Goal: Contribute content: Contribute content

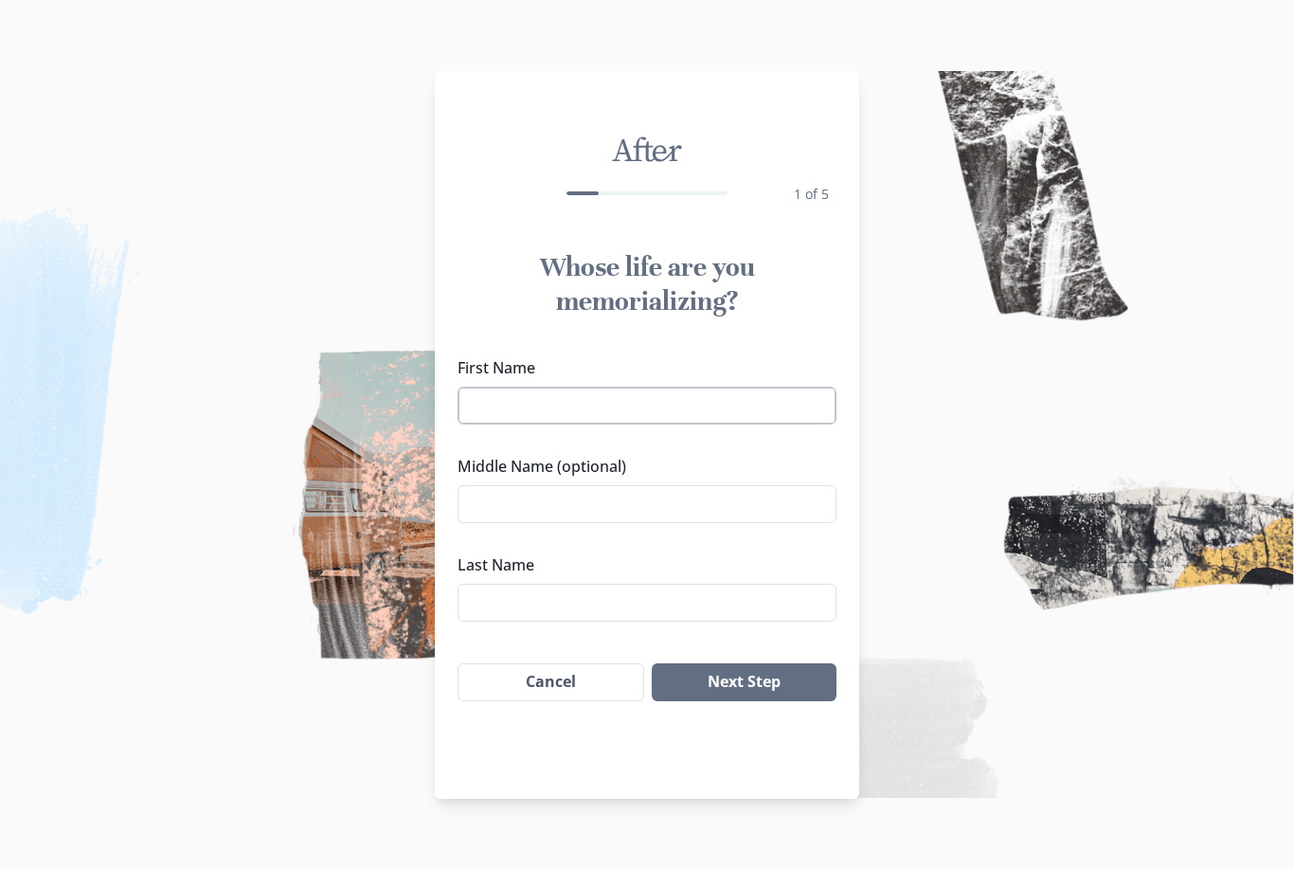
click at [630, 406] on input "First Name" at bounding box center [647, 406] width 379 height 38
type input "[PERSON_NAME]"
click at [561, 503] on input "Middle Name (optional)" at bounding box center [647, 504] width 379 height 38
click at [493, 504] on input "[PERSON_NAME]" at bounding box center [647, 504] width 379 height 38
type input "[PERSON_NAME]"
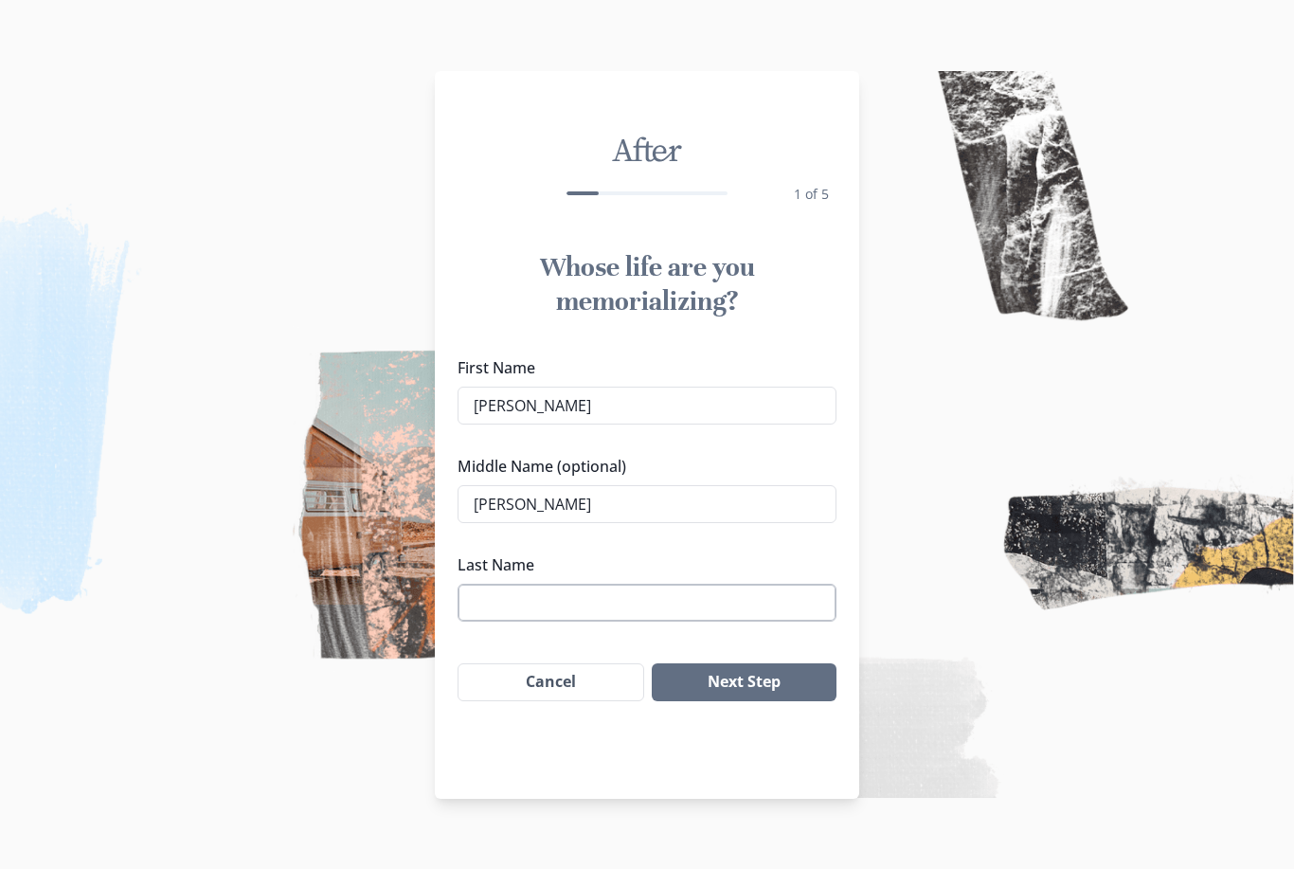
click at [502, 600] on input "Last Name" at bounding box center [647, 603] width 379 height 38
type input "b"
type input "[PERSON_NAME]"
click at [711, 692] on button "Next Step" at bounding box center [744, 682] width 185 height 38
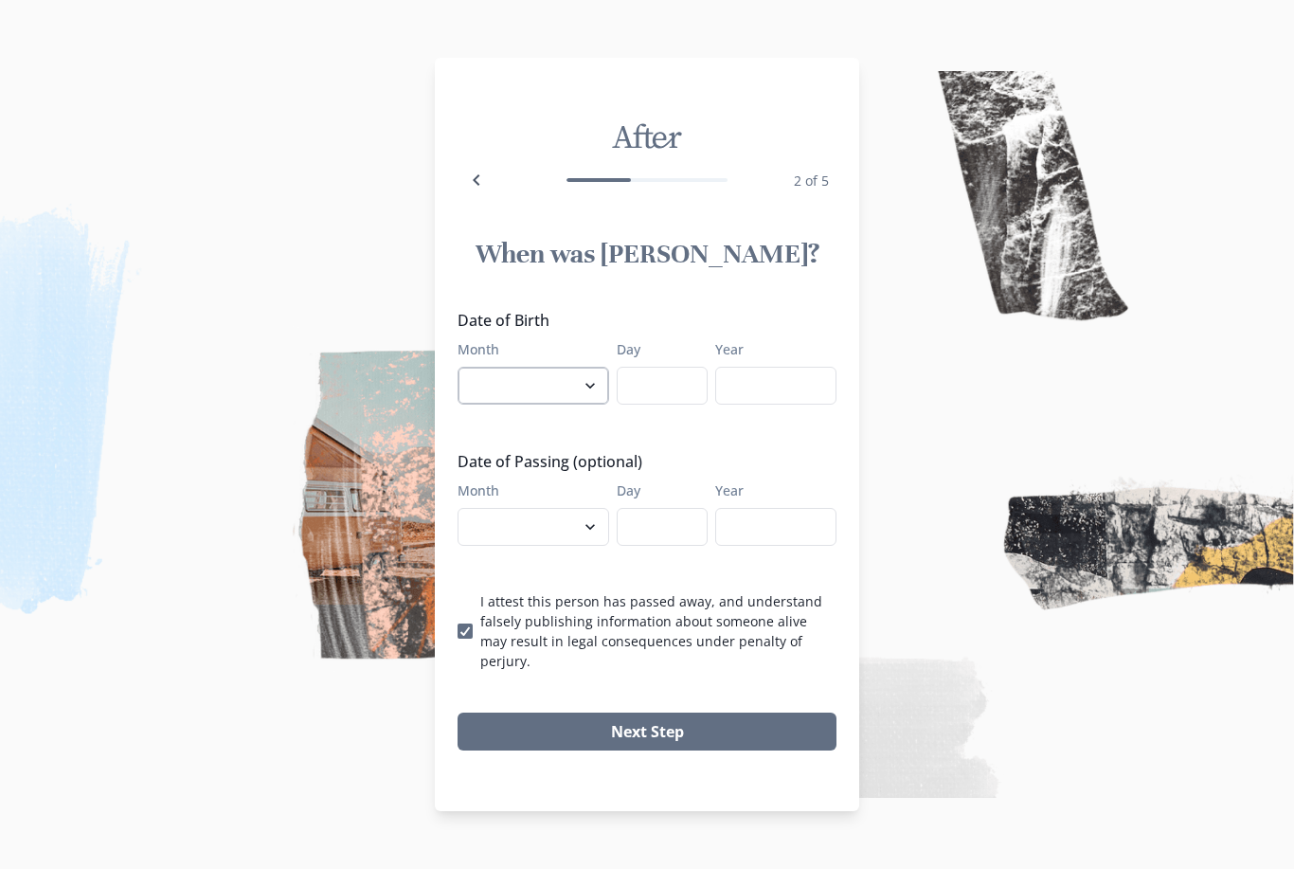
select select "7"
click at [682, 416] on div "Date of Birth Month January February March April May June July August September…" at bounding box center [647, 490] width 379 height 362
click at [679, 405] on input "Day" at bounding box center [662, 386] width 91 height 38
type input "14"
click at [766, 405] on input "Year" at bounding box center [775, 386] width 121 height 38
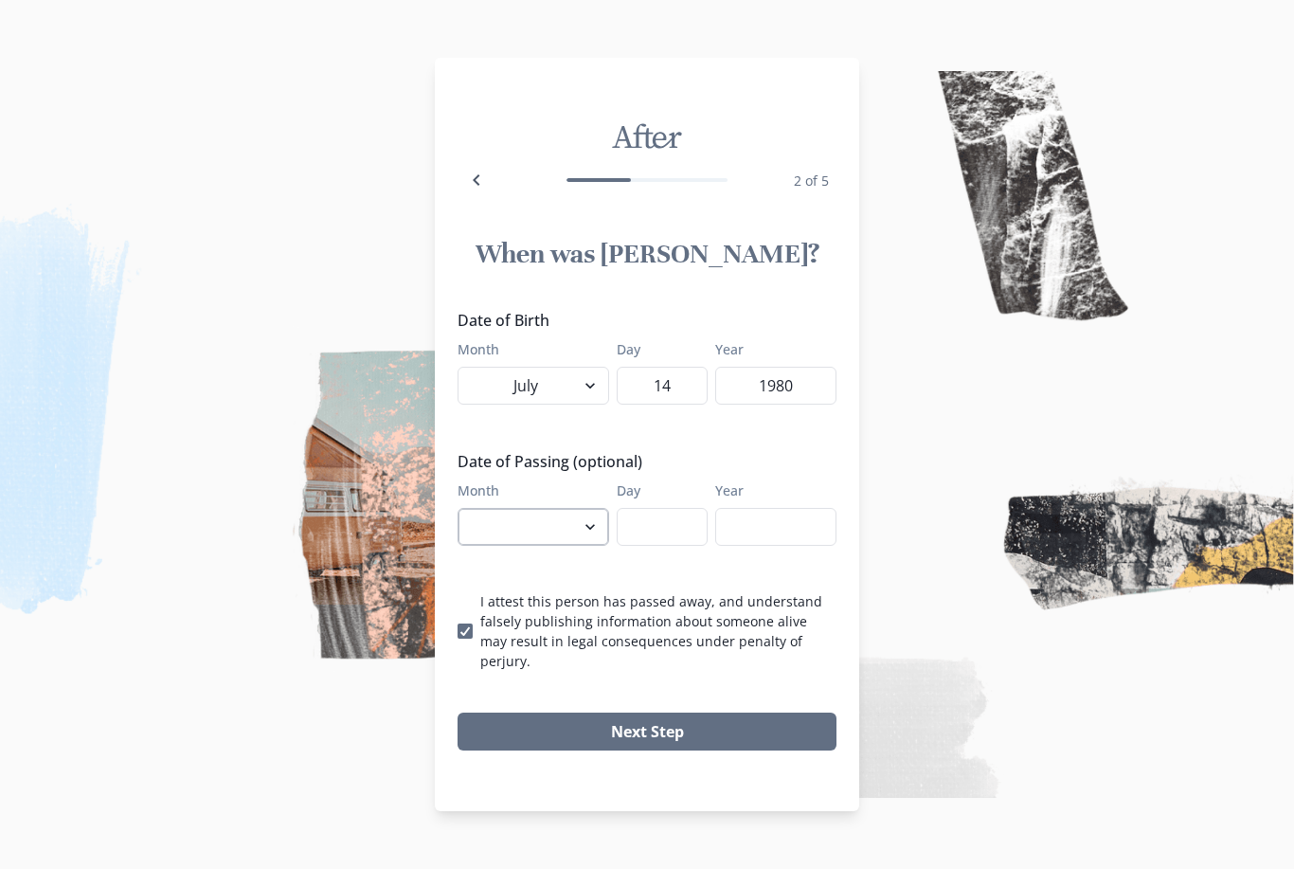
type input "1980"
select select "9"
click at [636, 546] on input "Day" at bounding box center [662, 527] width 91 height 38
type input "12"
drag, startPoint x: 815, startPoint y: 548, endPoint x: 815, endPoint y: 536, distance: 11.4
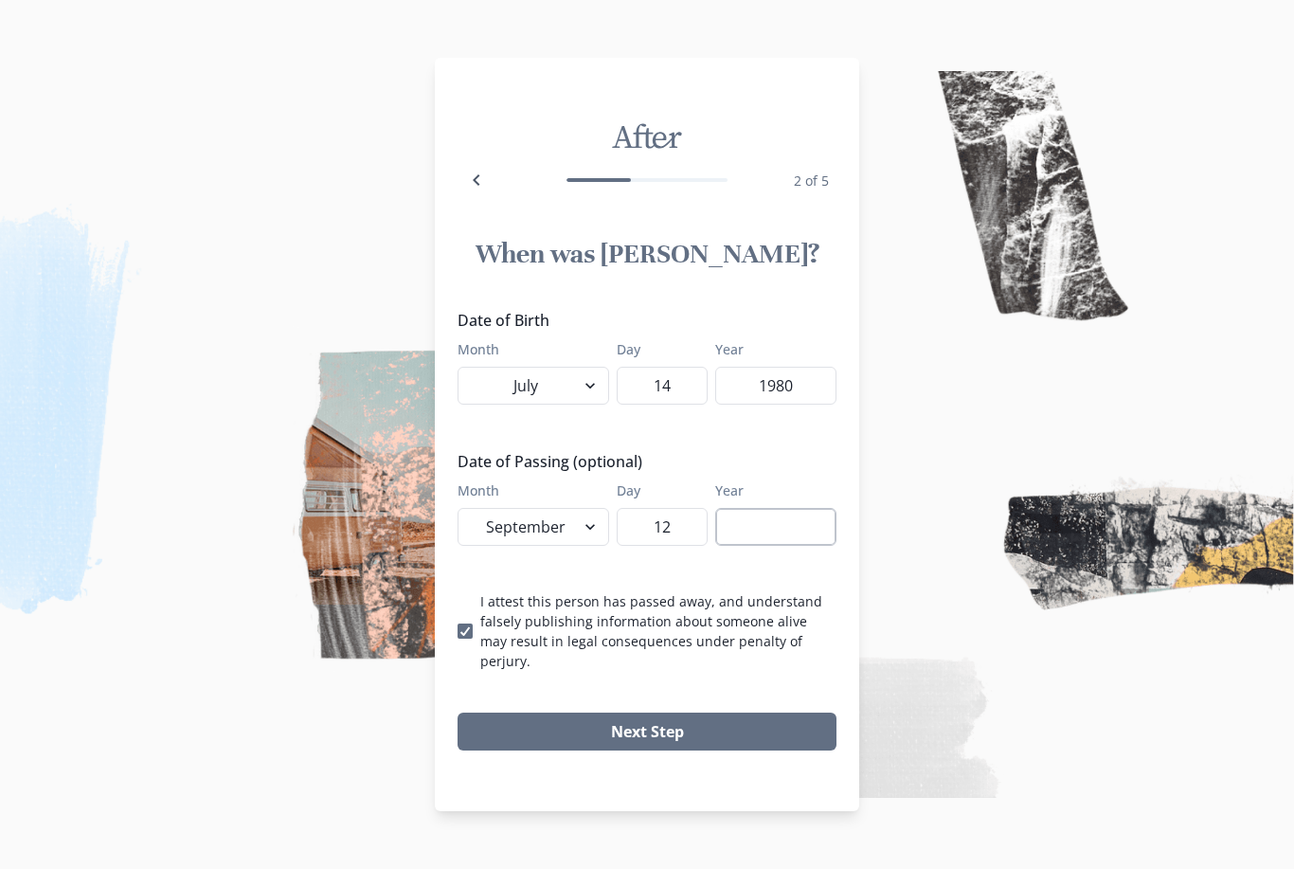
click at [815, 546] on input "Year" at bounding box center [775, 527] width 121 height 38
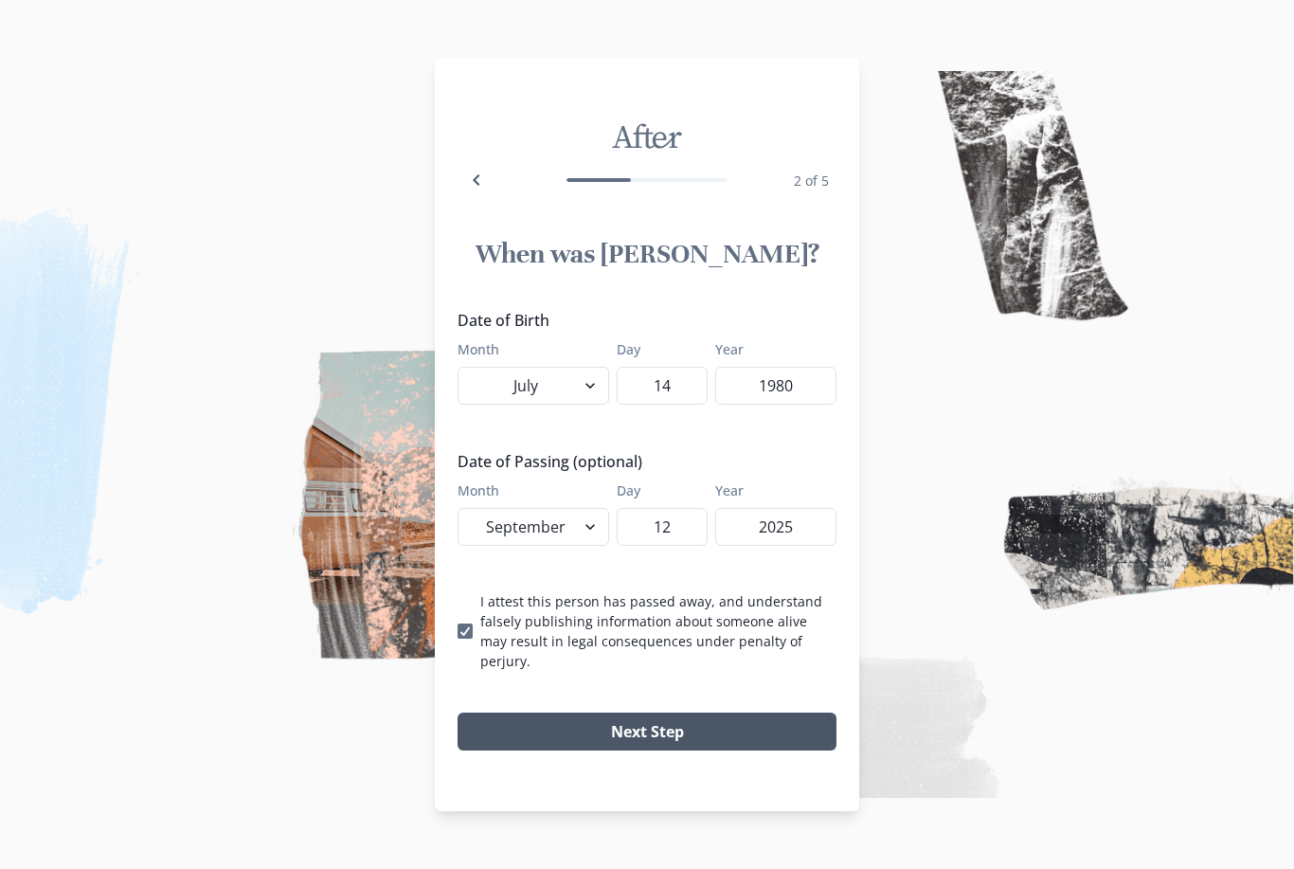
type input "2025"
click at [688, 722] on button "Next Step" at bounding box center [647, 732] width 379 height 38
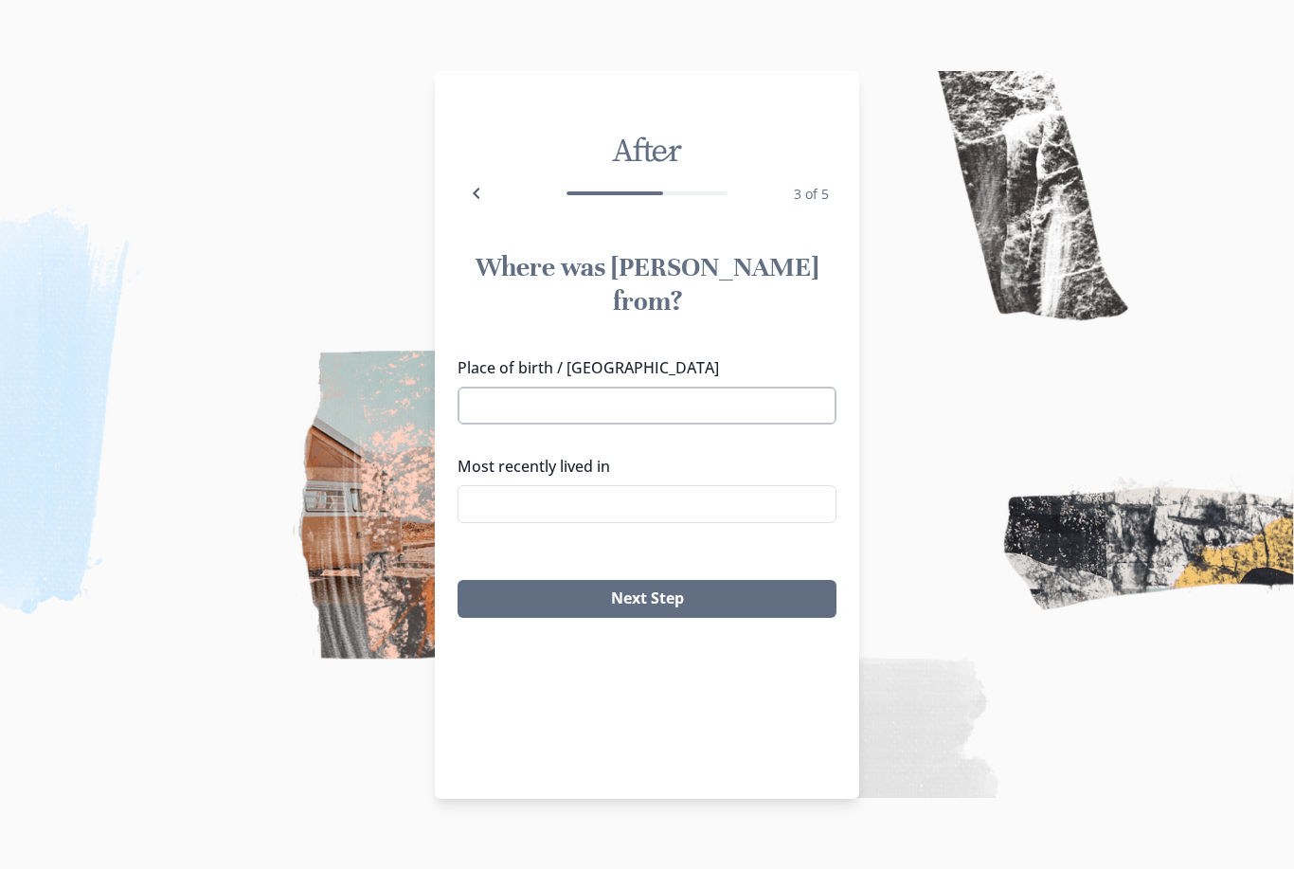
click at [672, 387] on input "Place of birth / [GEOGRAPHIC_DATA]" at bounding box center [647, 406] width 379 height 38
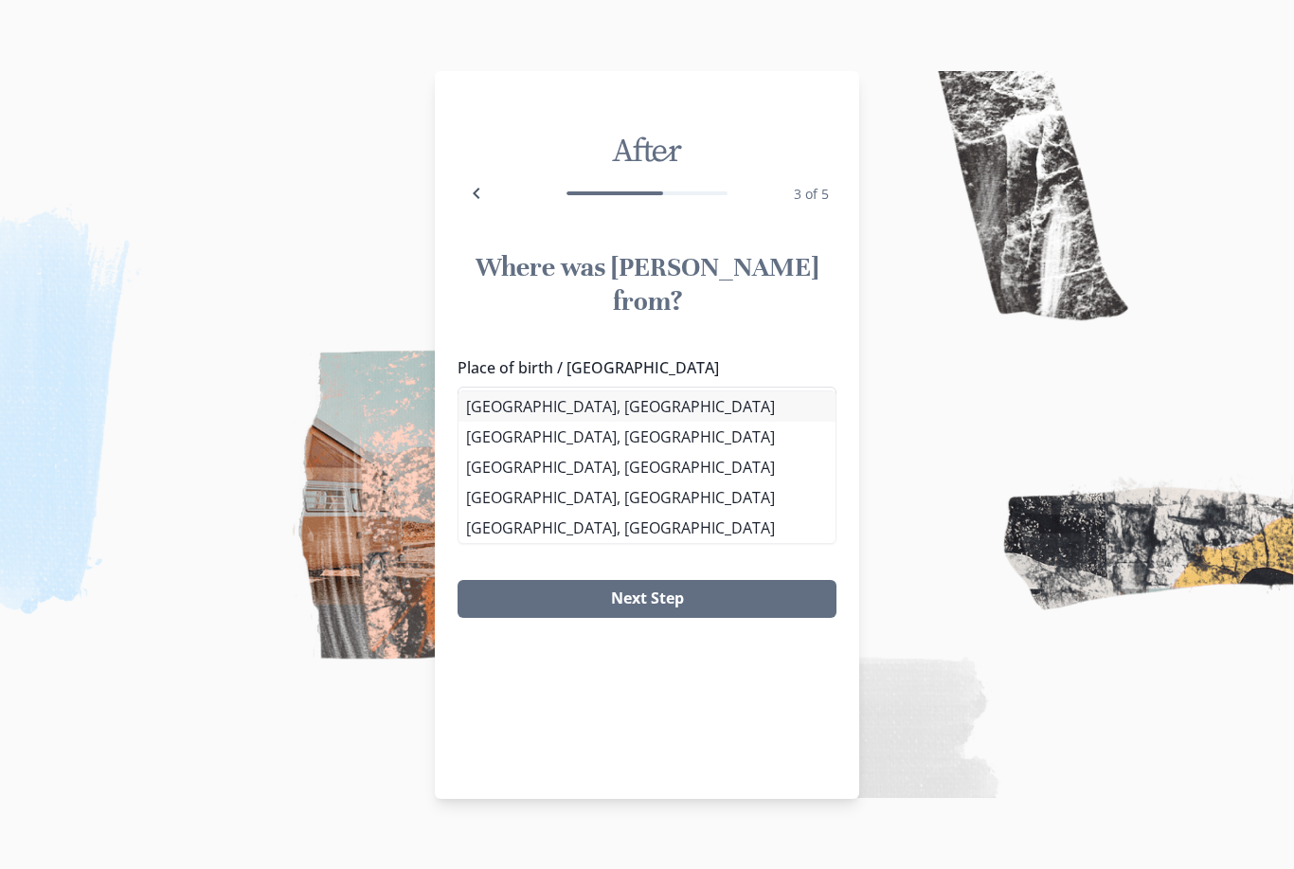
click at [624, 411] on li "[GEOGRAPHIC_DATA], [GEOGRAPHIC_DATA]" at bounding box center [647, 406] width 377 height 30
type input "[GEOGRAPHIC_DATA], [GEOGRAPHIC_DATA]"
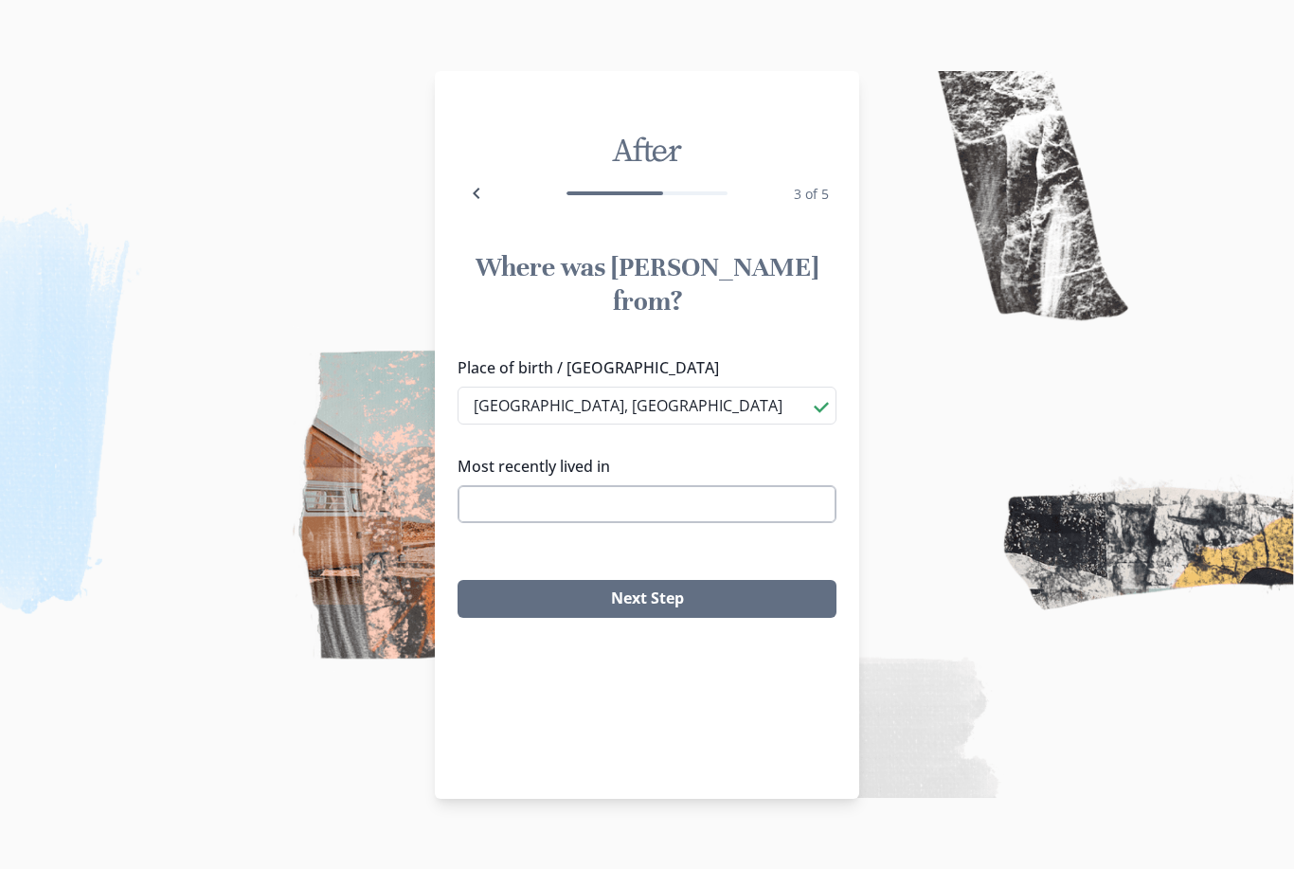
click at [698, 485] on input "Most recently lived in" at bounding box center [647, 504] width 379 height 38
click at [538, 509] on li "[PERSON_NAME], [GEOGRAPHIC_DATA]" at bounding box center [647, 505] width 377 height 30
type input "[PERSON_NAME], [GEOGRAPHIC_DATA]"
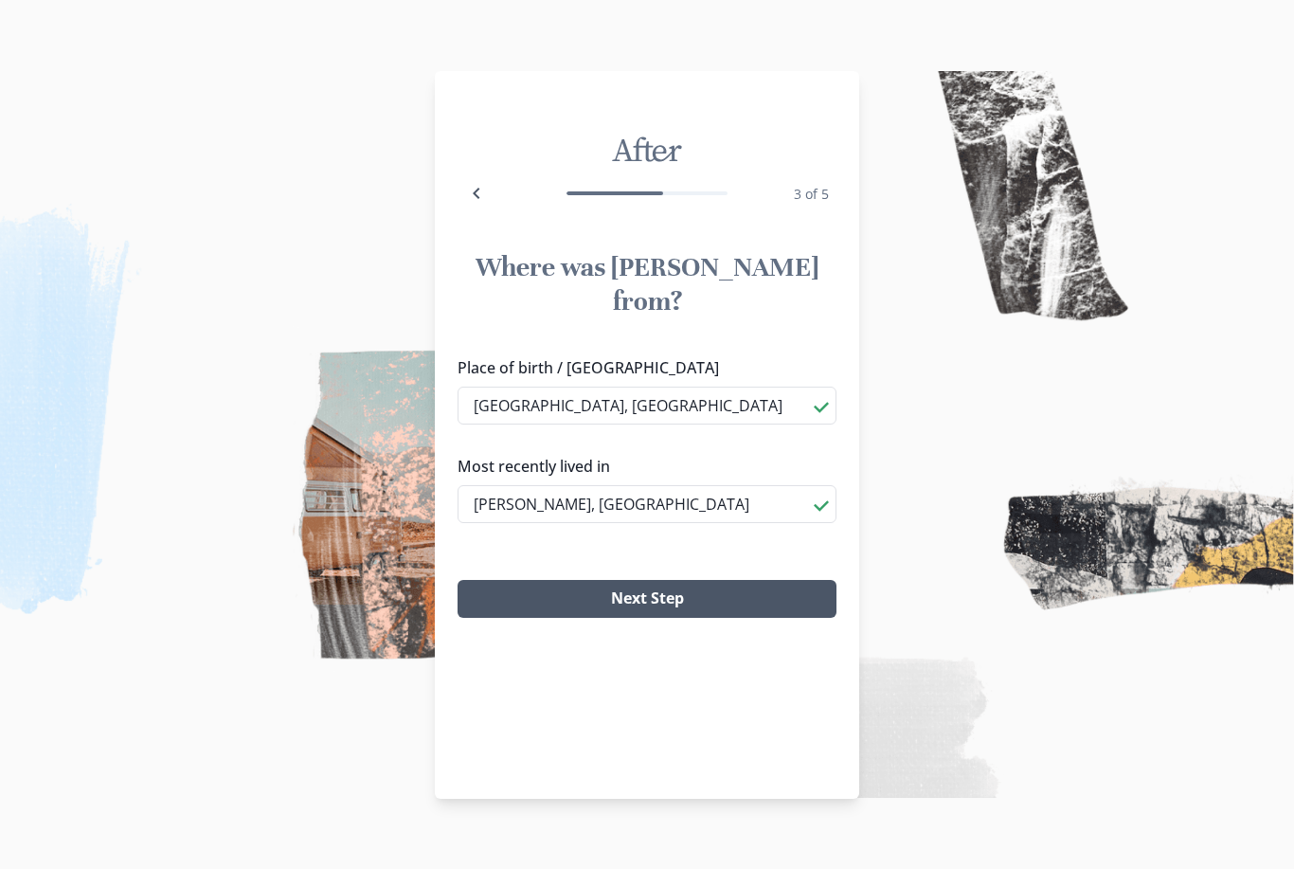
click at [593, 580] on button "Next Step" at bounding box center [647, 599] width 379 height 38
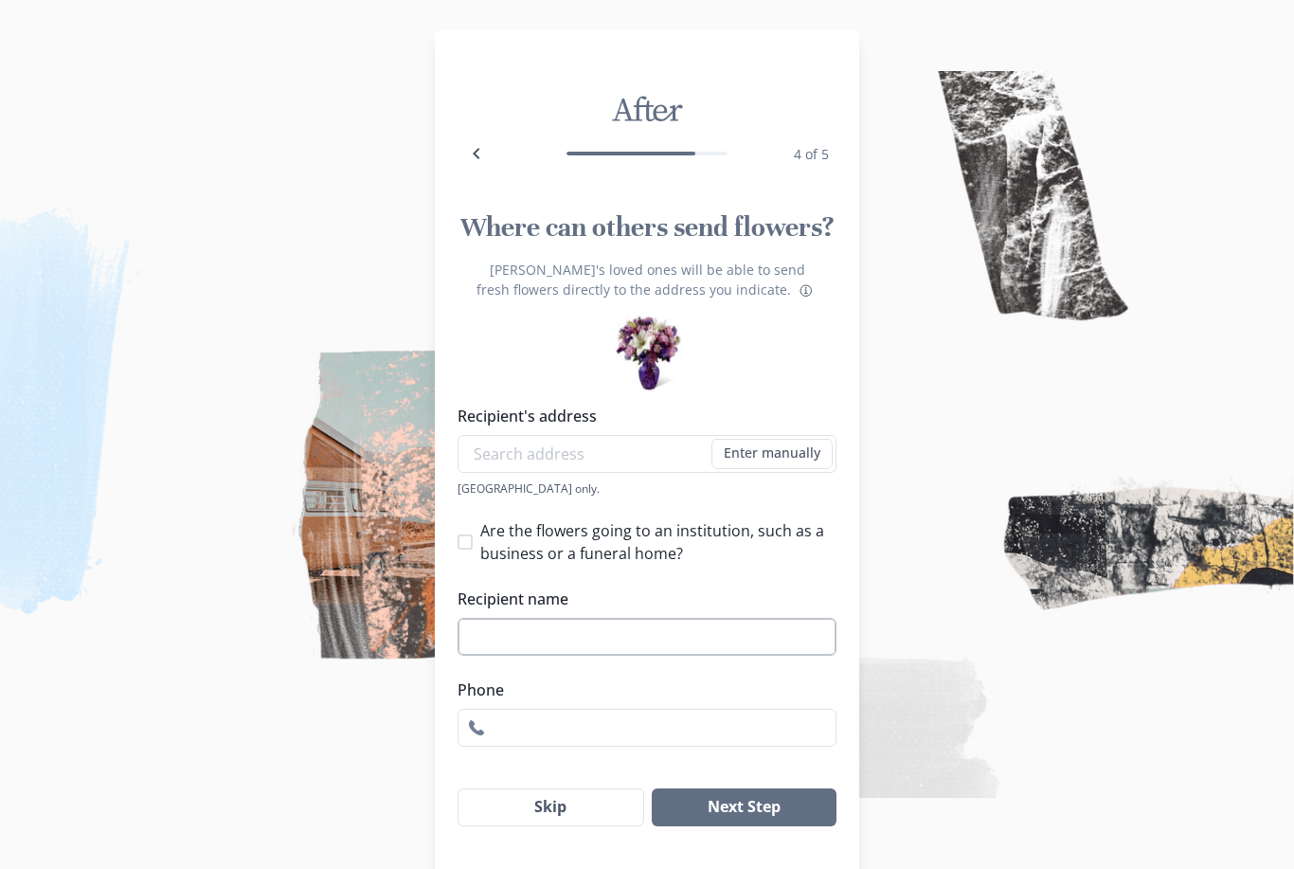
scroll to position [8, 0]
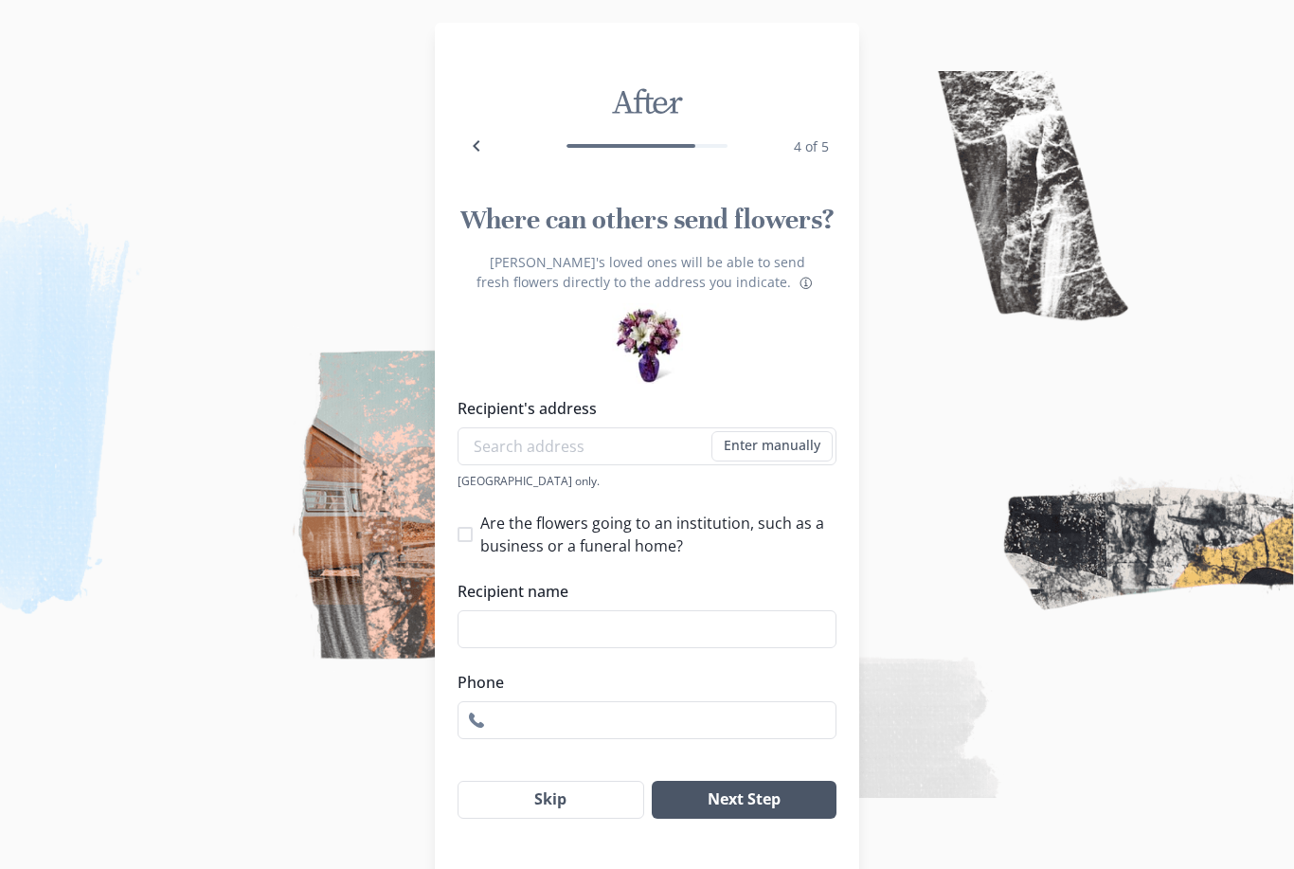
click at [721, 819] on button "Next Step" at bounding box center [744, 800] width 185 height 38
click at [752, 819] on button "Next Step" at bounding box center [744, 800] width 185 height 38
click at [658, 465] on input "Recipient's address" at bounding box center [647, 446] width 379 height 38
type input "2057178471"
drag, startPoint x: 624, startPoint y: 465, endPoint x: 263, endPoint y: 490, distance: 360.9
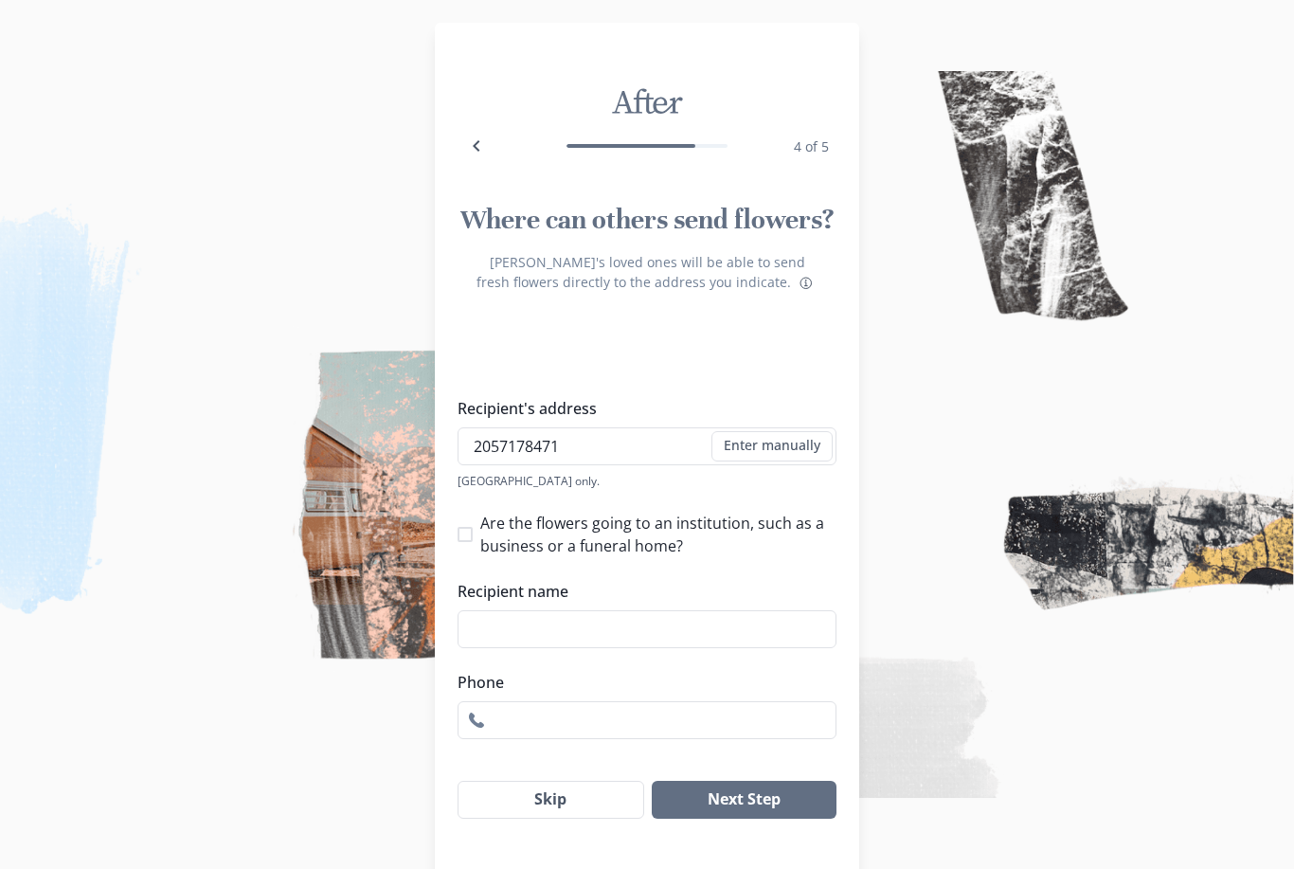
click at [263, 490] on div "After 4 of 5 Where can others send flowers? [PERSON_NAME]'s loved ones will be …" at bounding box center [647, 450] width 1294 height 917
click at [568, 463] on input "2057178471" at bounding box center [647, 446] width 379 height 38
click at [632, 496] on li "[STREET_ADDRESS][PERSON_NAME]" at bounding box center [647, 500] width 375 height 30
type input "[STREET_ADDRESS][PERSON_NAME]"
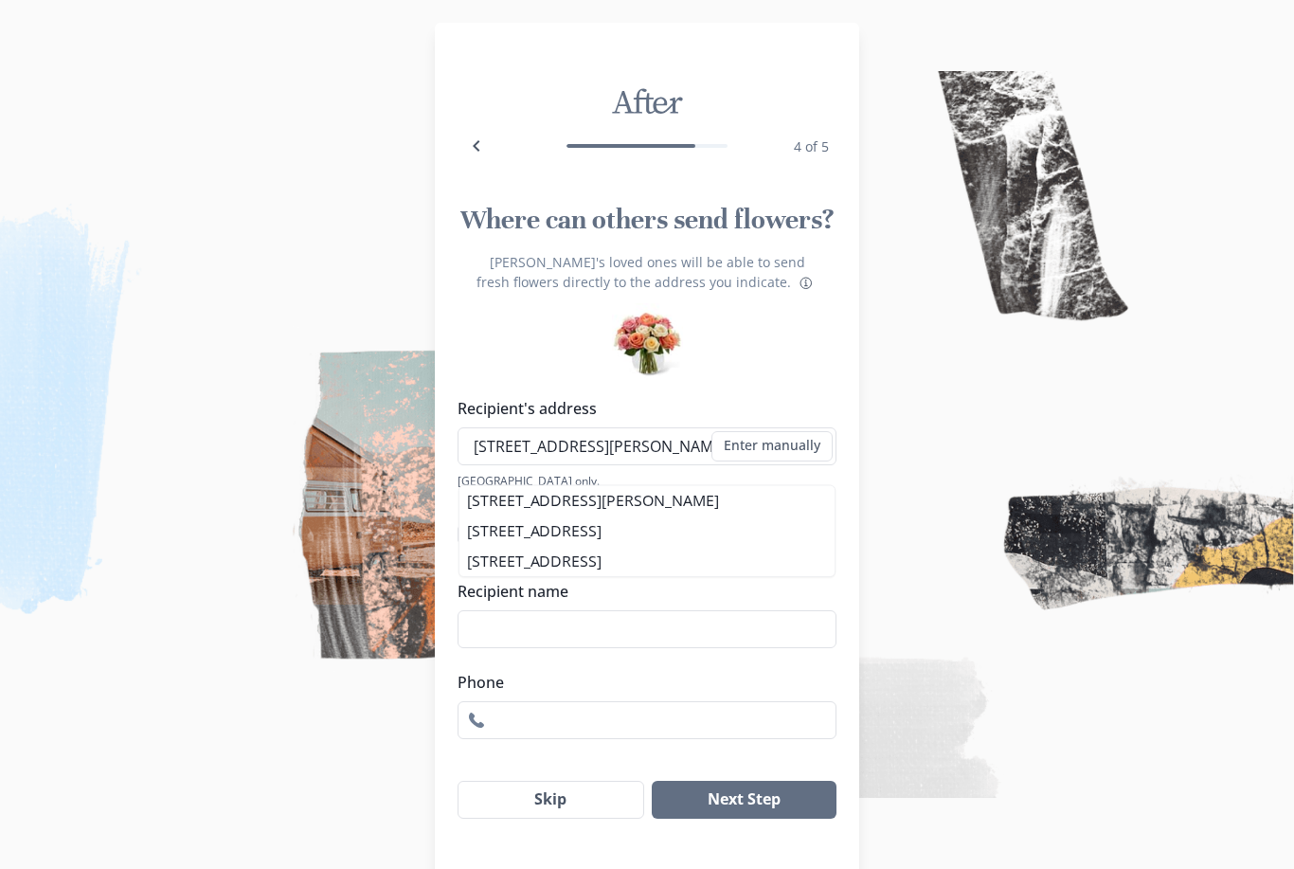
type input "1"
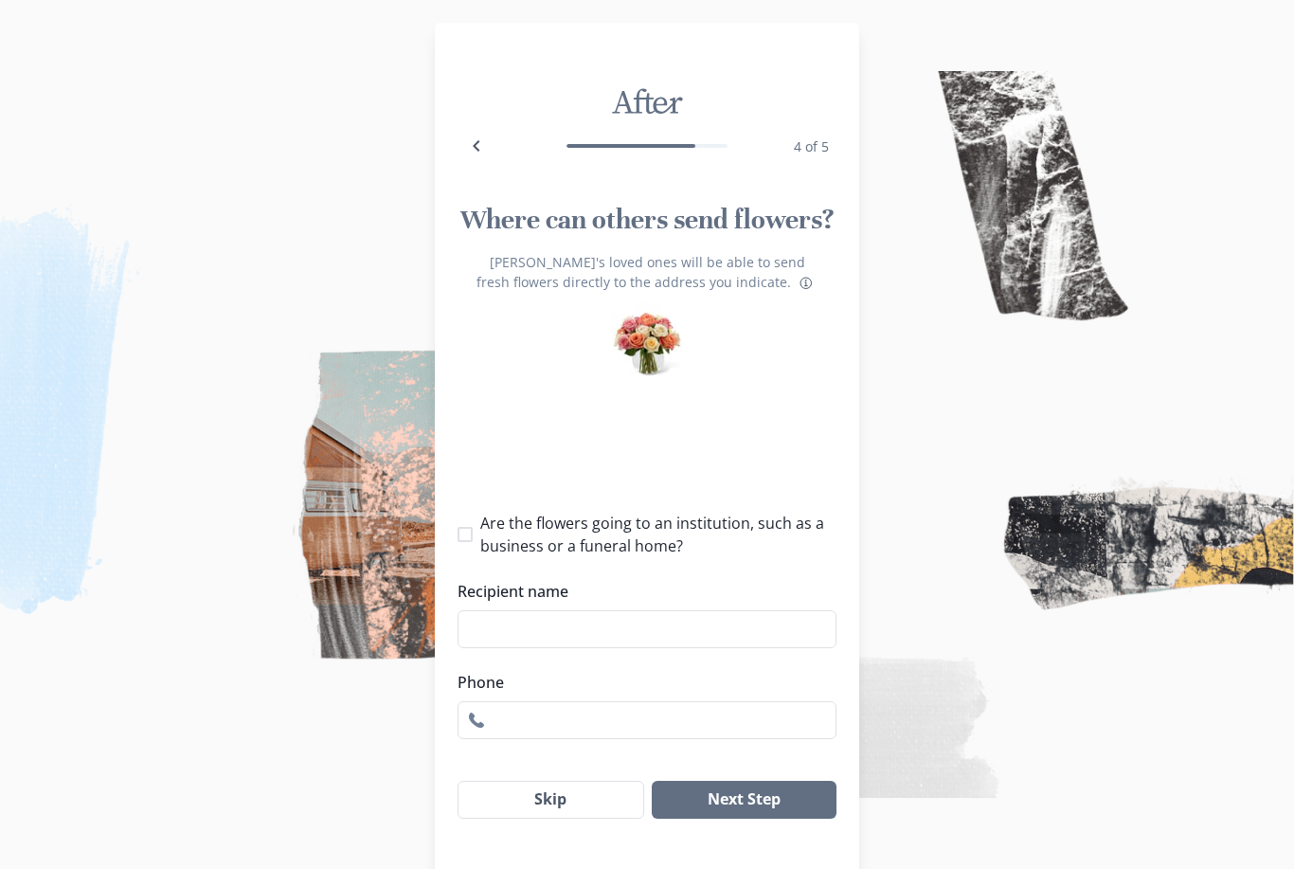
select select "AL"
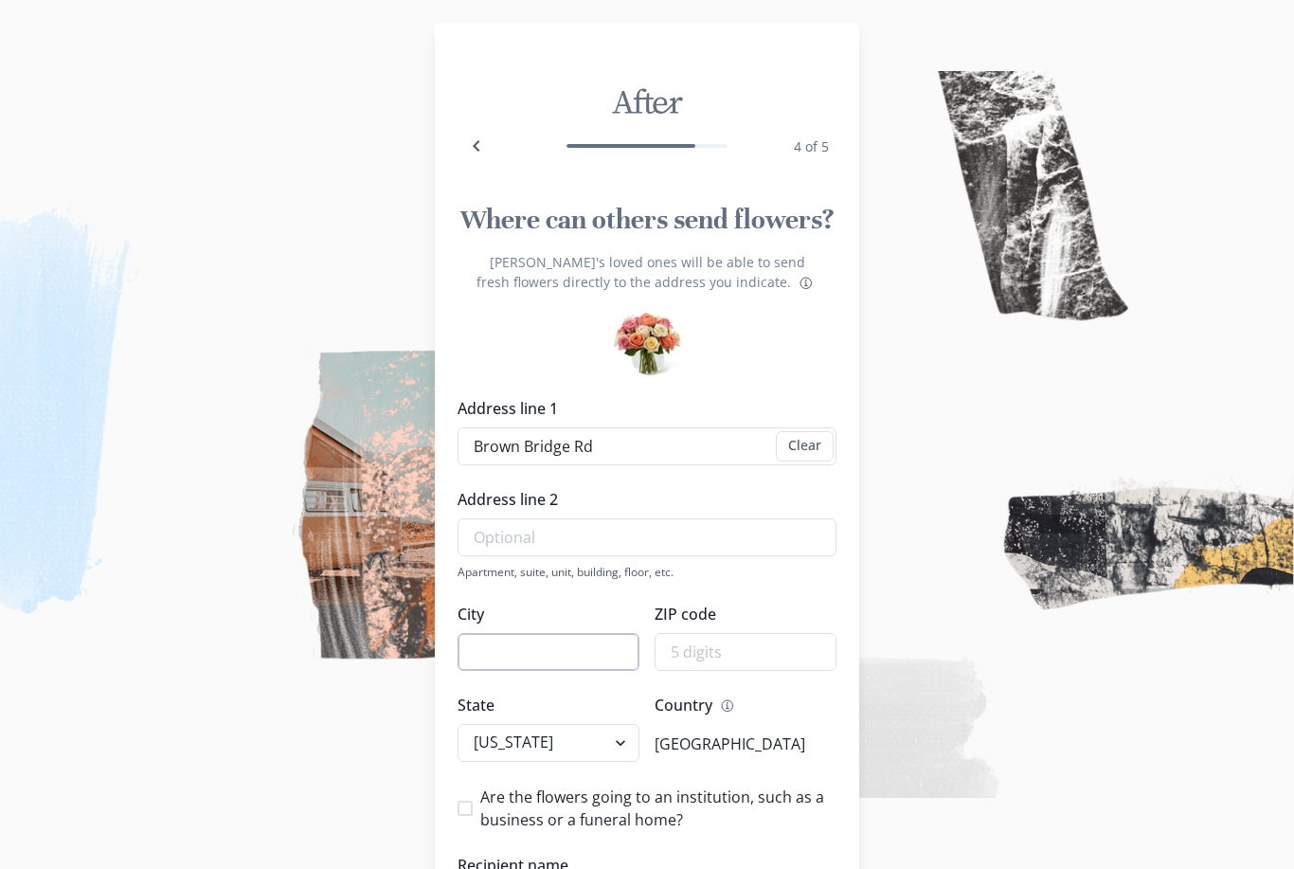
click at [570, 651] on input "City" at bounding box center [549, 652] width 182 height 38
type input "[PERSON_NAME]"
click at [722, 653] on input "ZIP code" at bounding box center [746, 652] width 182 height 38
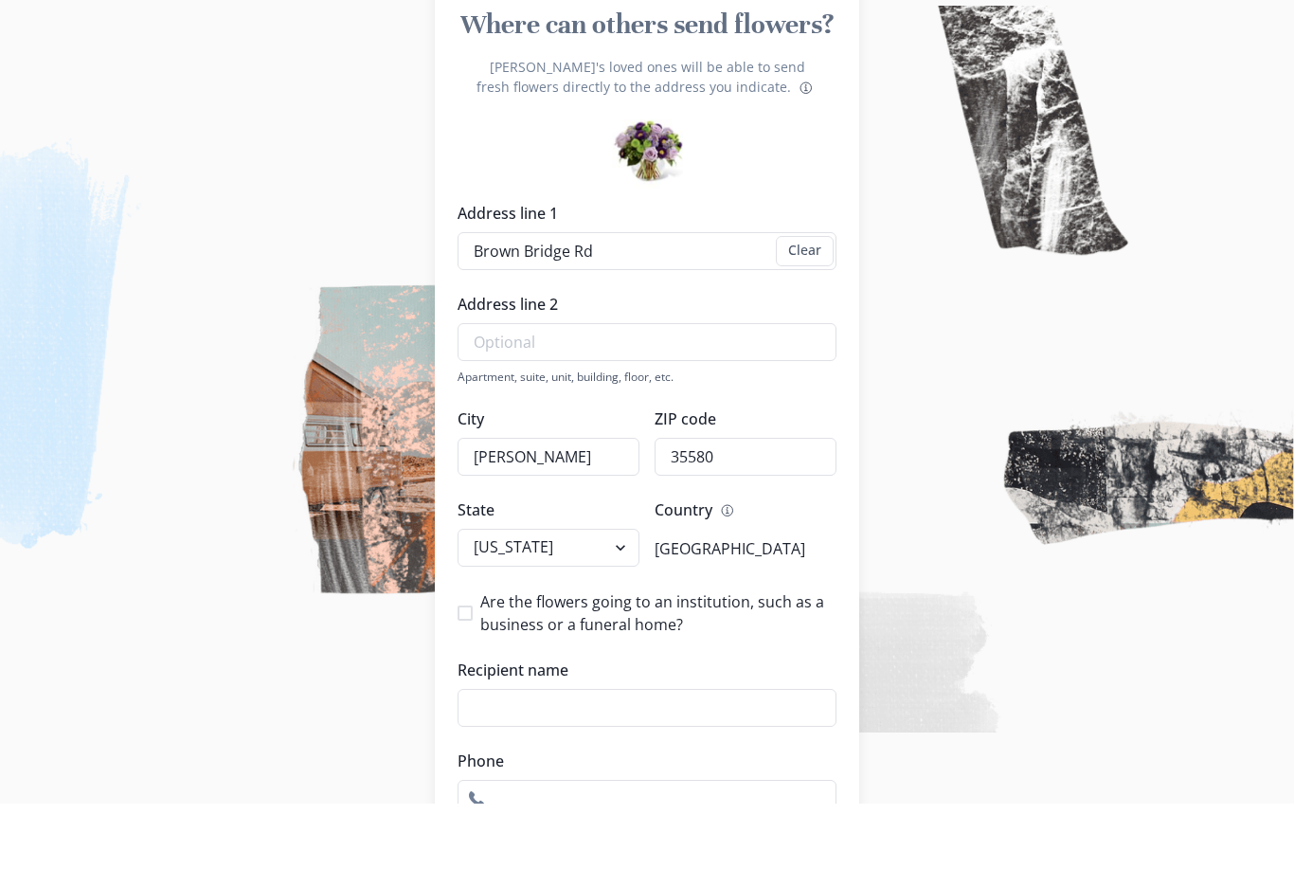
scroll to position [154, 0]
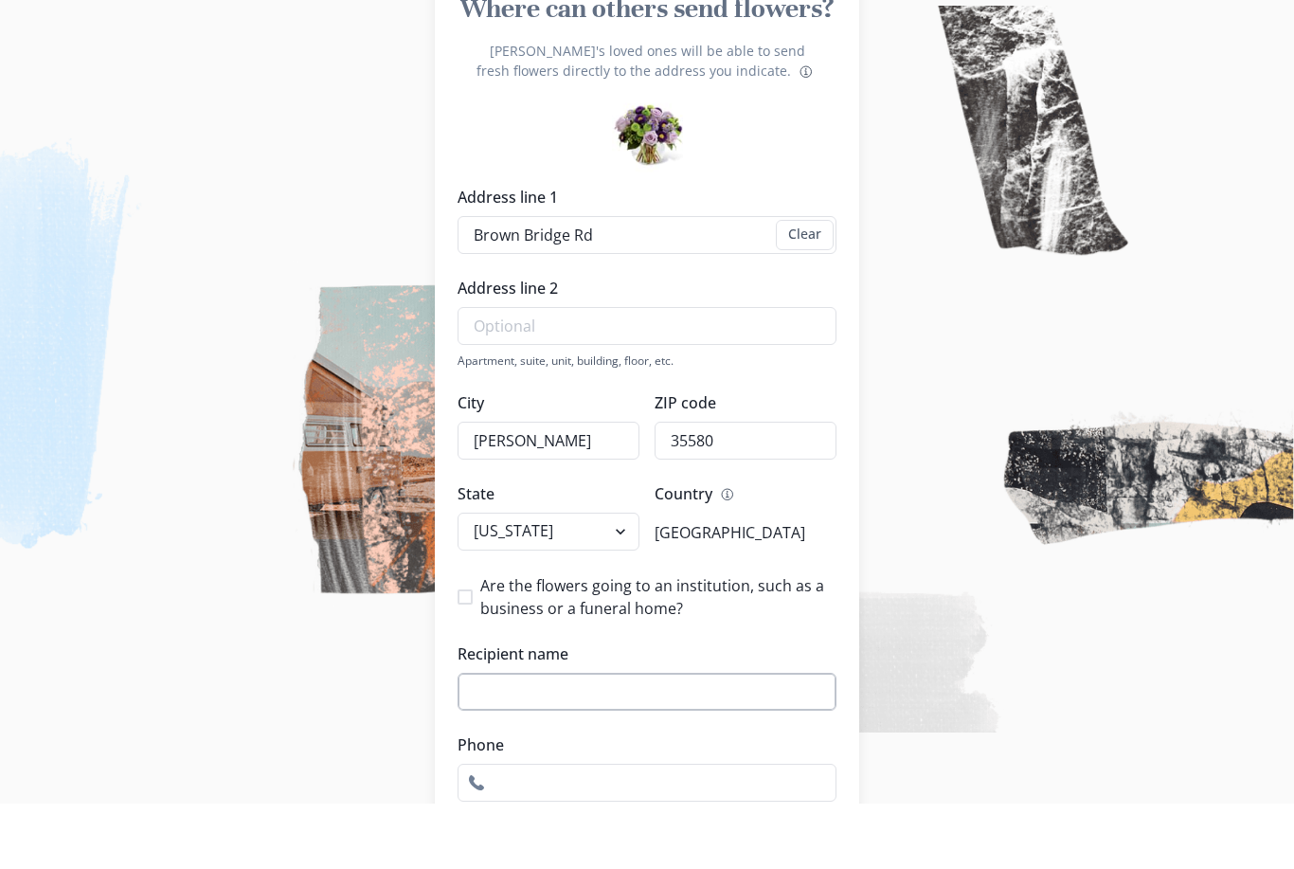
type input "35580"
click at [740, 738] on input "Recipient name" at bounding box center [647, 757] width 379 height 38
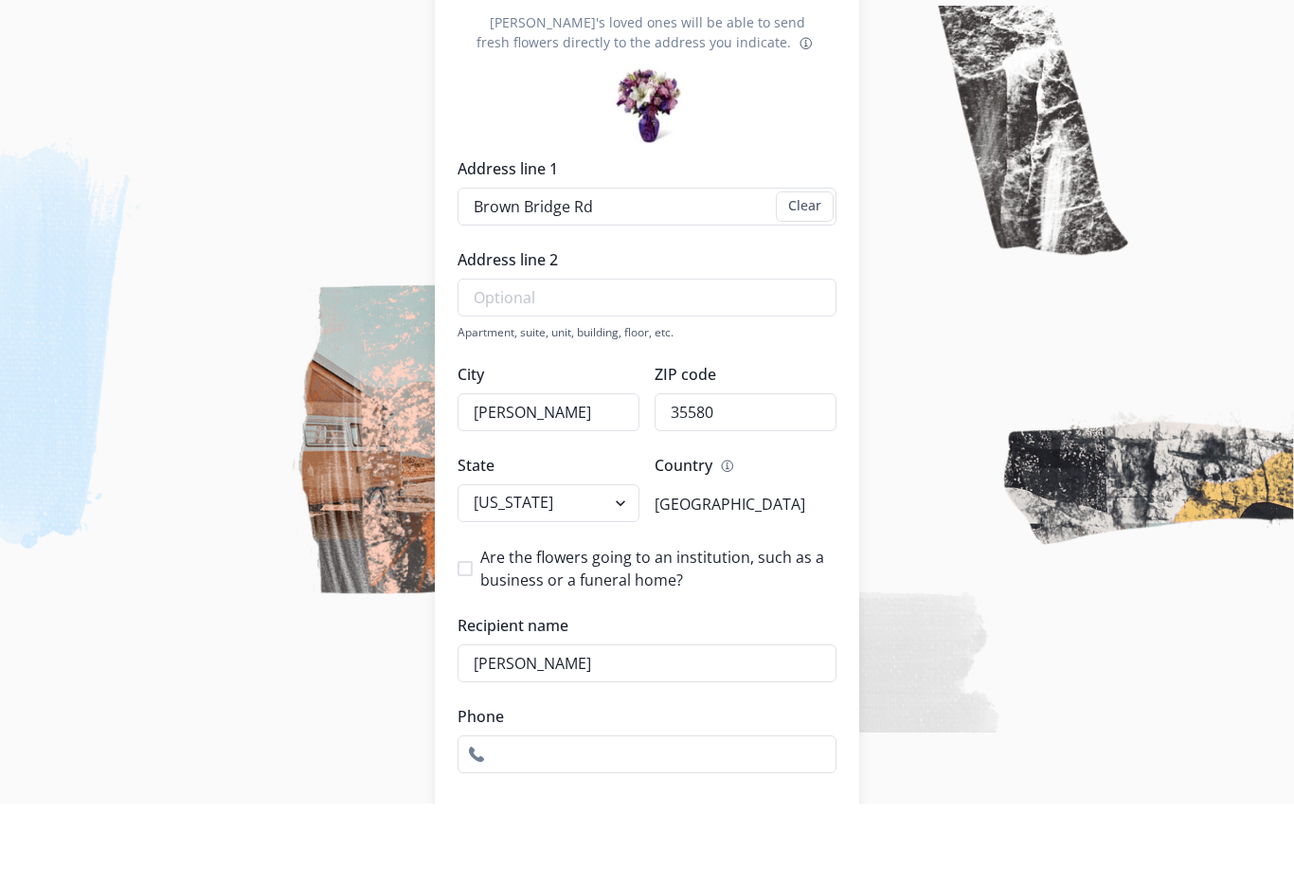
scroll to position [208, 0]
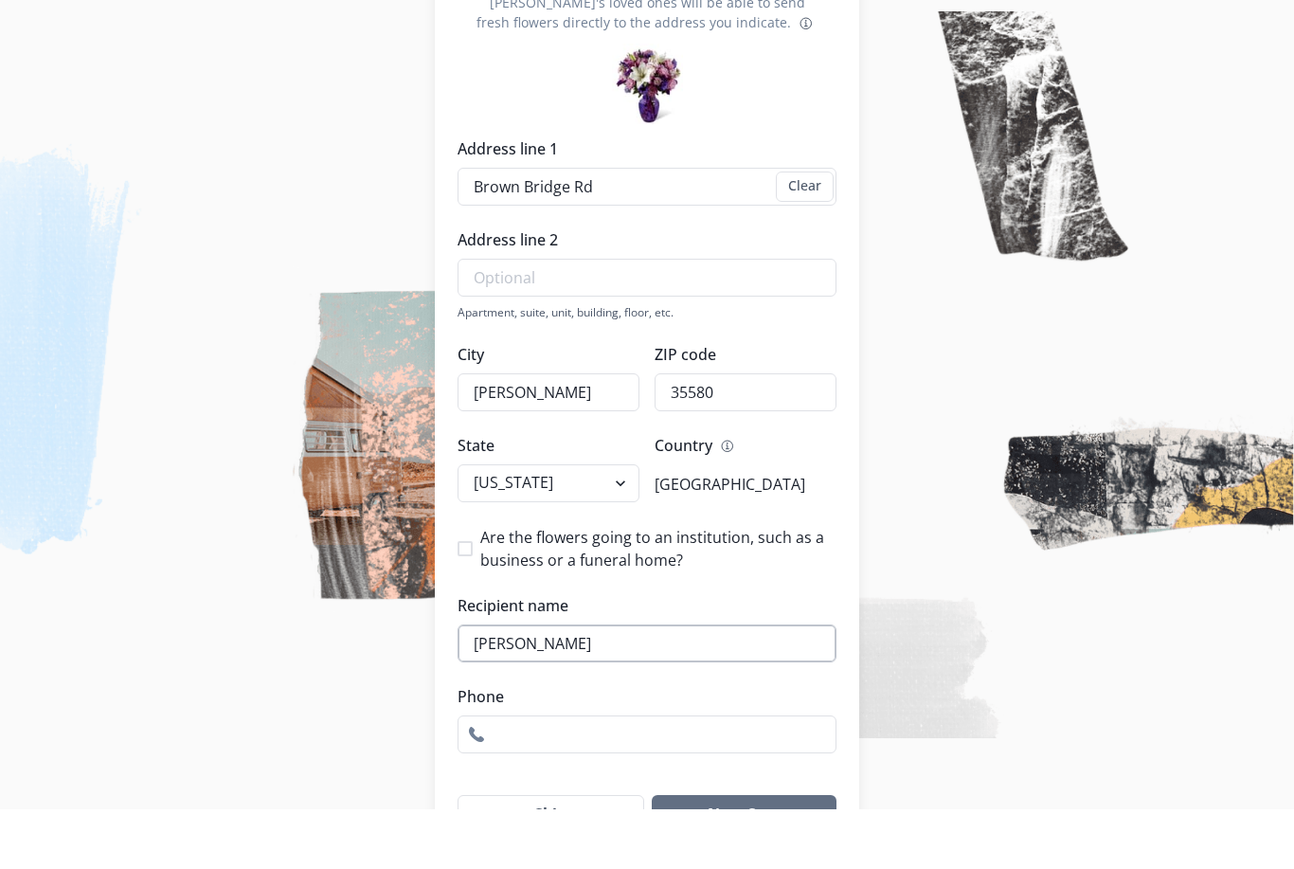
click at [495, 684] on input "[PERSON_NAME]" at bounding box center [647, 703] width 379 height 38
type input "[PERSON_NAME]"
click at [601, 775] on input "Phone" at bounding box center [647, 794] width 379 height 38
click at [706, 855] on button "Next Step" at bounding box center [744, 874] width 185 height 38
type input "0"
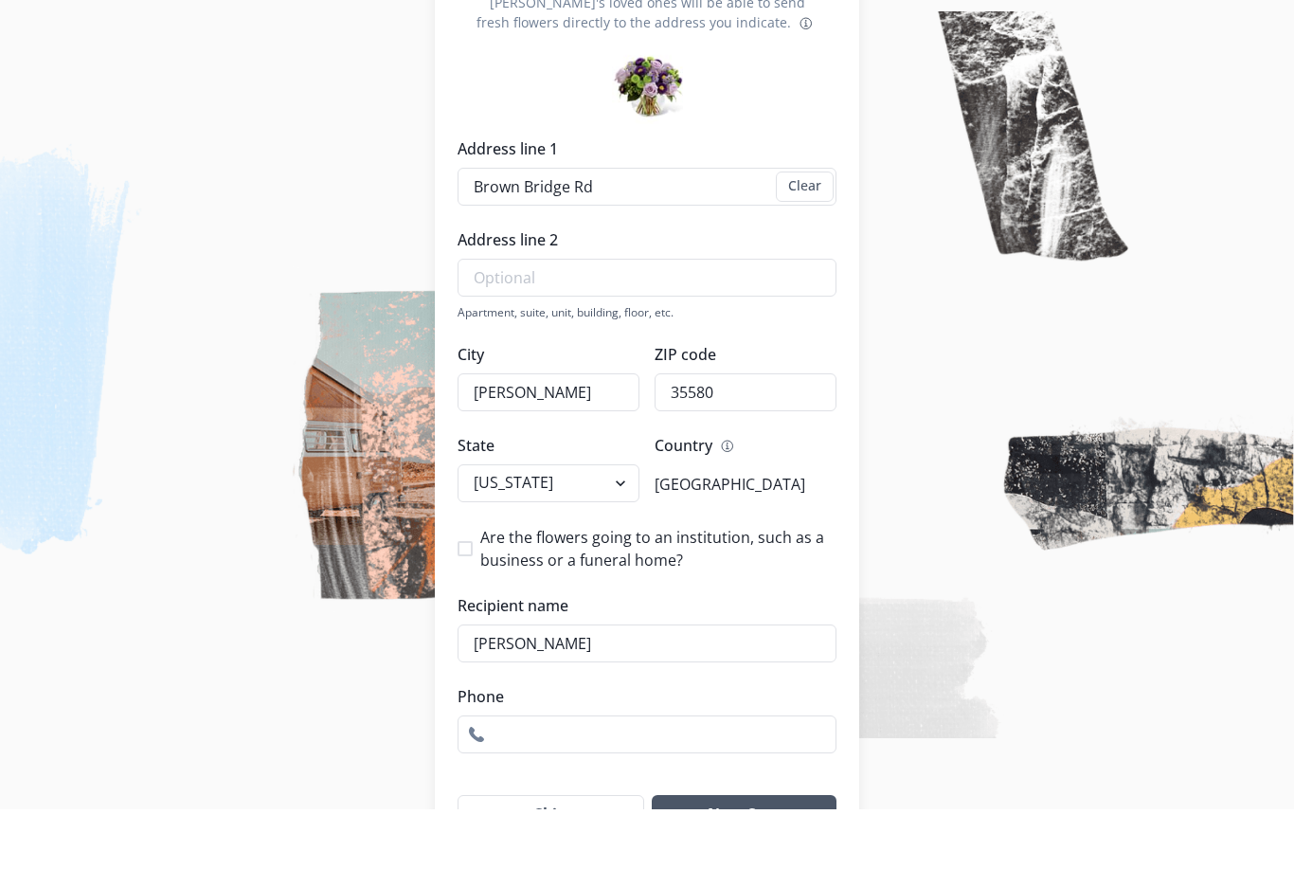
click at [740, 855] on button "Next Step" at bounding box center [744, 874] width 185 height 38
click at [752, 855] on button "Next Step" at bounding box center [744, 874] width 185 height 38
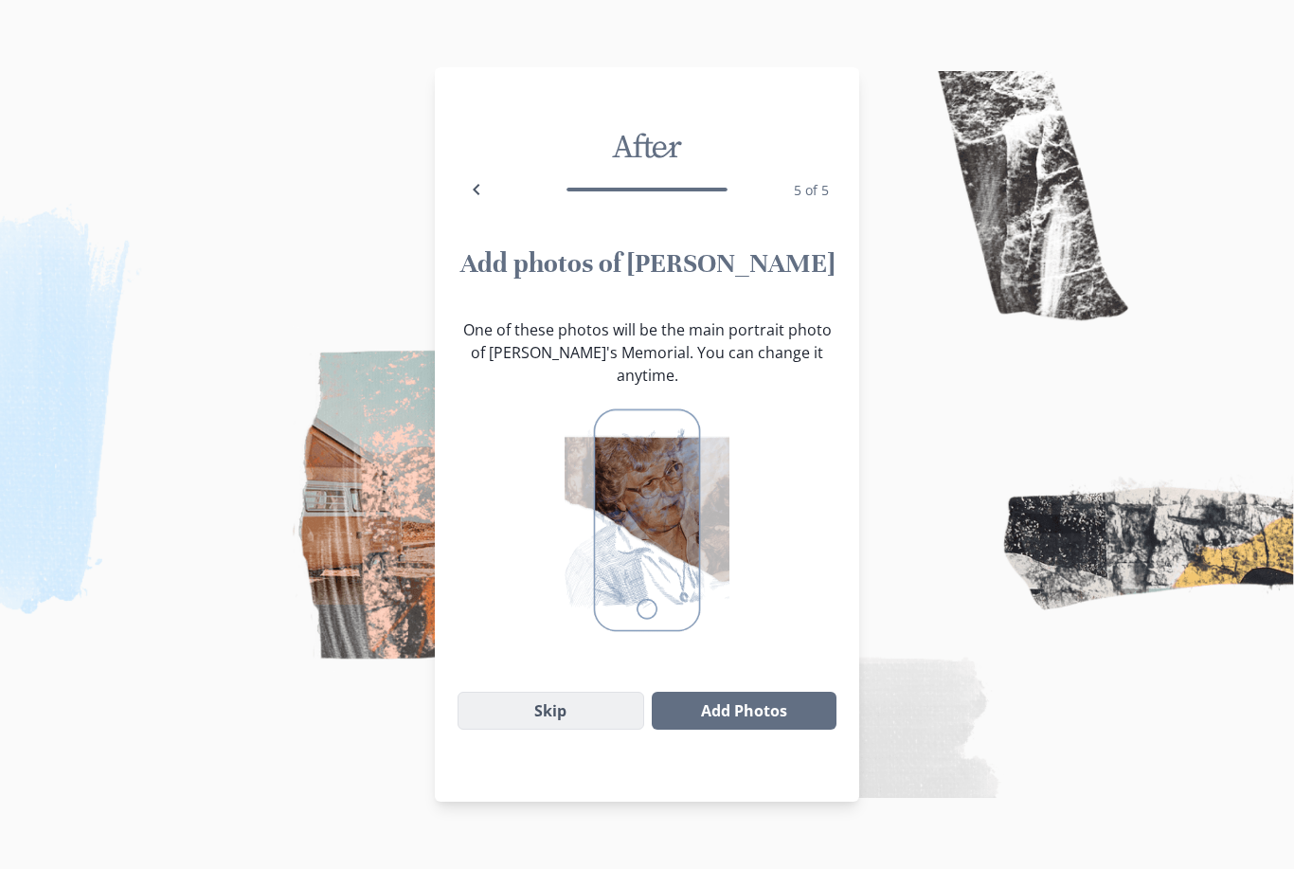
click at [591, 702] on button "Skip" at bounding box center [551, 711] width 187 height 38
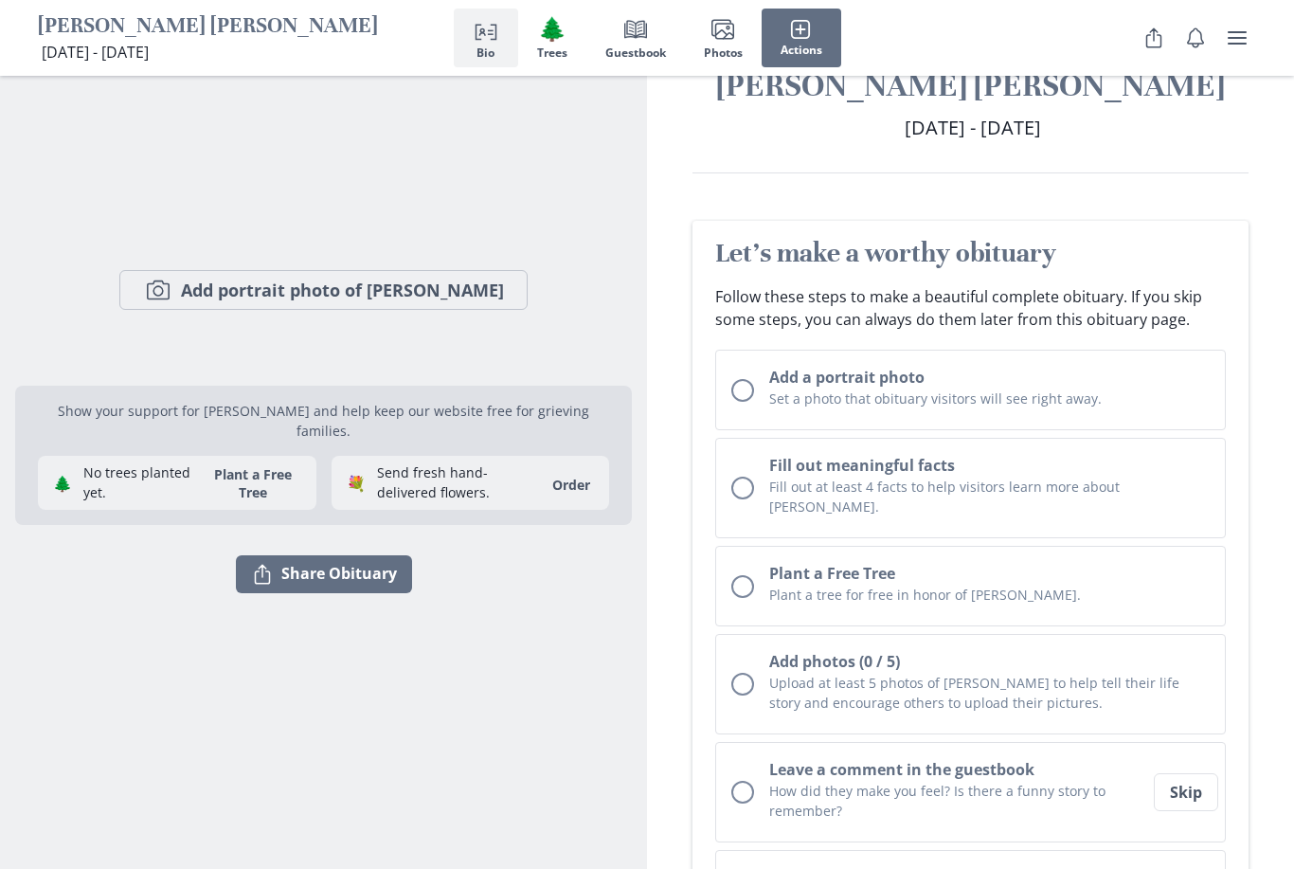
scroll to position [57, 0]
click at [279, 423] on p "Show your support for [PERSON_NAME] and help keep our website free for grieving…" at bounding box center [323, 420] width 571 height 40
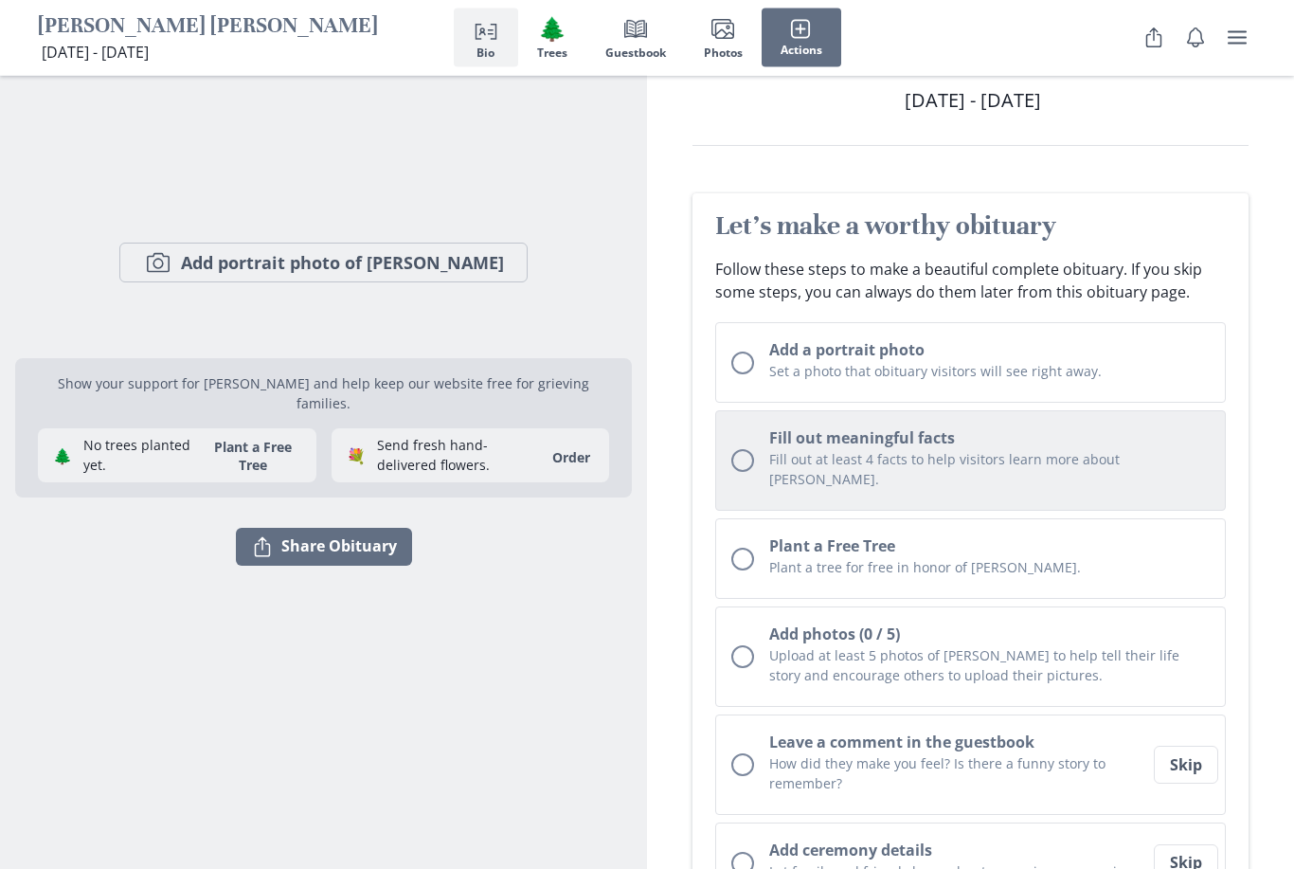
scroll to position [83, 0]
click at [982, 429] on h2 "Fill out meaningful facts" at bounding box center [989, 437] width 441 height 23
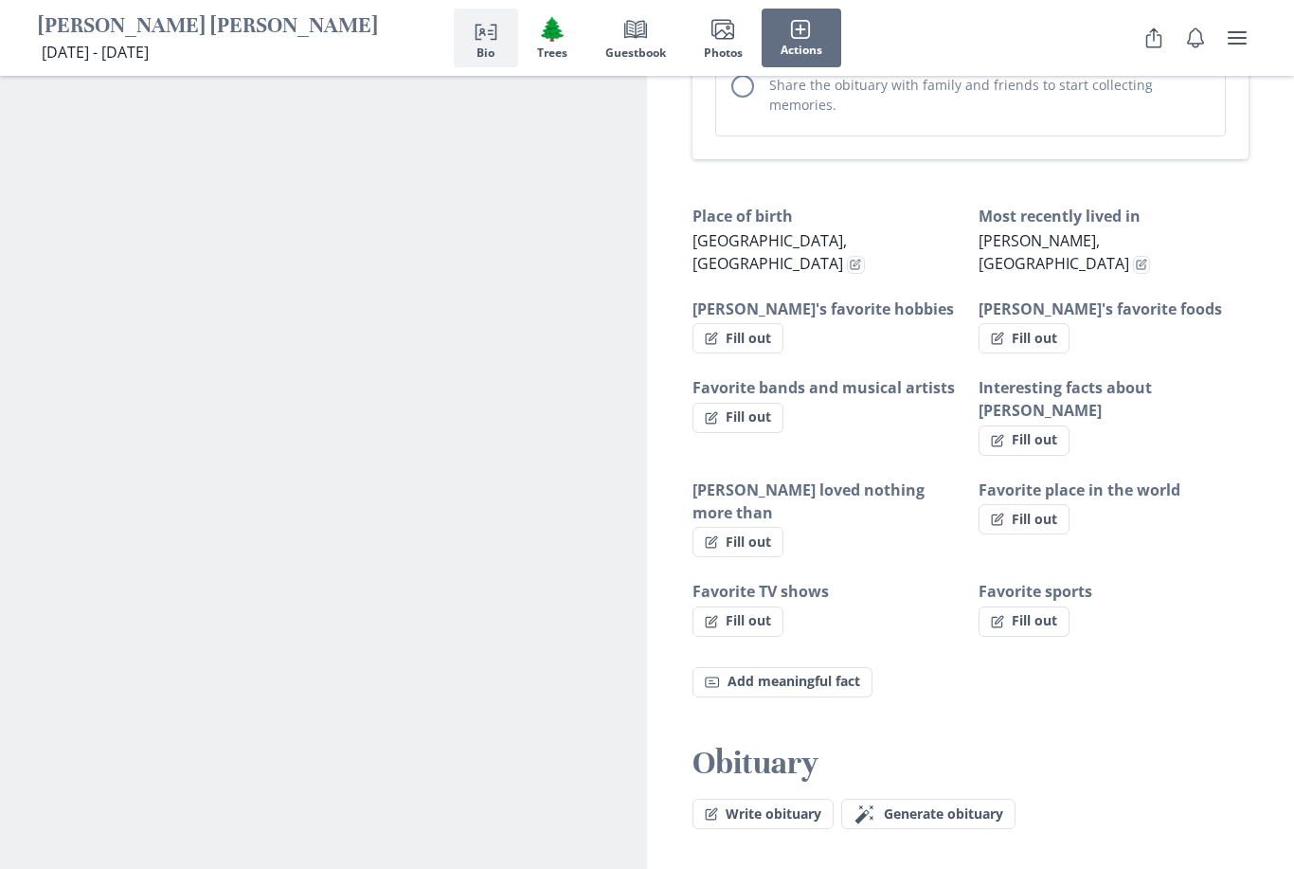
scroll to position [1146, 0]
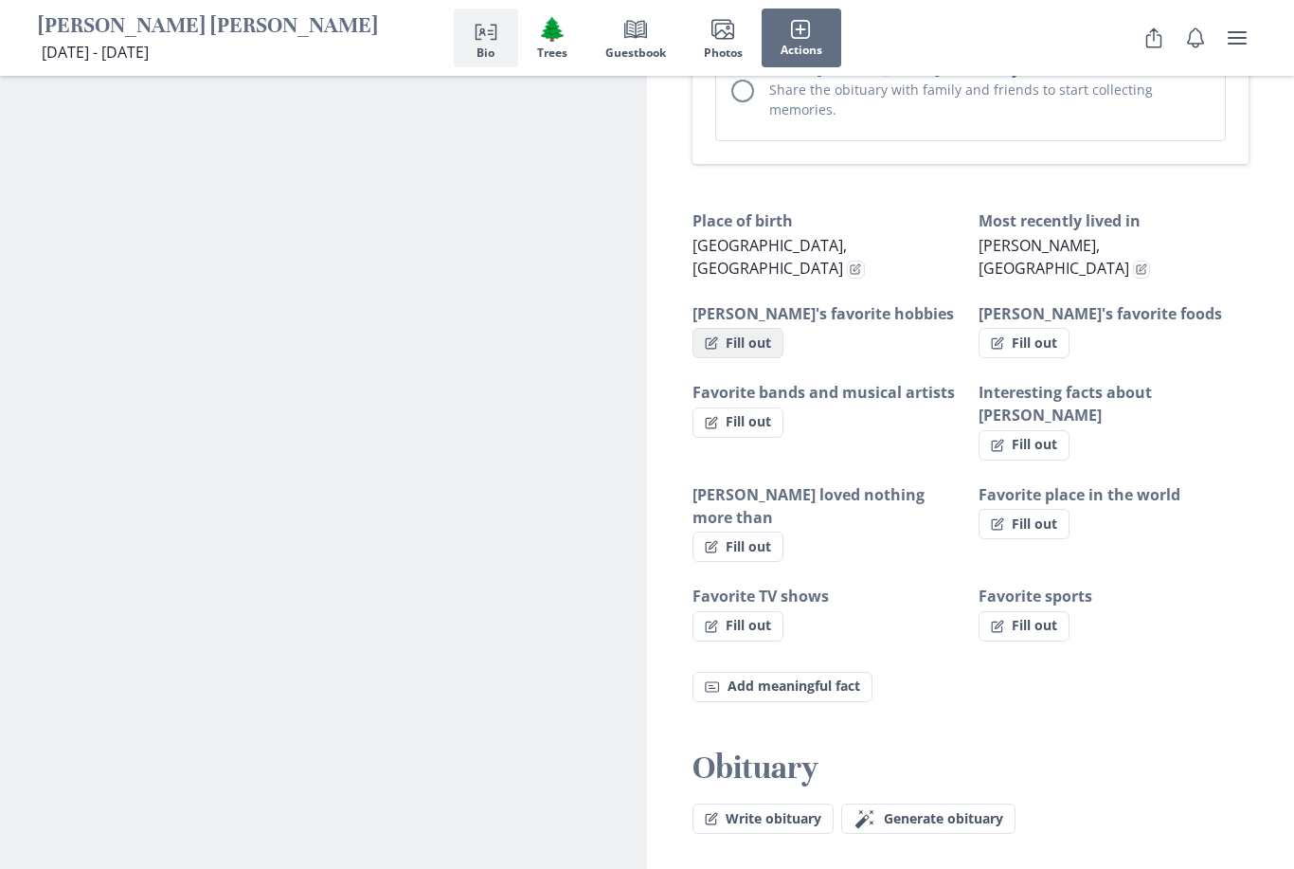
click at [739, 328] on button "Fill out" at bounding box center [738, 343] width 91 height 30
select select "[PERSON_NAME]'s favorite hobbies"
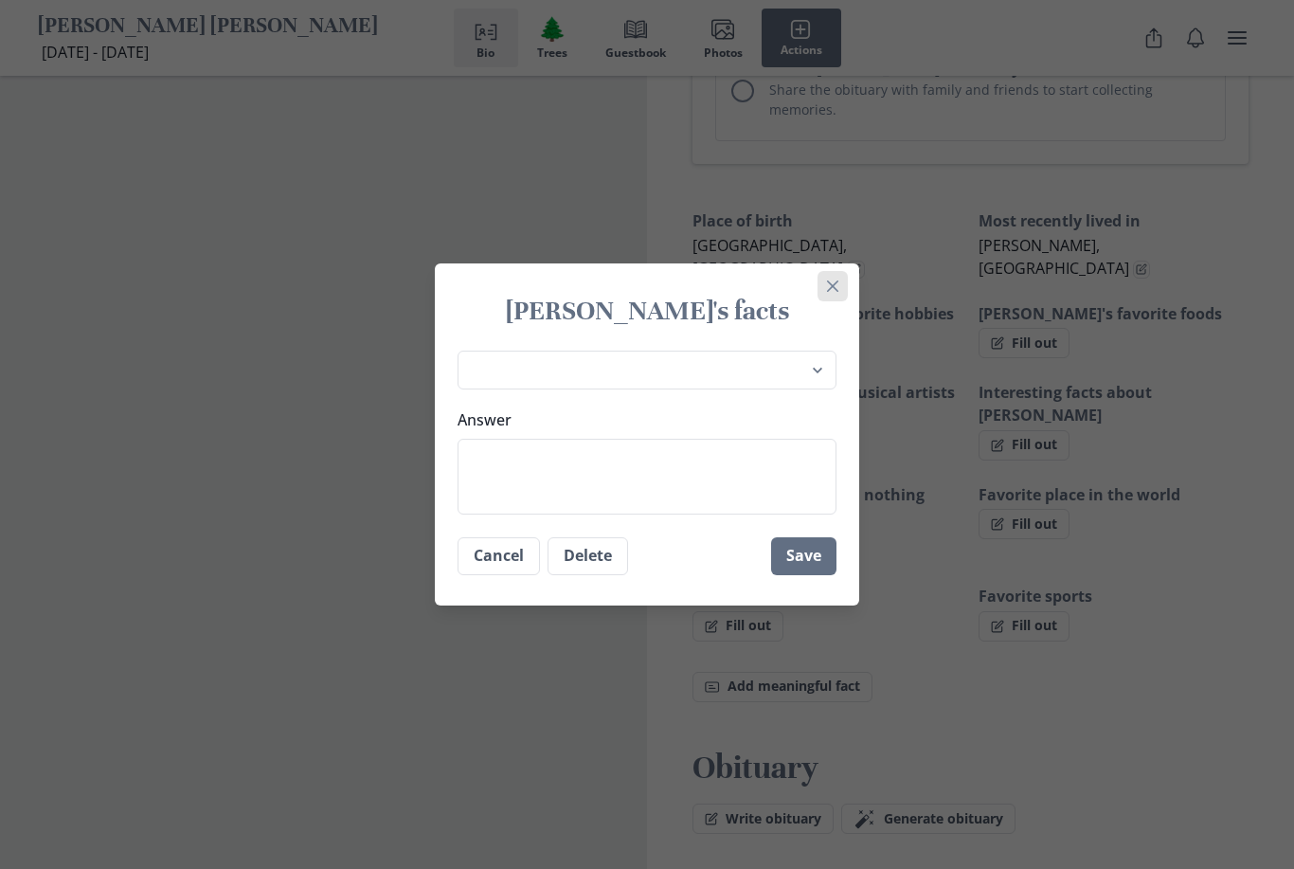
click at [832, 301] on button "Close" at bounding box center [833, 286] width 30 height 30
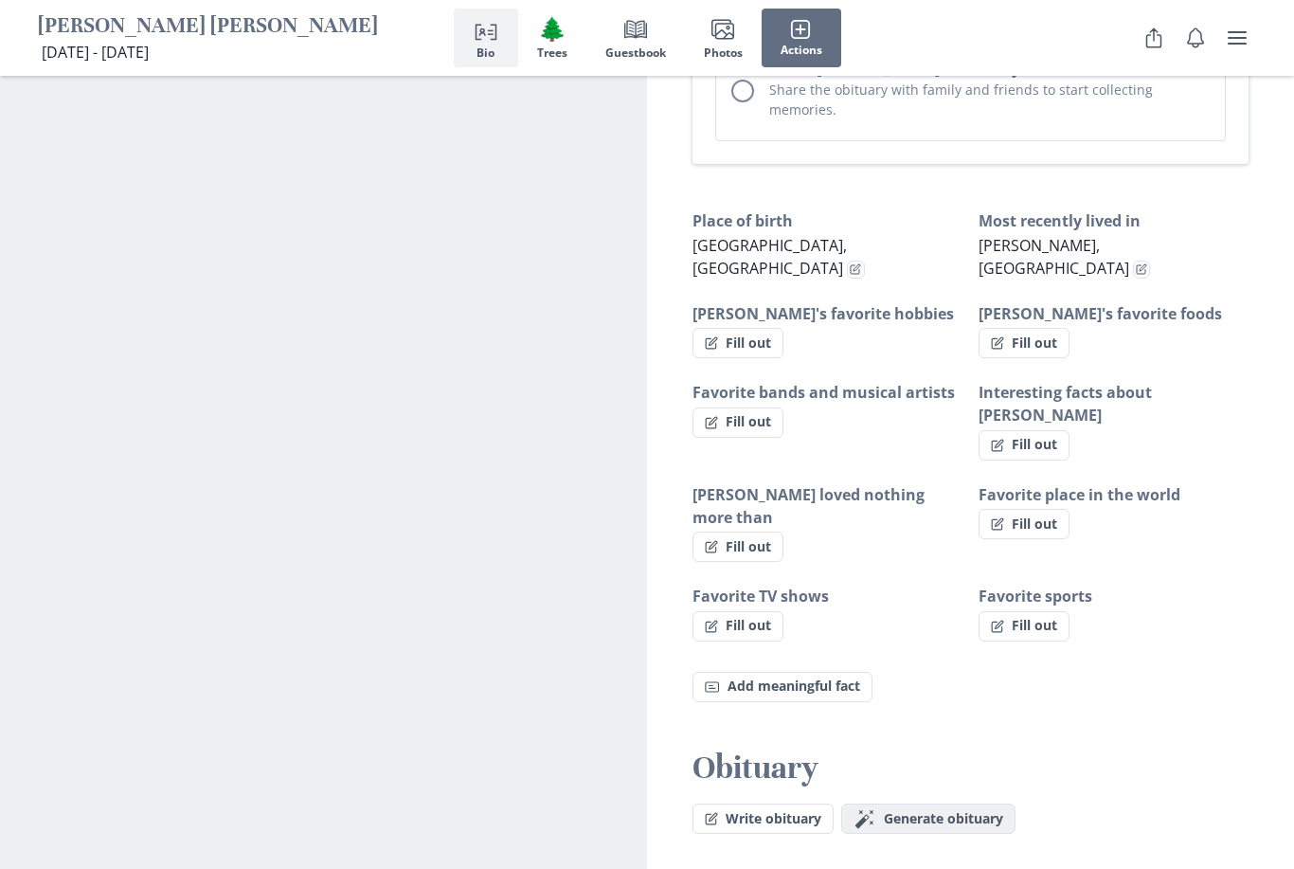
click at [903, 811] on span "Generate obituary" at bounding box center [943, 819] width 119 height 16
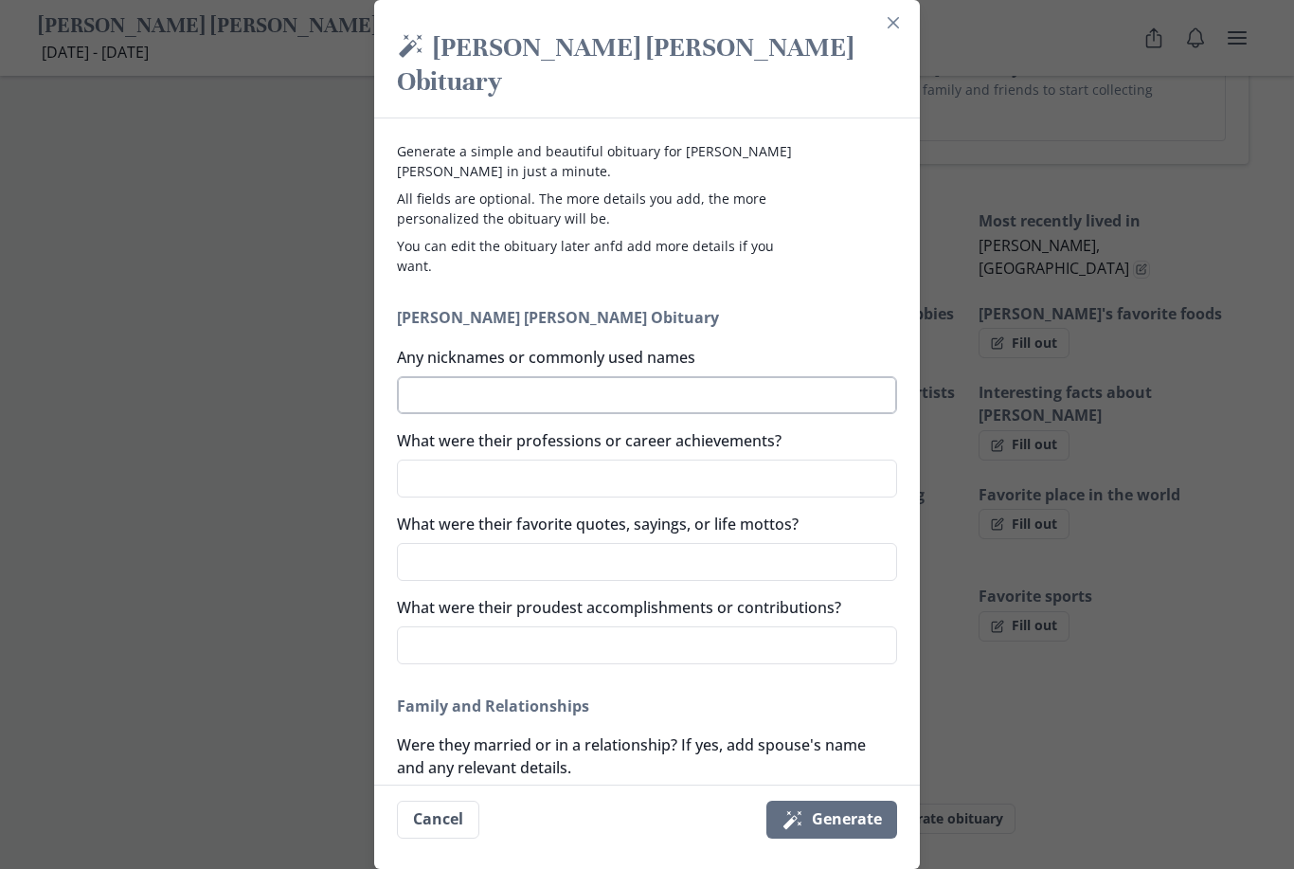
click at [704, 376] on textarea "Any nicknames or commonly used names" at bounding box center [647, 395] width 500 height 38
type textarea "x"
type textarea "B"
type textarea "x"
type textarea "Bu"
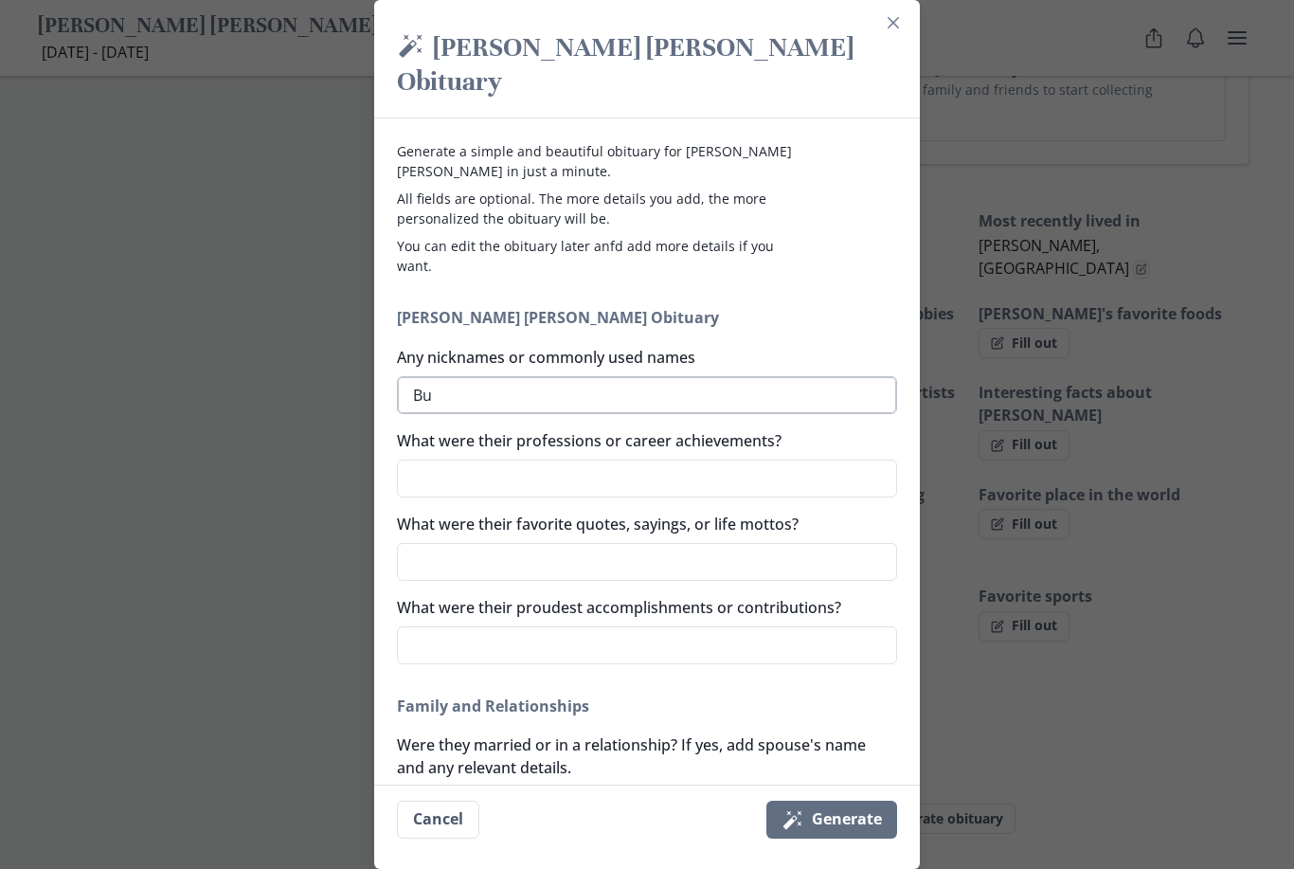
type textarea "x"
type textarea "Bug"
type textarea "x"
type textarea "[PERSON_NAME]"
type textarea "x"
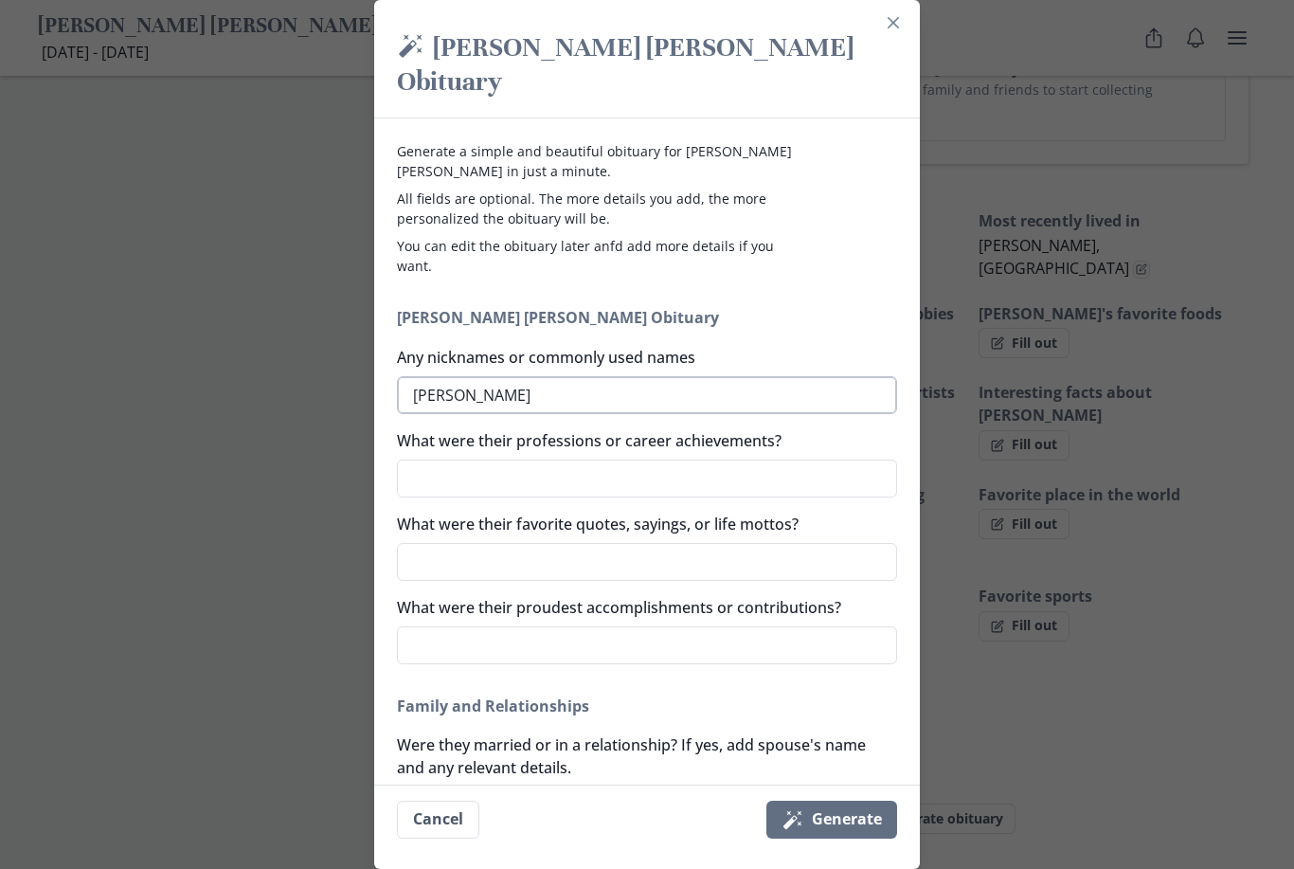
type textarea "[PERSON_NAME]"
type textarea "x"
type textarea "[PERSON_NAME]"
type textarea "x"
type textarea "Bug"
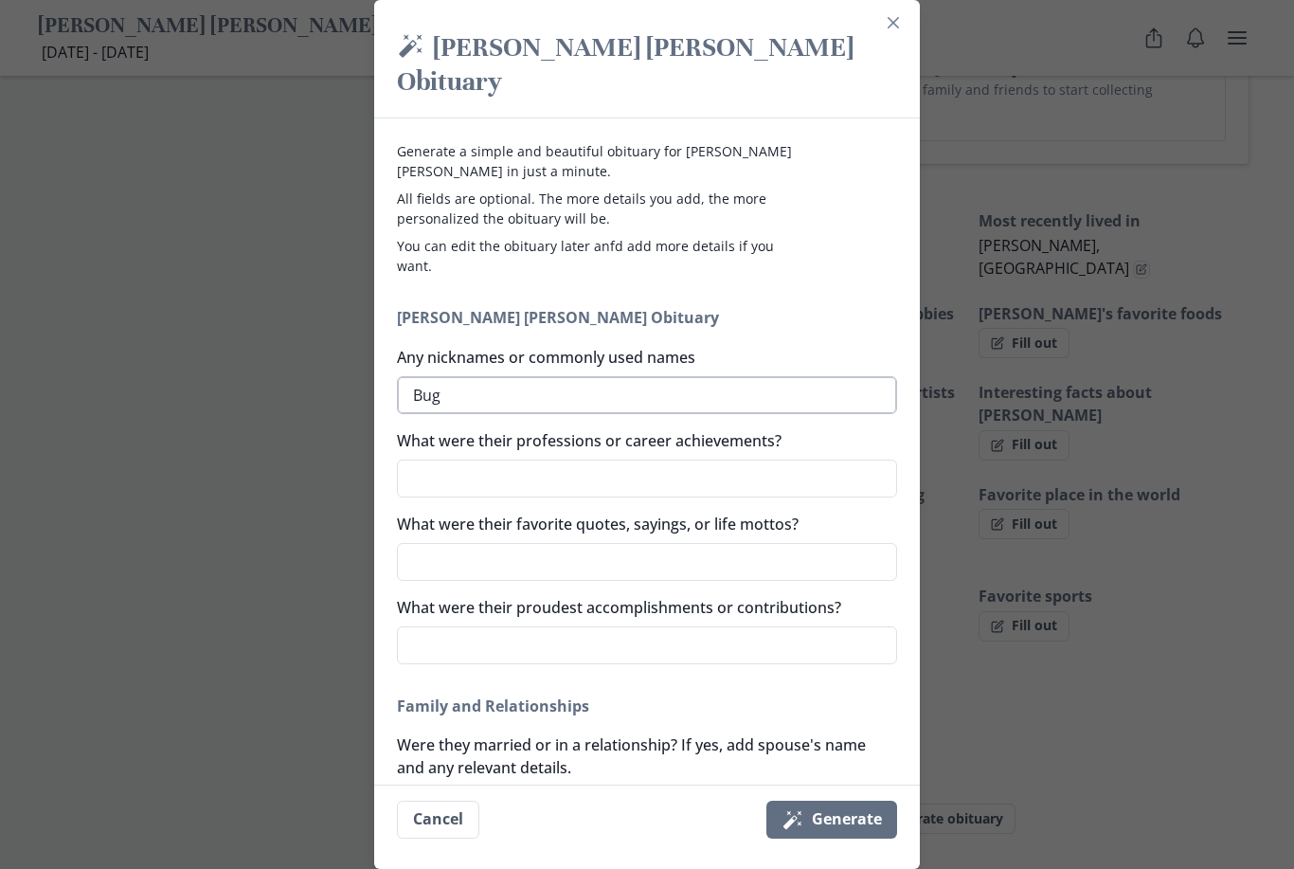
type textarea "x"
type textarea "Bugs"
click at [582, 461] on textarea "What were their professions or career achievements?" at bounding box center [647, 479] width 500 height 38
type textarea "x"
type textarea "c"
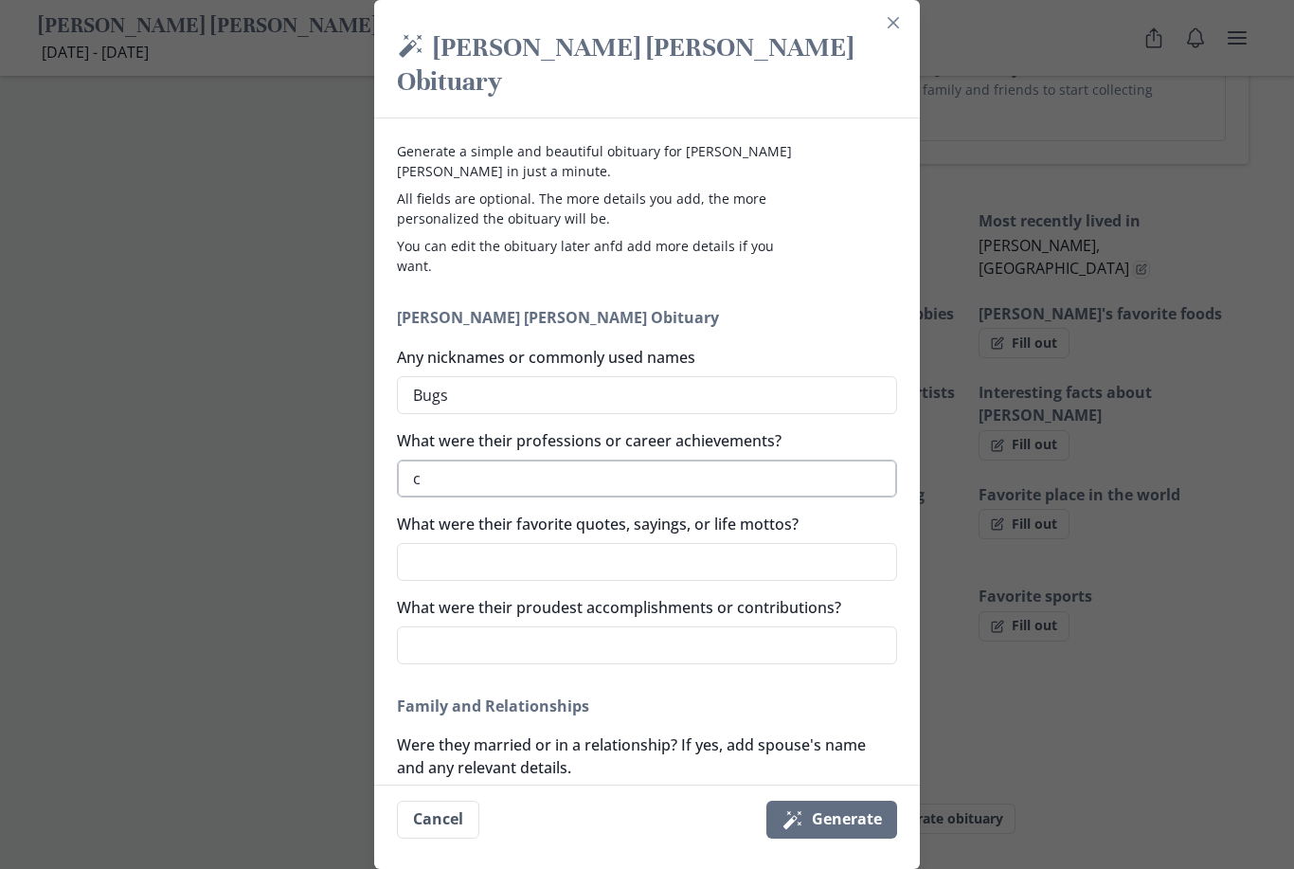
type textarea "x"
type textarea "co"
type textarea "x"
type textarea "con"
type textarea "x"
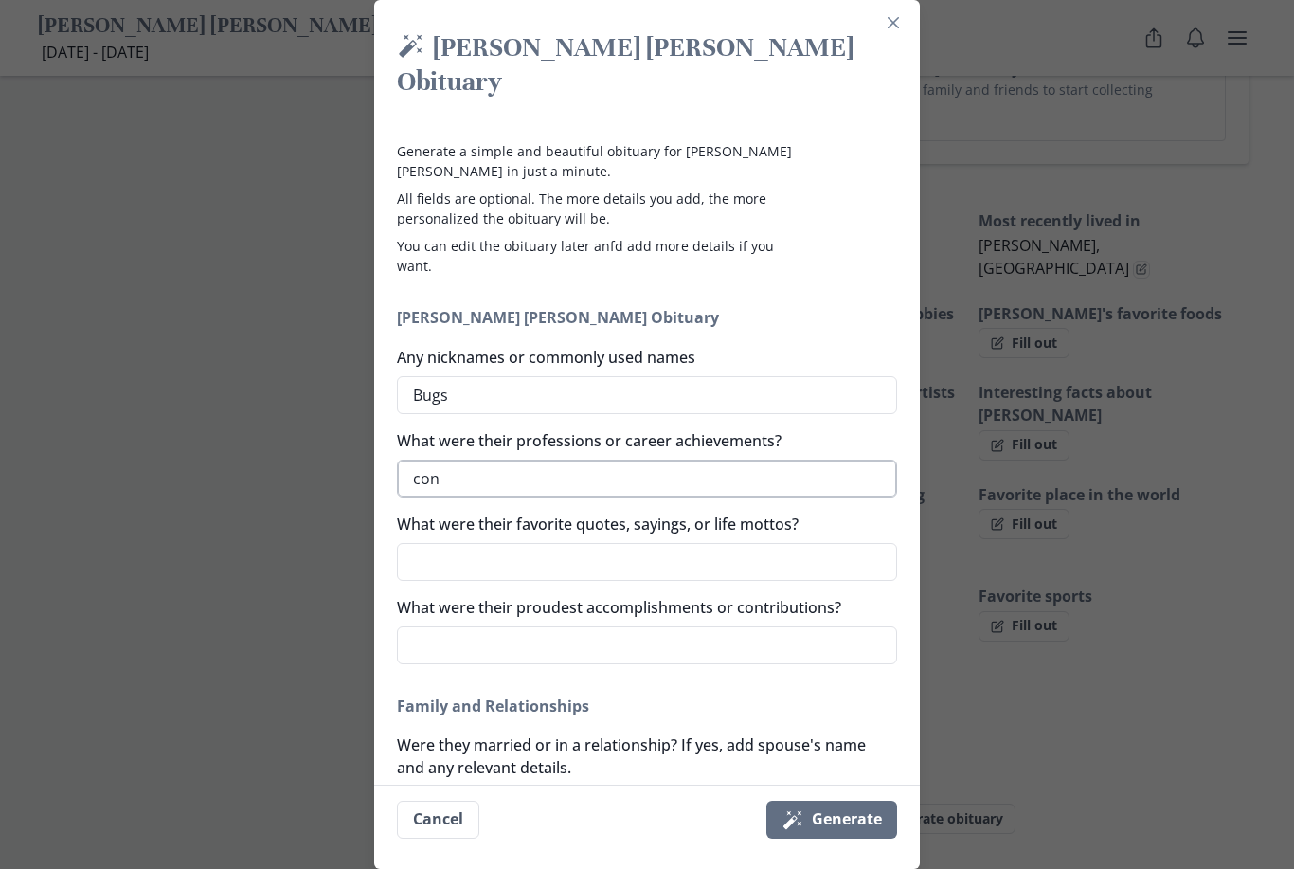
type textarea "cons"
type textarea "x"
type textarea "const"
type textarea "x"
type textarea "constr"
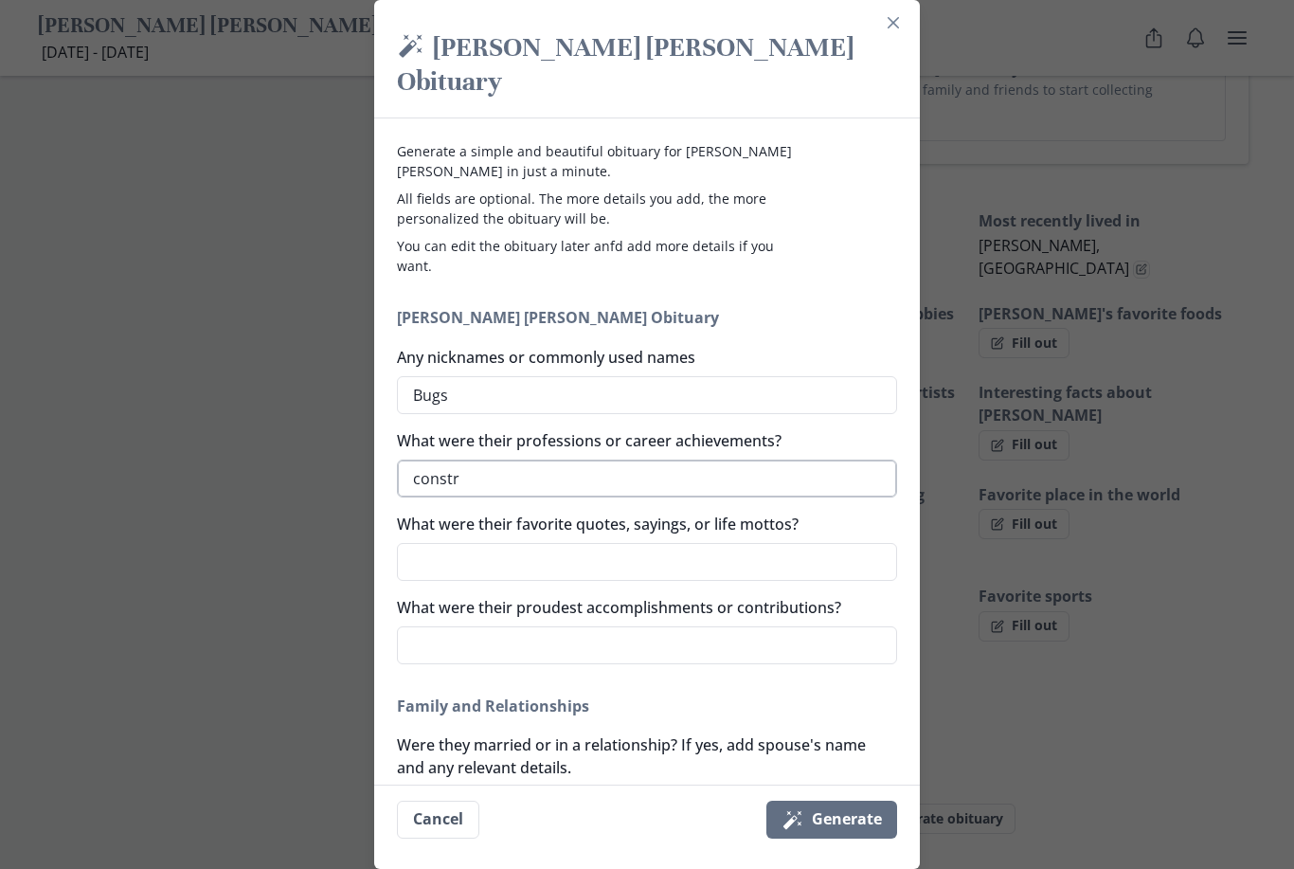
type textarea "x"
type textarea "constru"
type textarea "x"
type textarea "construc"
type textarea "x"
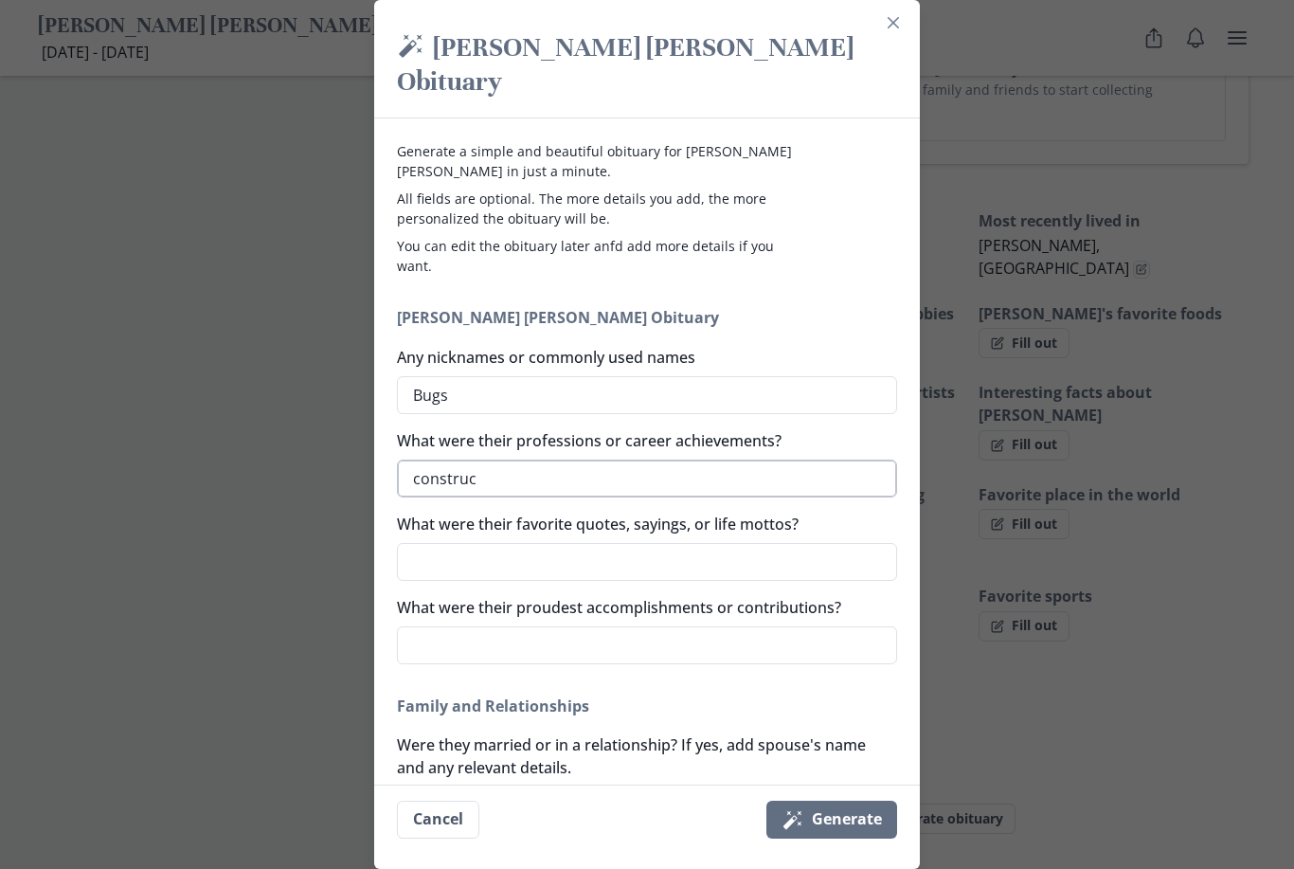
type textarea "construct"
type textarea "x"
type textarea "constructi"
type textarea "x"
type textarea "constructio"
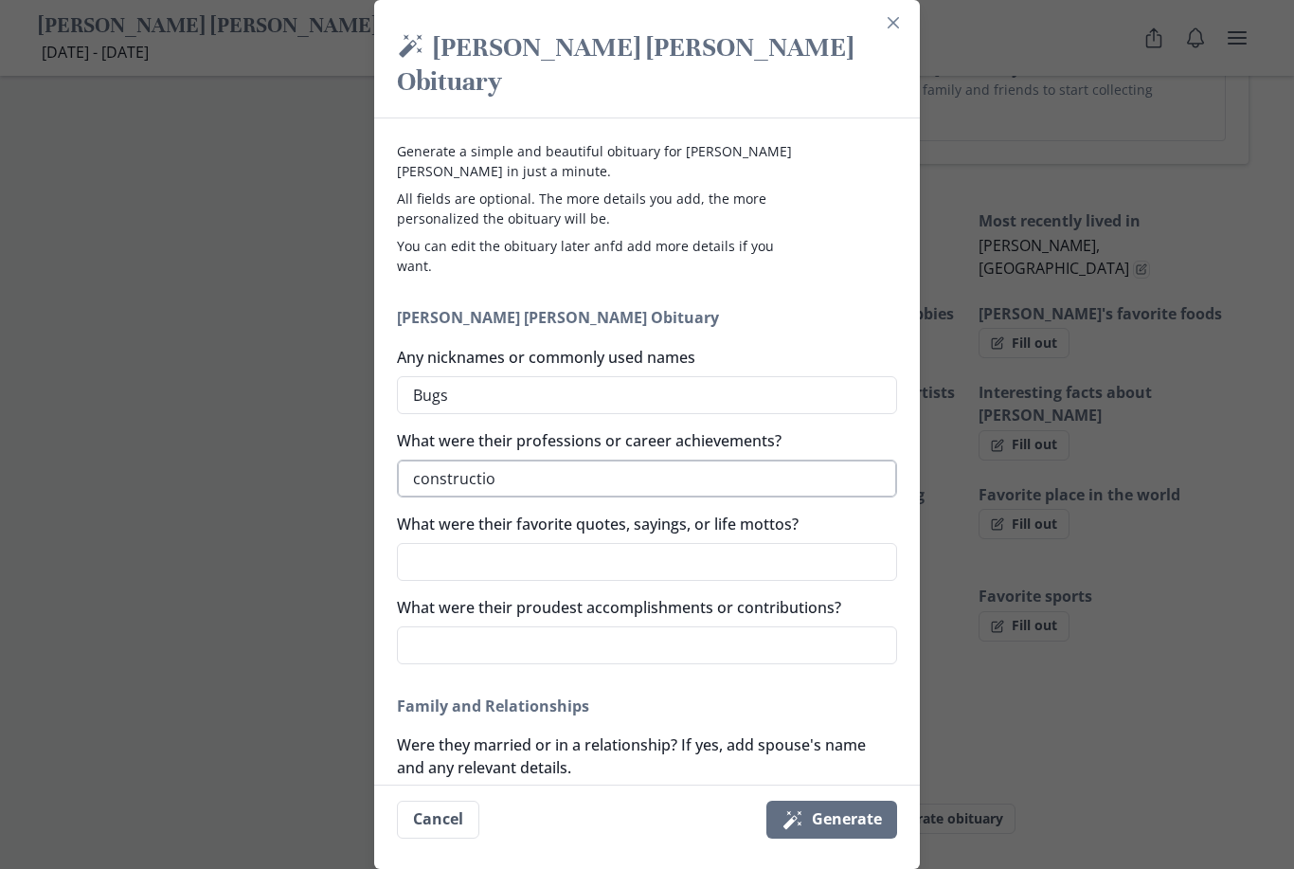
type textarea "x"
type textarea "construction"
type textarea "x"
type textarea "construction"
type textarea "x"
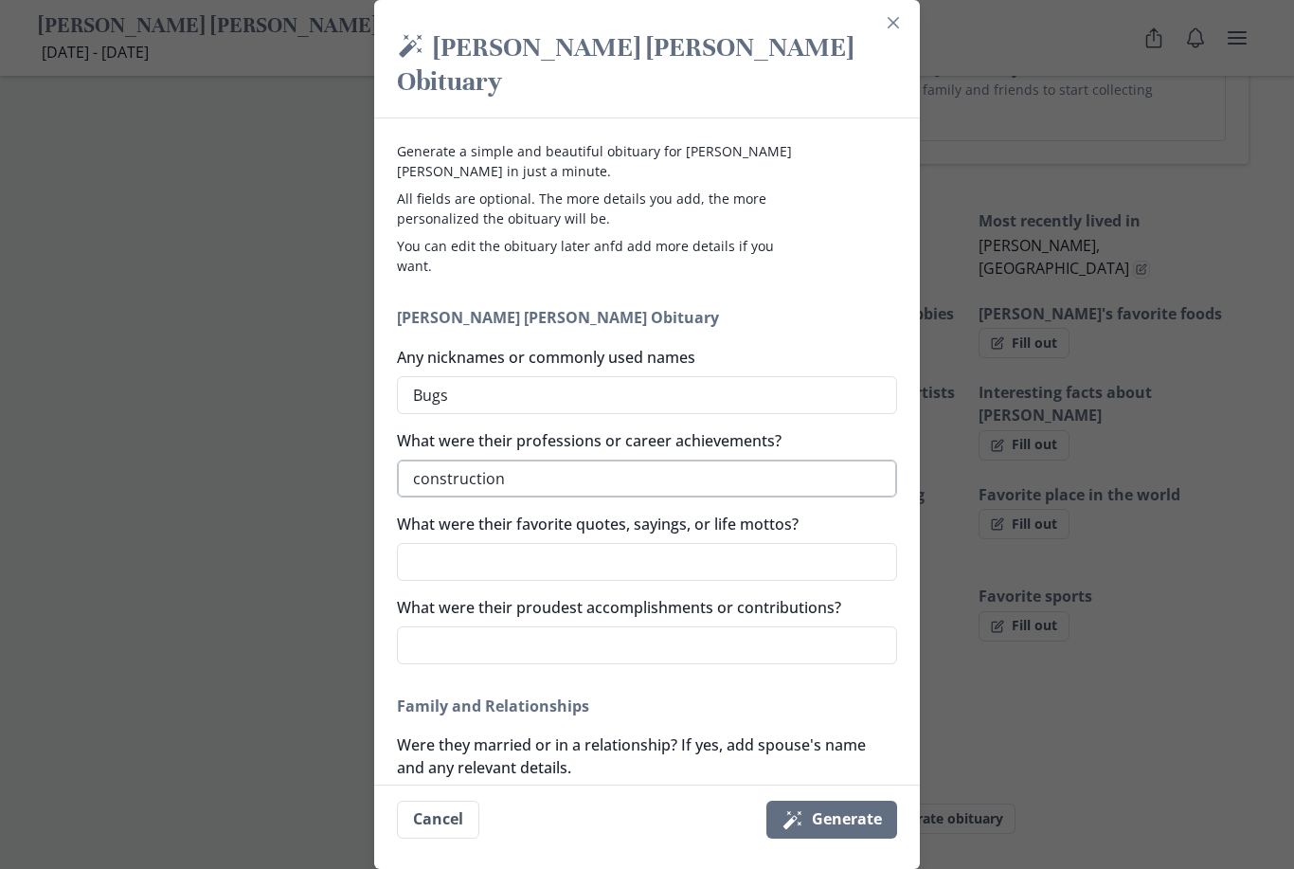
type textarea "construction w"
type textarea "x"
type textarea "construction wo"
type textarea "x"
type textarea "construction wor"
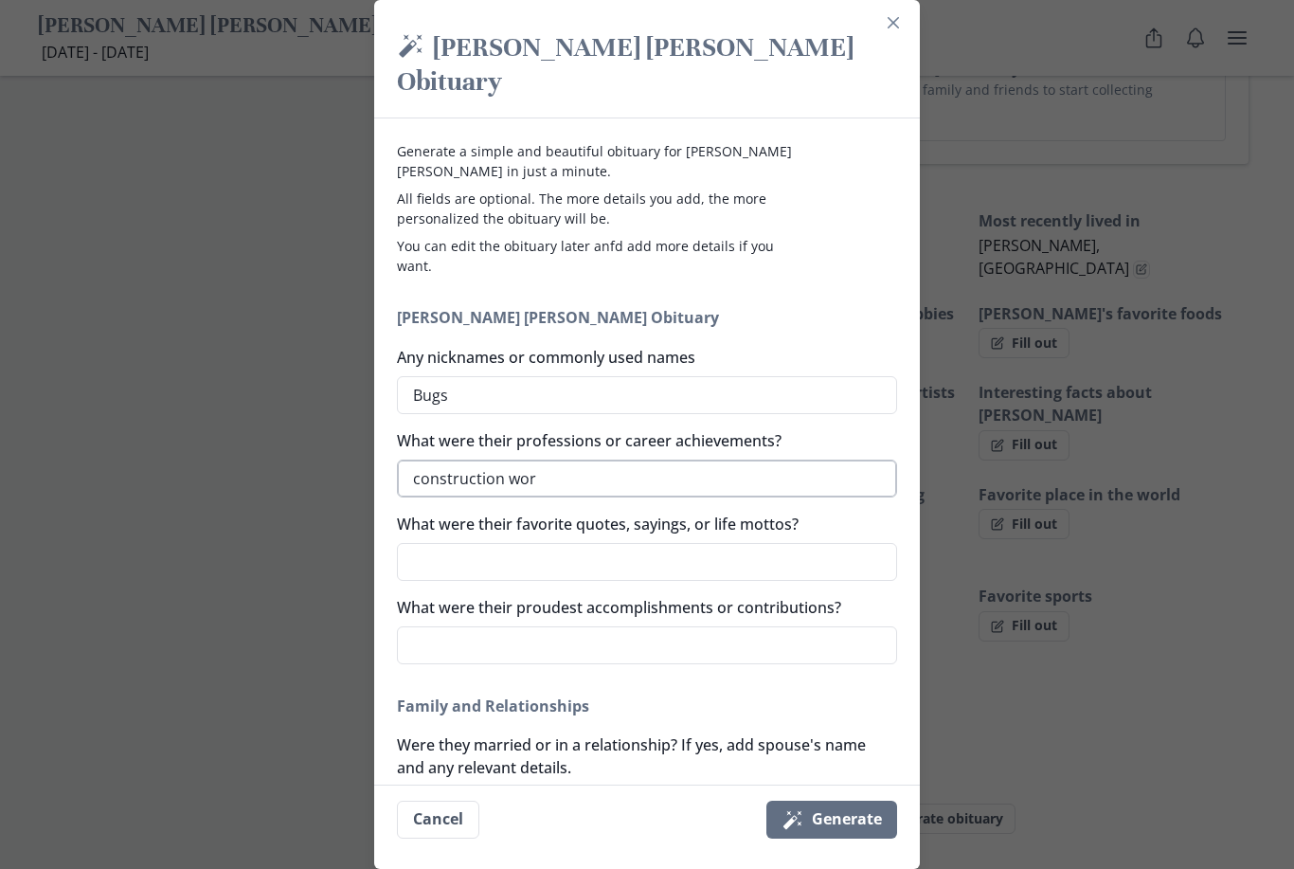
type textarea "x"
type textarea "construction work"
type textarea "x"
type textarea "[MEDICAL_DATA]"
type textarea "x"
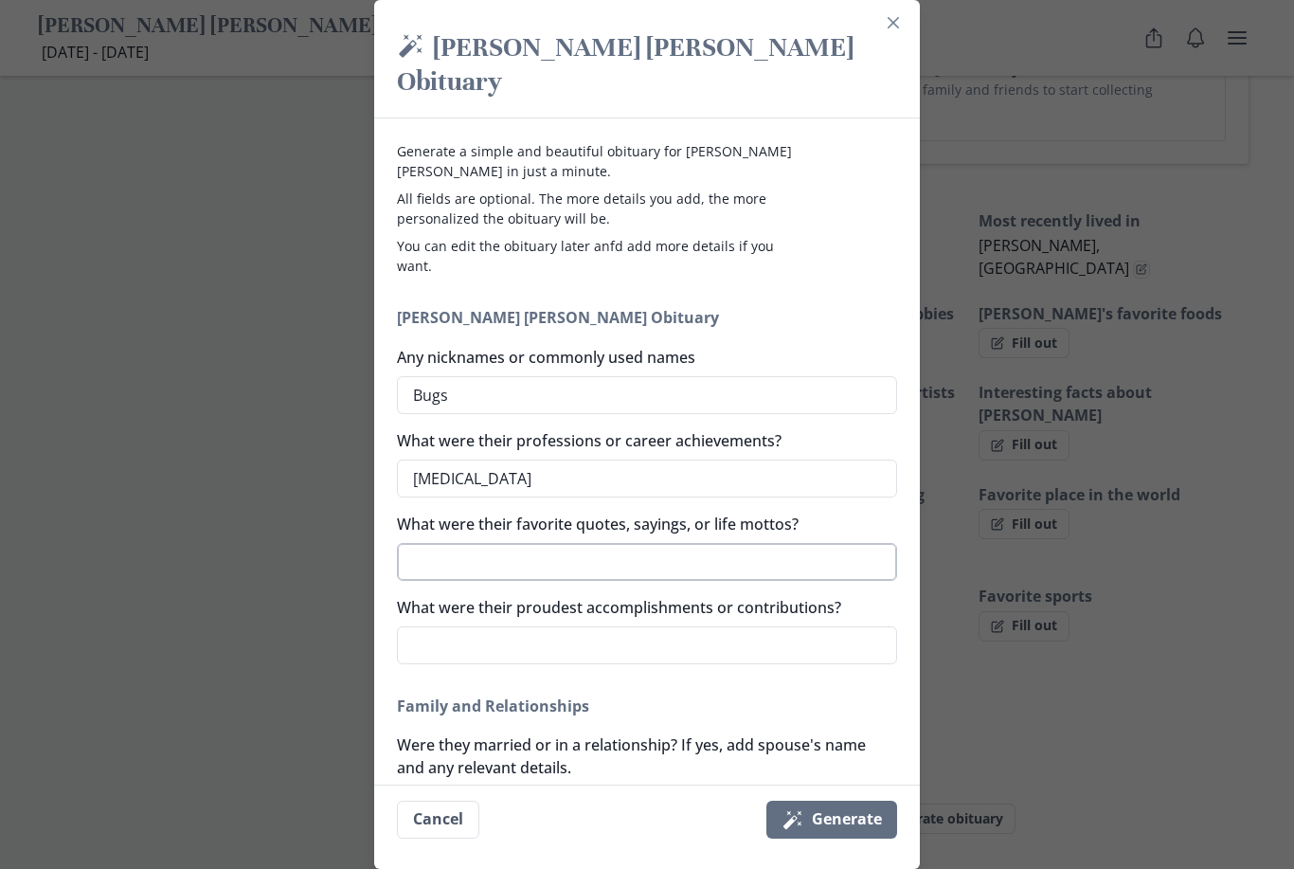
type textarea "[MEDICAL_DATA]"
click at [500, 543] on textarea "What were their favorite quotes, sayings, or life mottos?" at bounding box center [647, 562] width 500 height 38
click at [479, 626] on textarea "What were their proudest accomplishments or contributions?" at bounding box center [647, 645] width 500 height 38
type textarea "x"
type textarea "f"
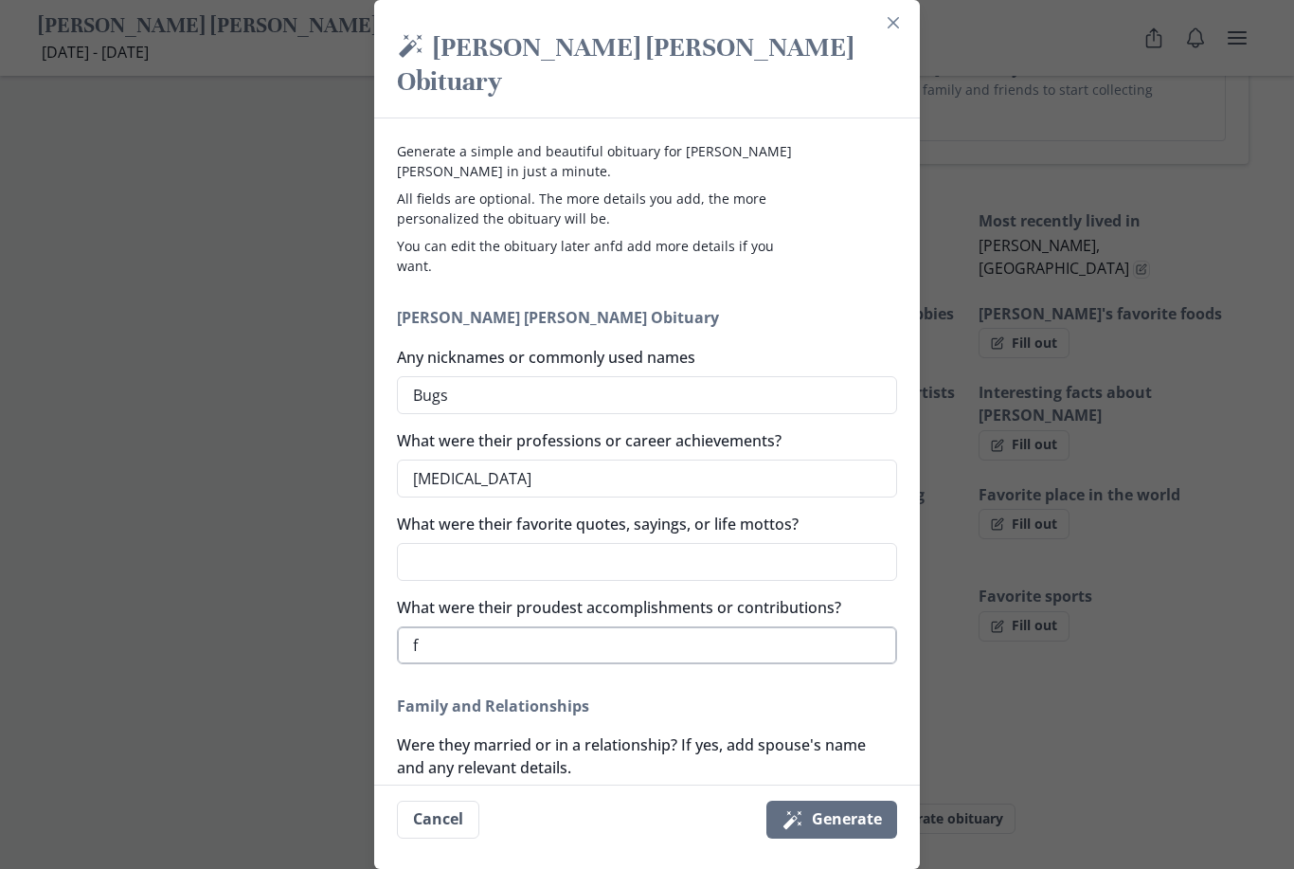
type textarea "x"
type textarea "fi"
type textarea "x"
type textarea "fin"
type textarea "x"
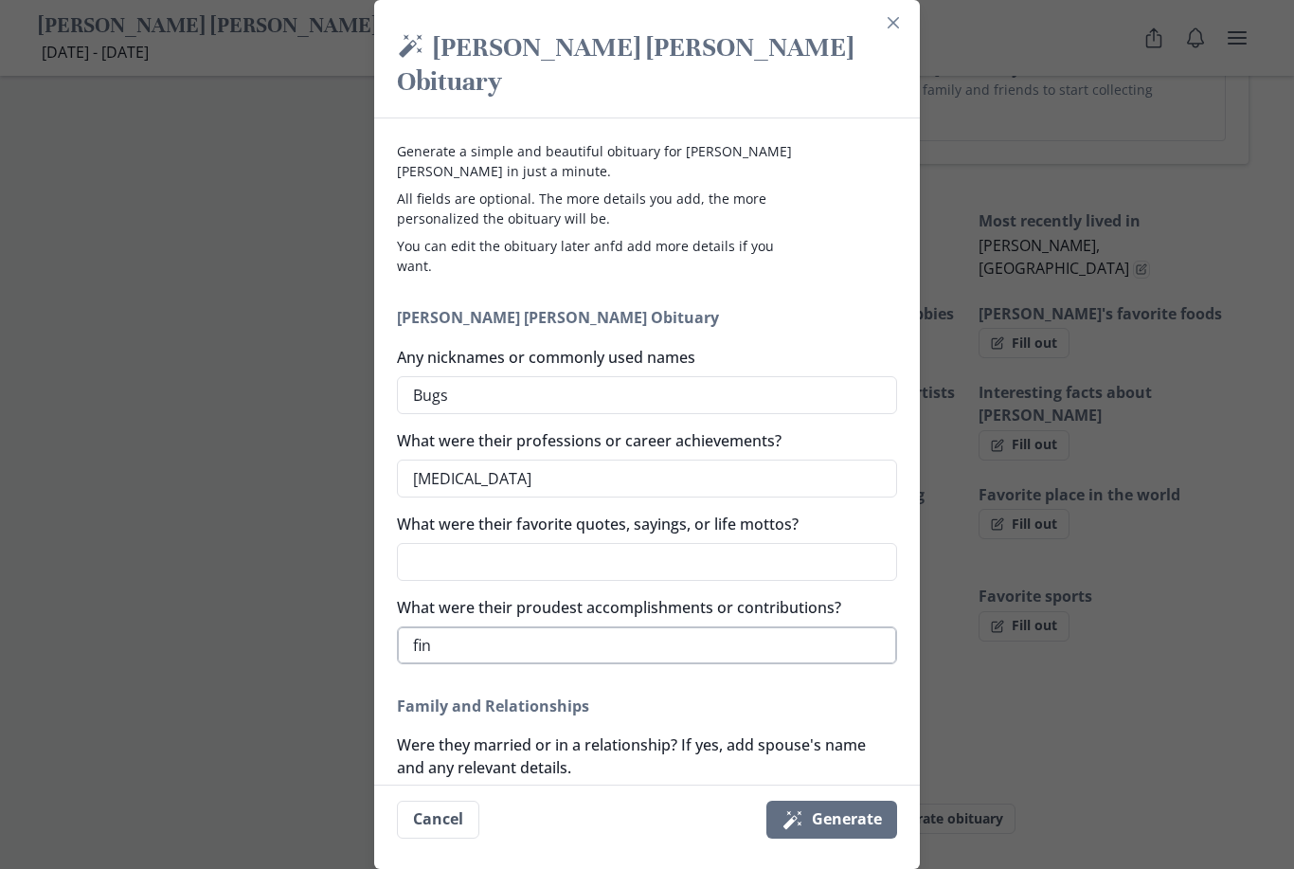
type textarea "fini"
type textarea "x"
type textarea "finis"
type textarea "x"
type textarea "finish"
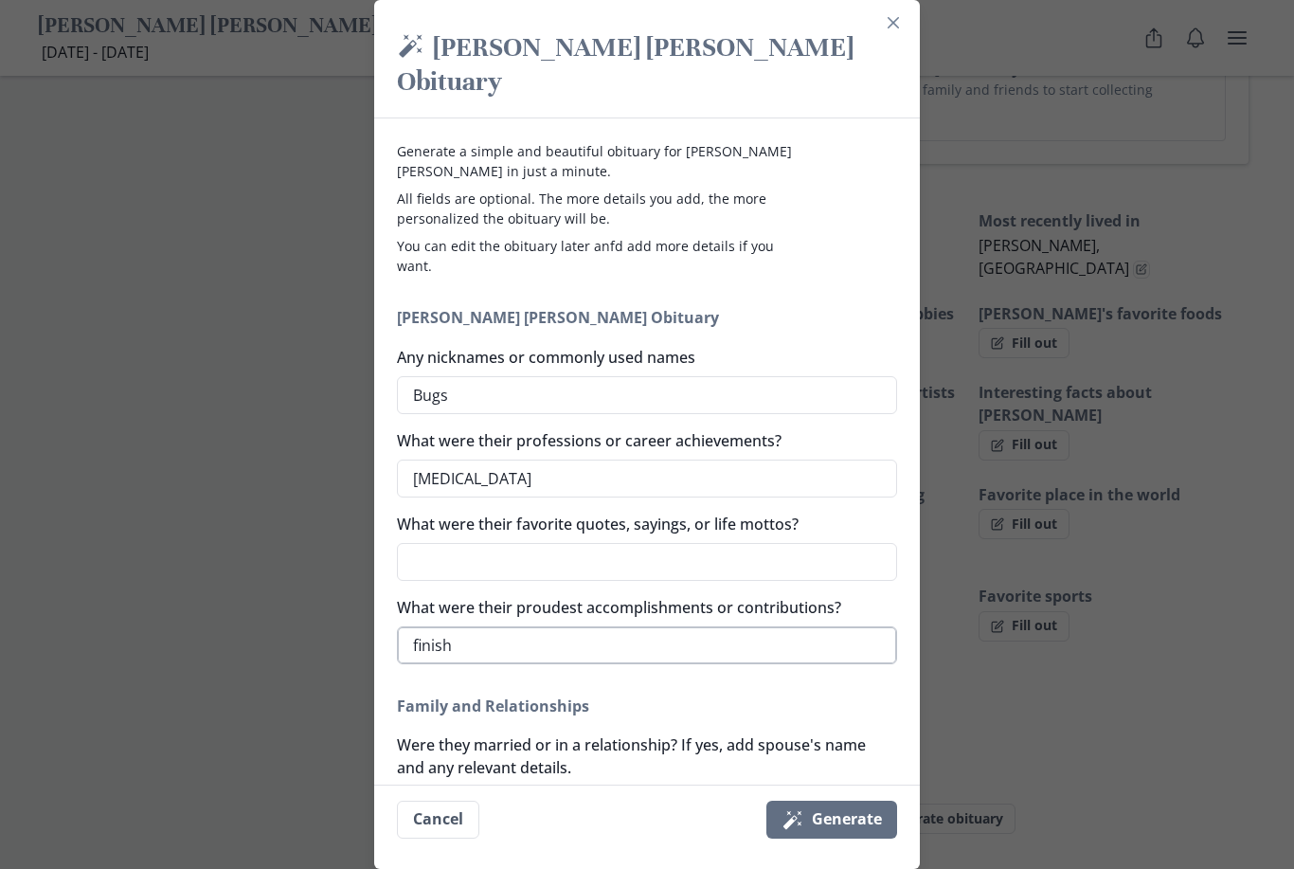
type textarea "x"
type textarea "finishi"
type textarea "x"
type textarea "finishin"
type textarea "x"
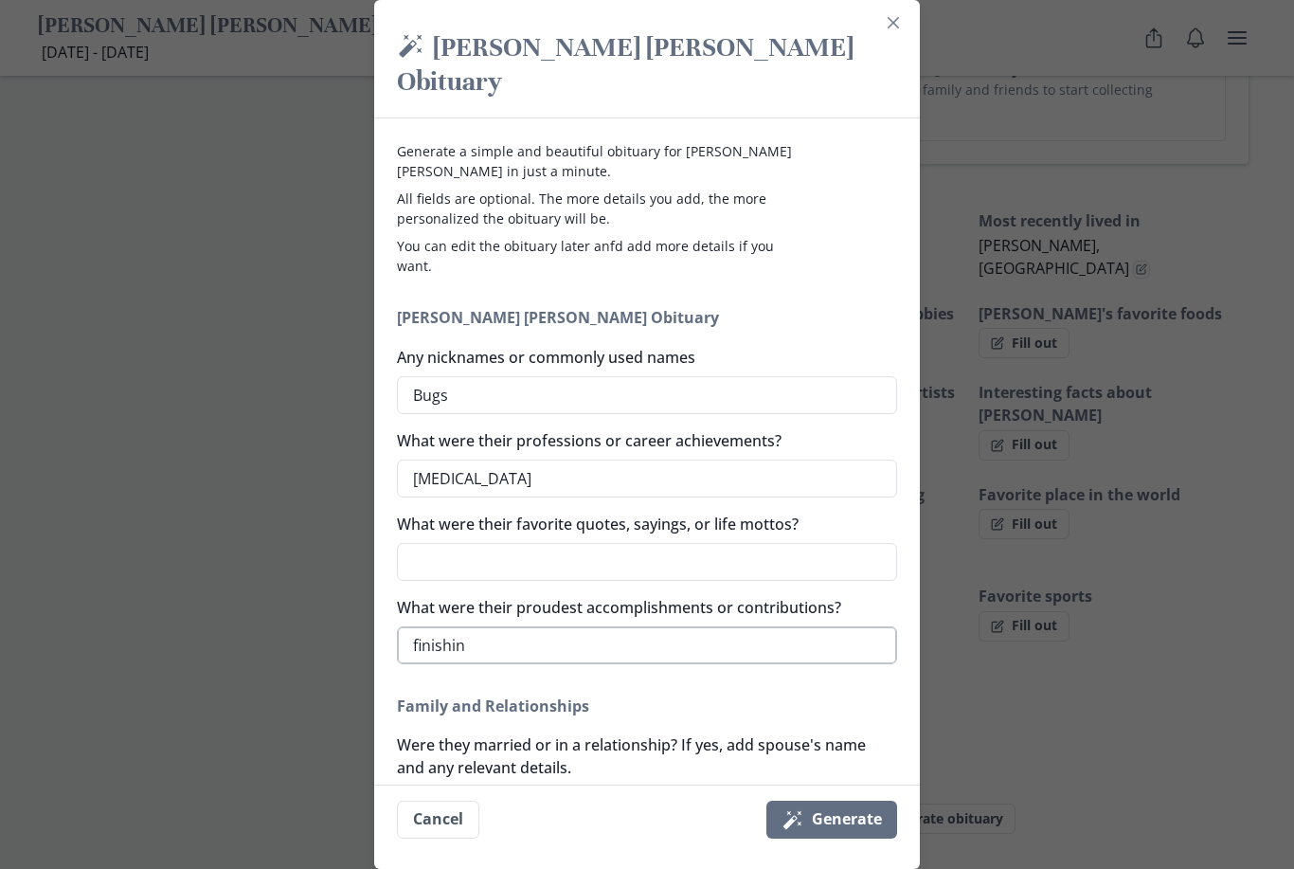
type textarea "finishing"
type textarea "x"
type textarea "finishing"
type textarea "x"
type textarea "finishing"
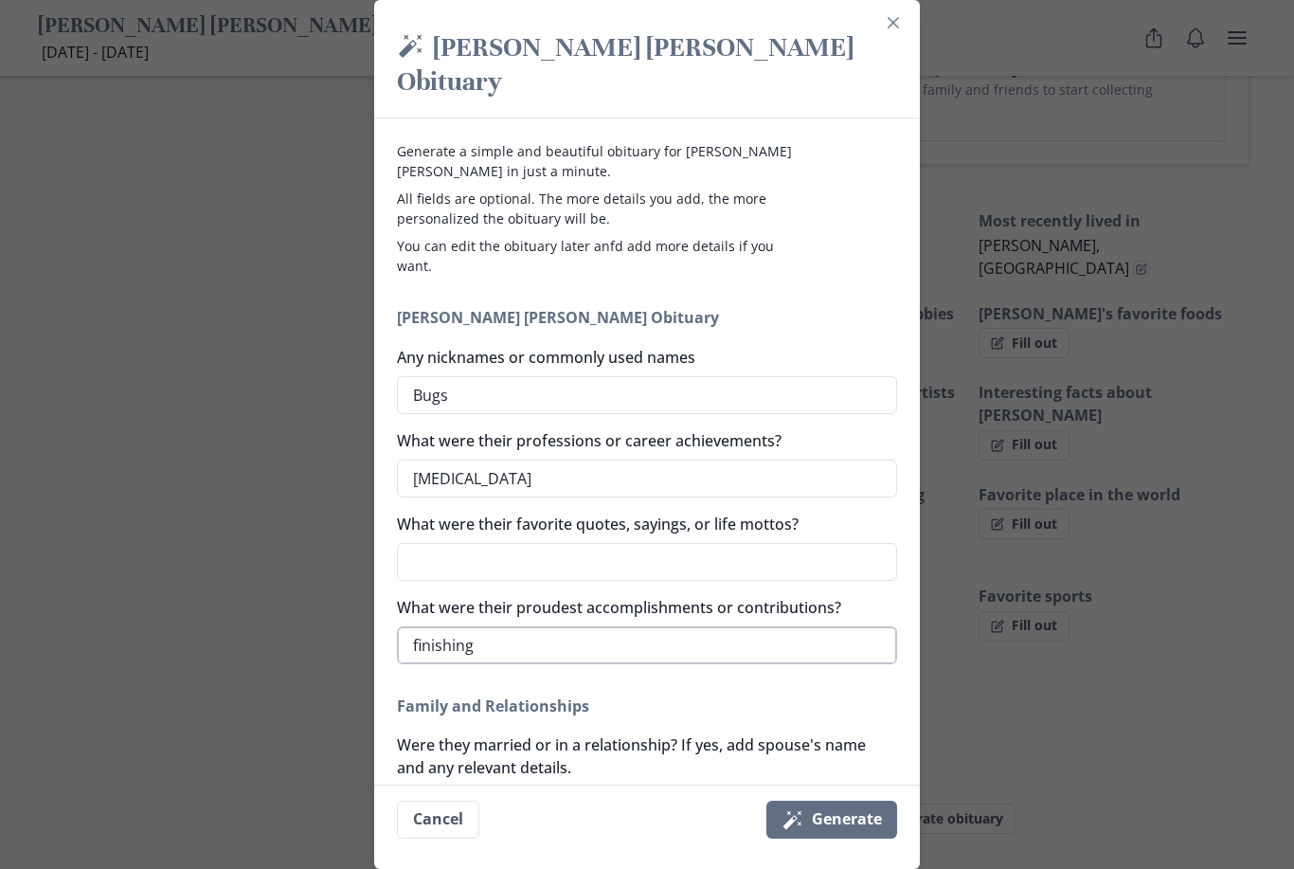
type textarea "x"
type textarea "finishin"
type textarea "x"
type textarea "finishi"
type textarea "x"
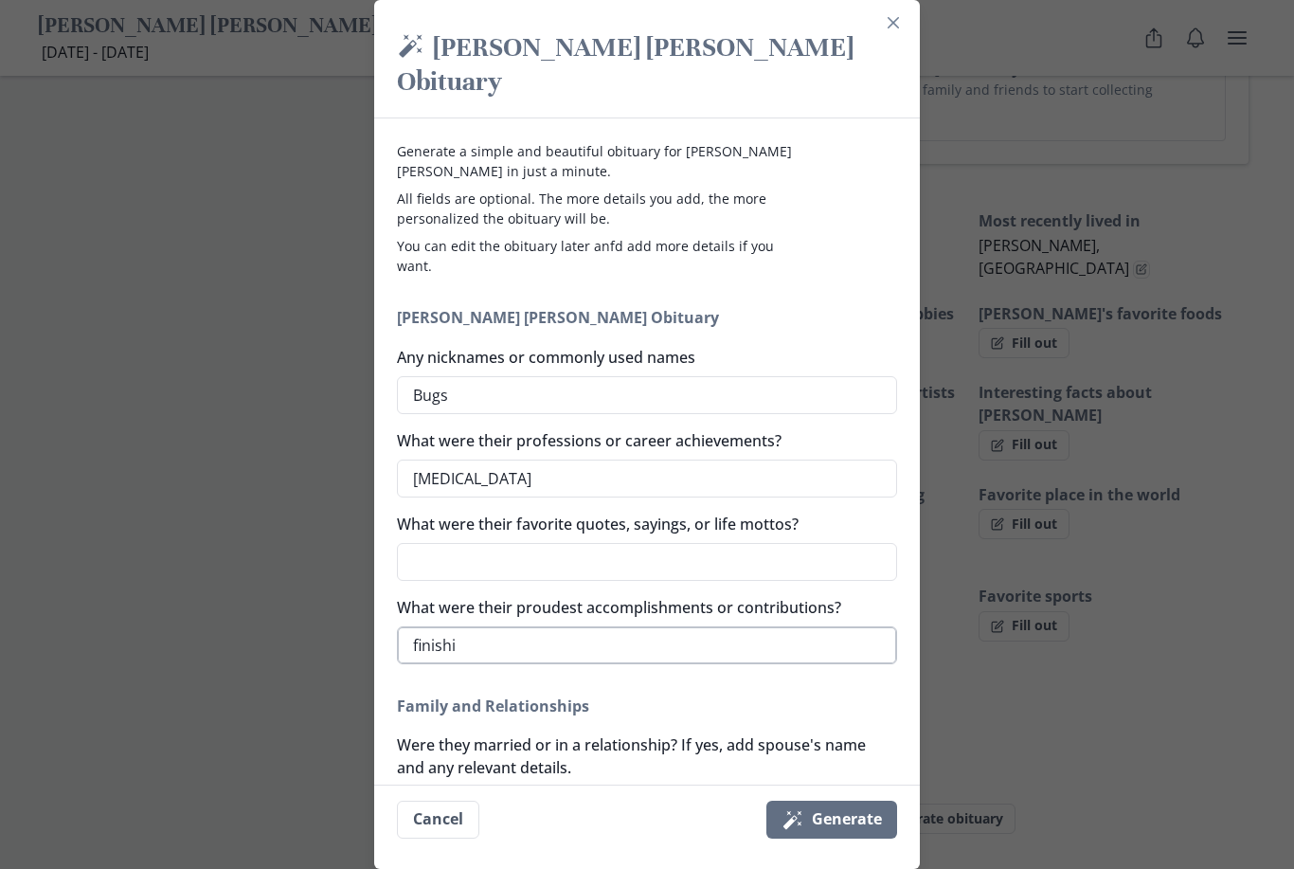
type textarea "finish"
type textarea "x"
type textarea "finis"
type textarea "x"
type textarea "fini"
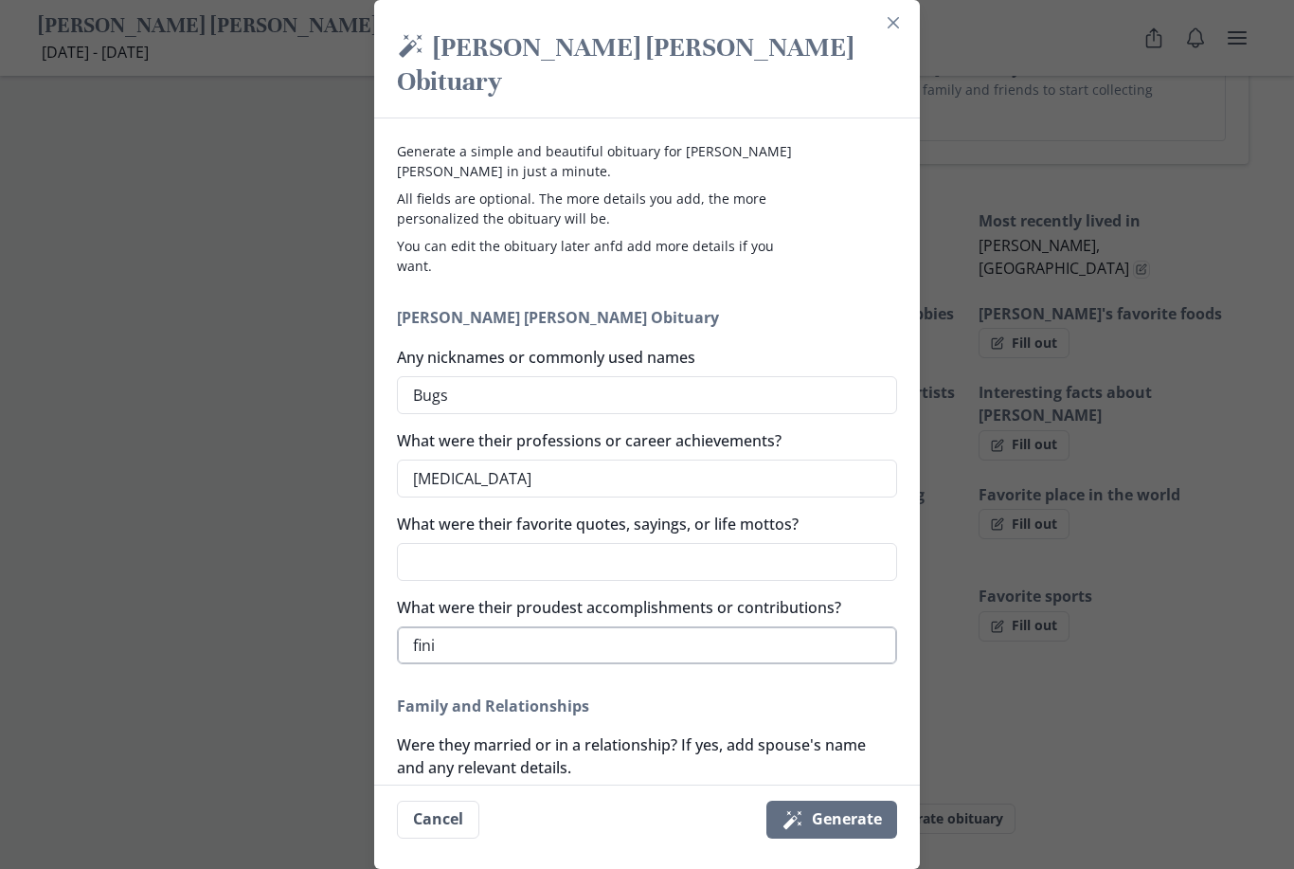
type textarea "x"
type textarea "fin"
type textarea "x"
type textarea "fi"
type textarea "x"
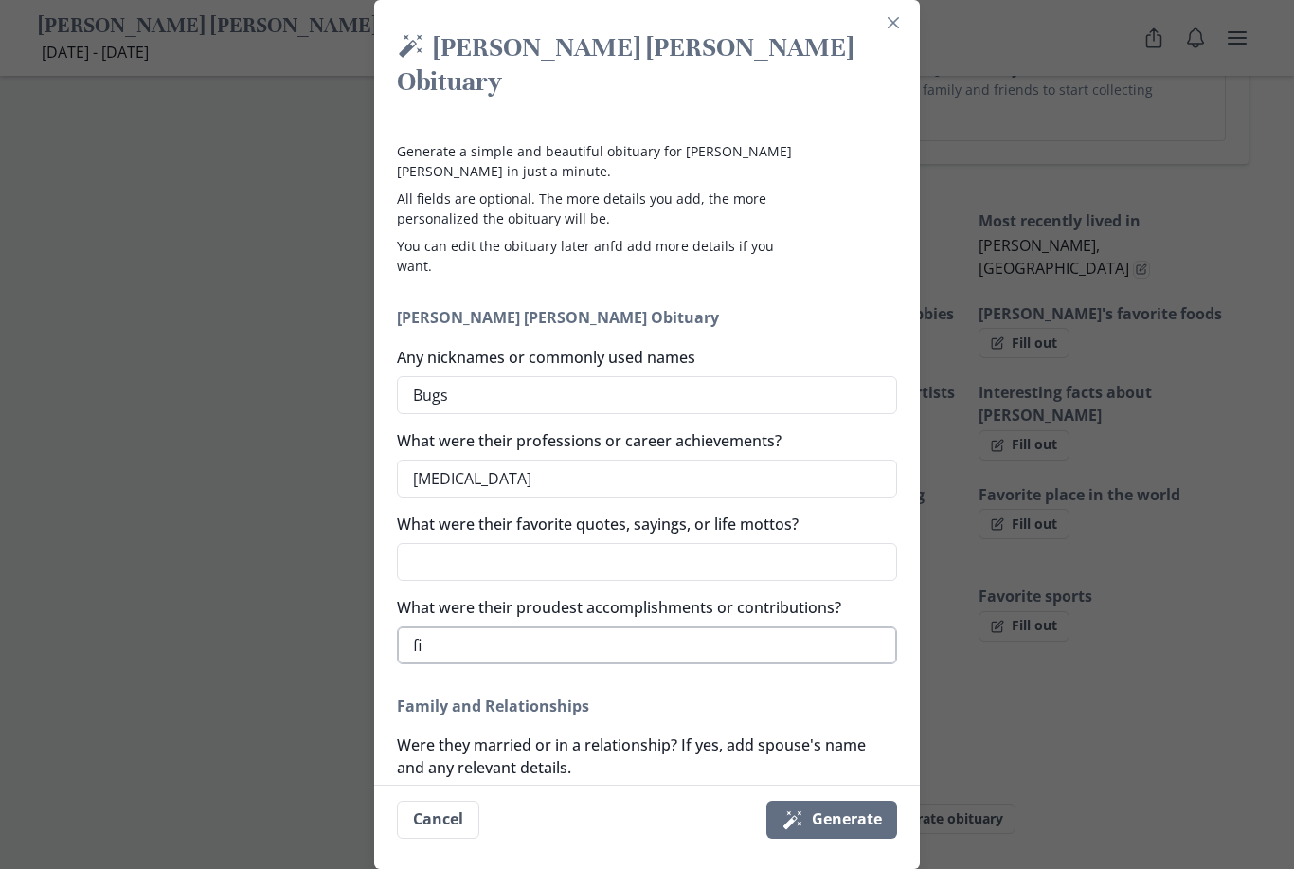
type textarea "f"
type textarea "x"
type textarea "H"
type textarea "x"
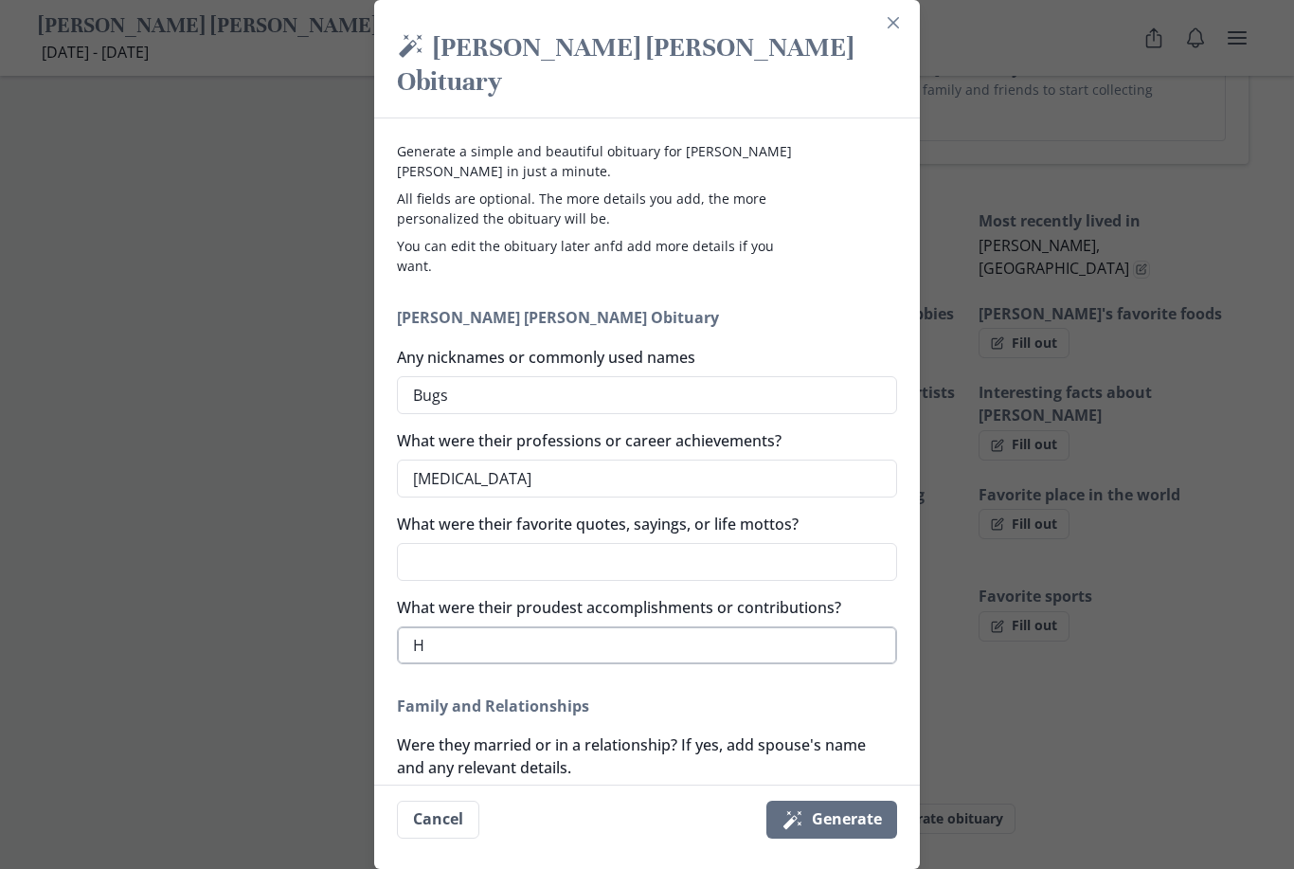
type textarea "Hi"
type textarea "x"
type textarea "His"
type textarea "x"
type textarea "His"
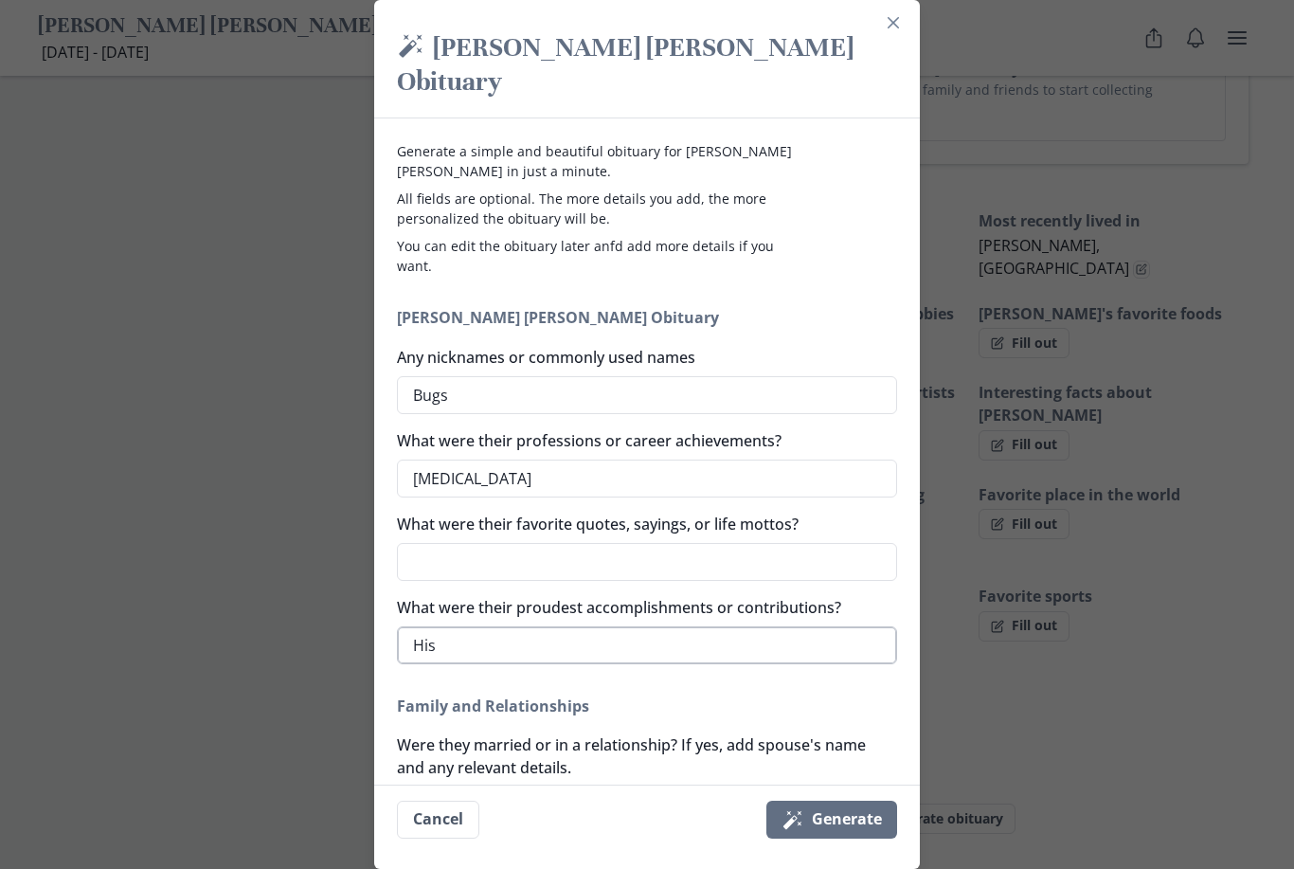
type textarea "x"
type textarea "His f"
type textarea "x"
type textarea "His fa"
type textarea "x"
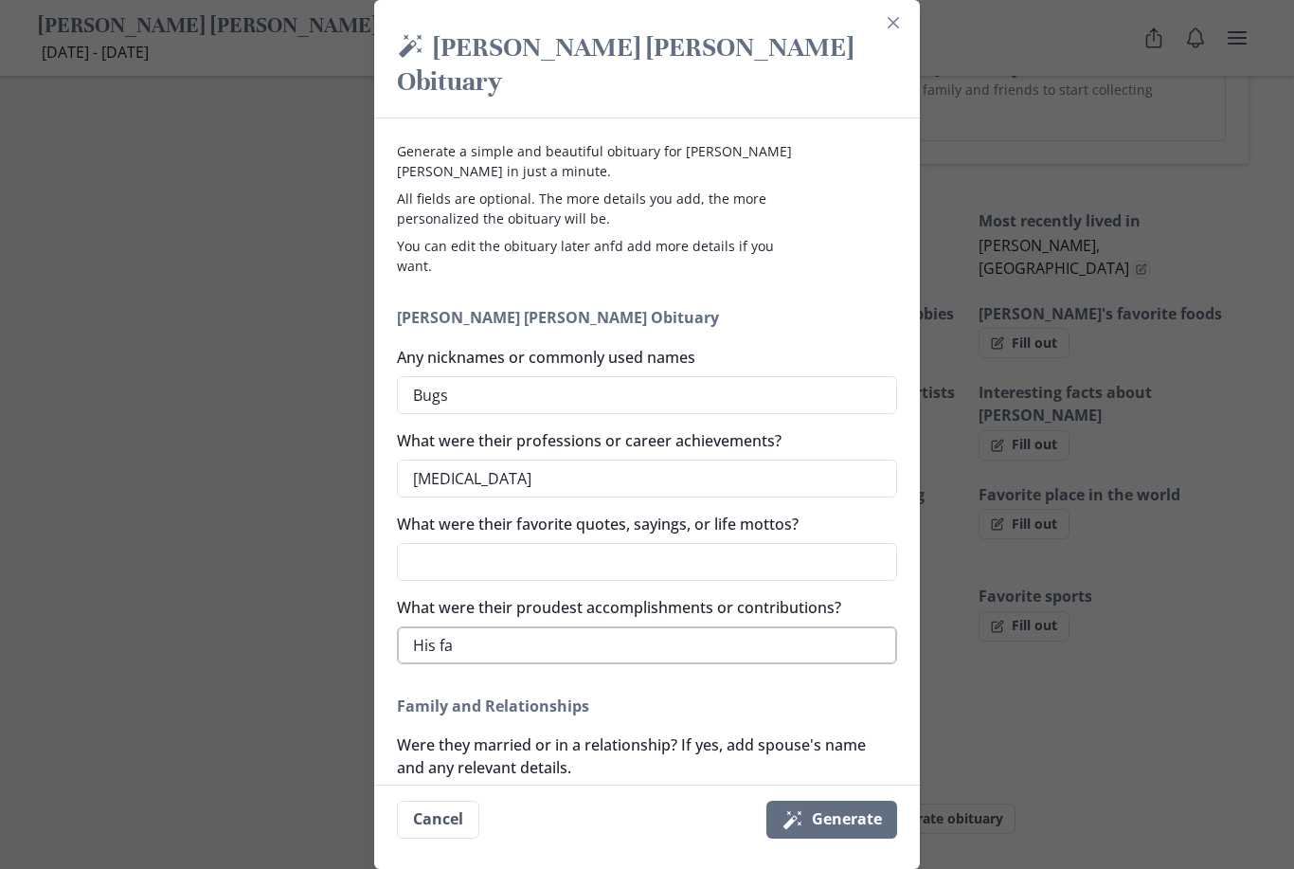
type textarea "His fam"
type textarea "x"
type textarea "His fami"
type textarea "x"
type textarea "His famil"
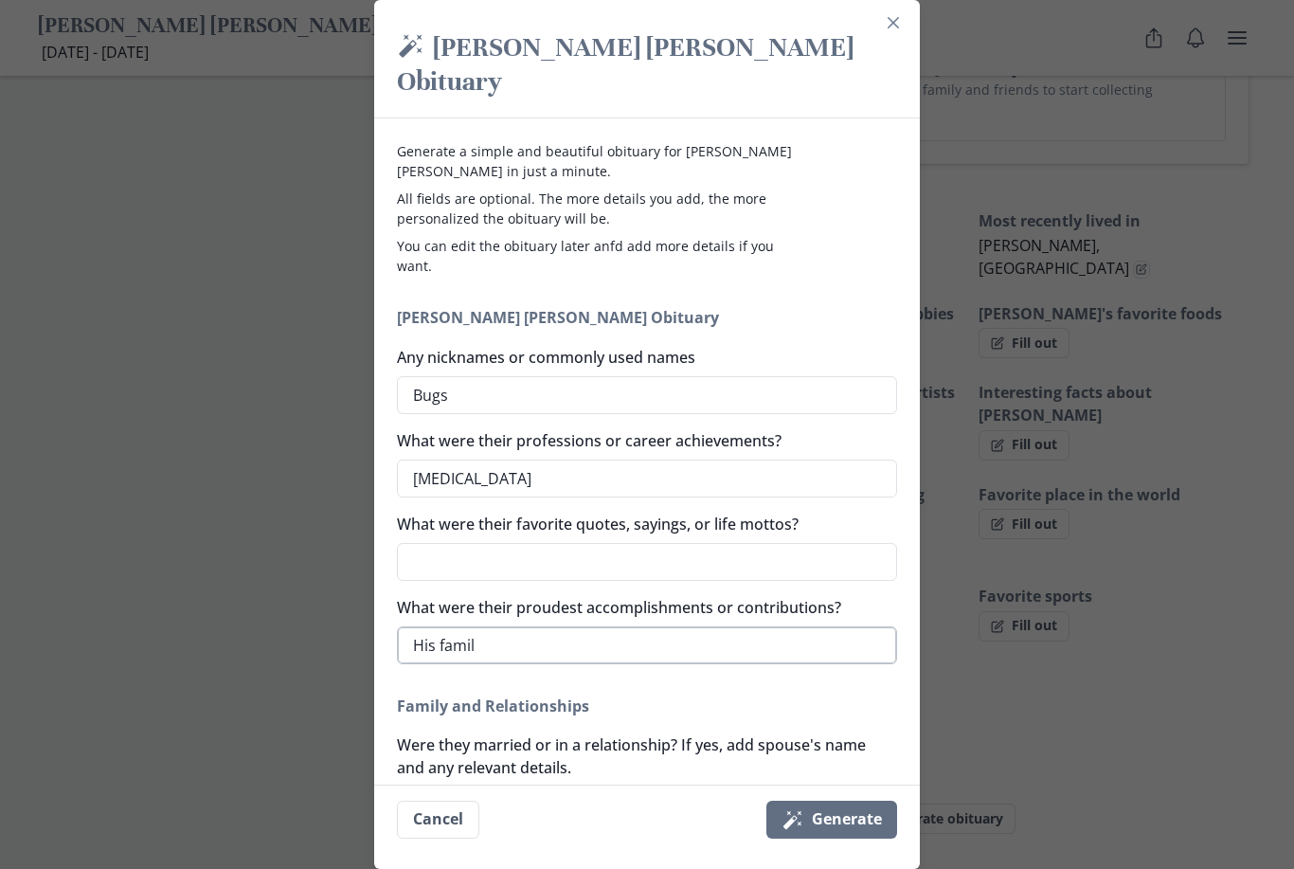
type textarea "x"
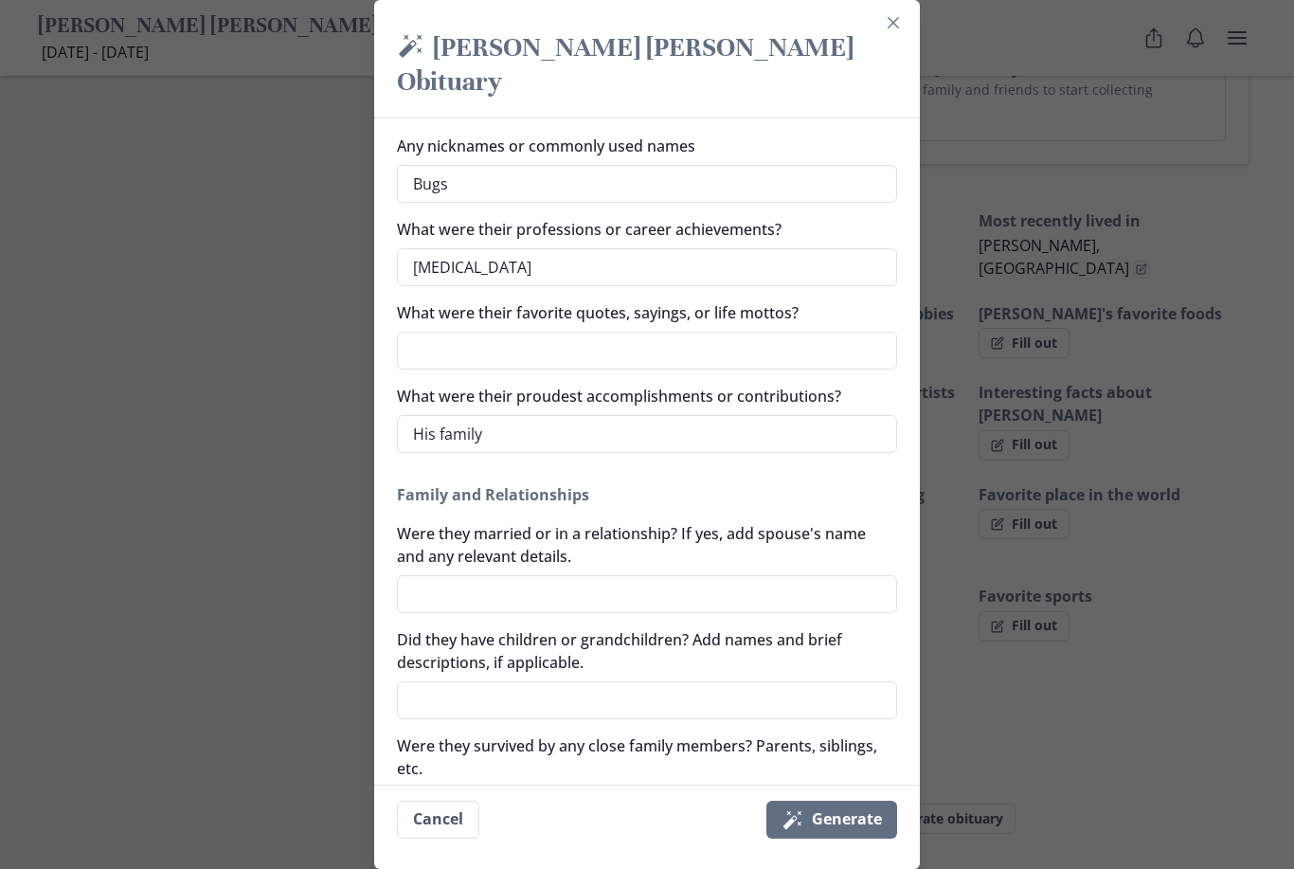
scroll to position [210, 0]
type textarea "His family"
click at [616, 576] on textarea "Were they married or in a relationship? If yes, add spouse's name and any relev…" at bounding box center [647, 595] width 500 height 38
type textarea "x"
type textarea "m"
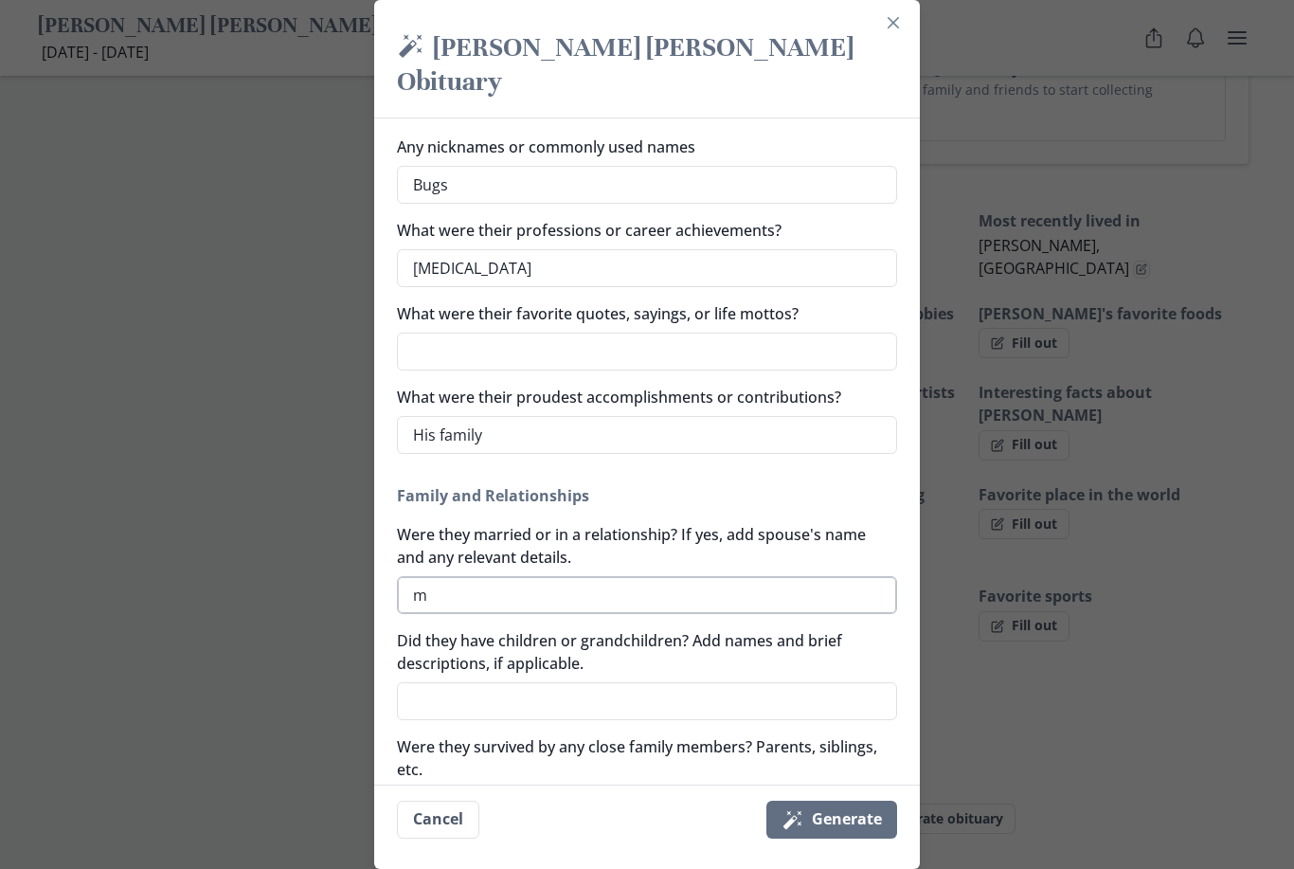
type textarea "x"
type textarea "ma"
type textarea "x"
type textarea "mart"
type textarea "x"
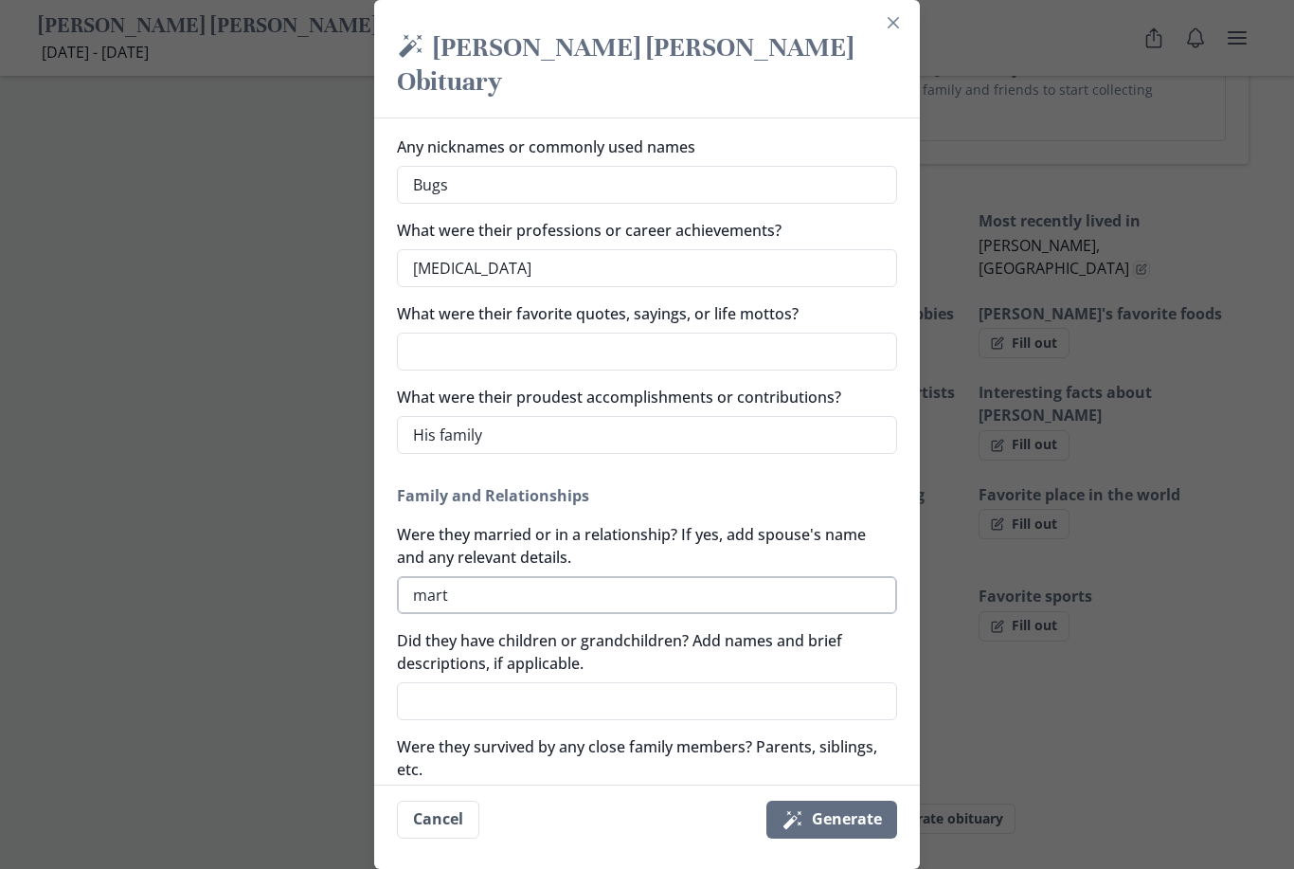
type textarea "[PERSON_NAME]"
type textarea "x"
type textarea "[PERSON_NAME]"
type textarea "x"
type textarea "[PERSON_NAME]"
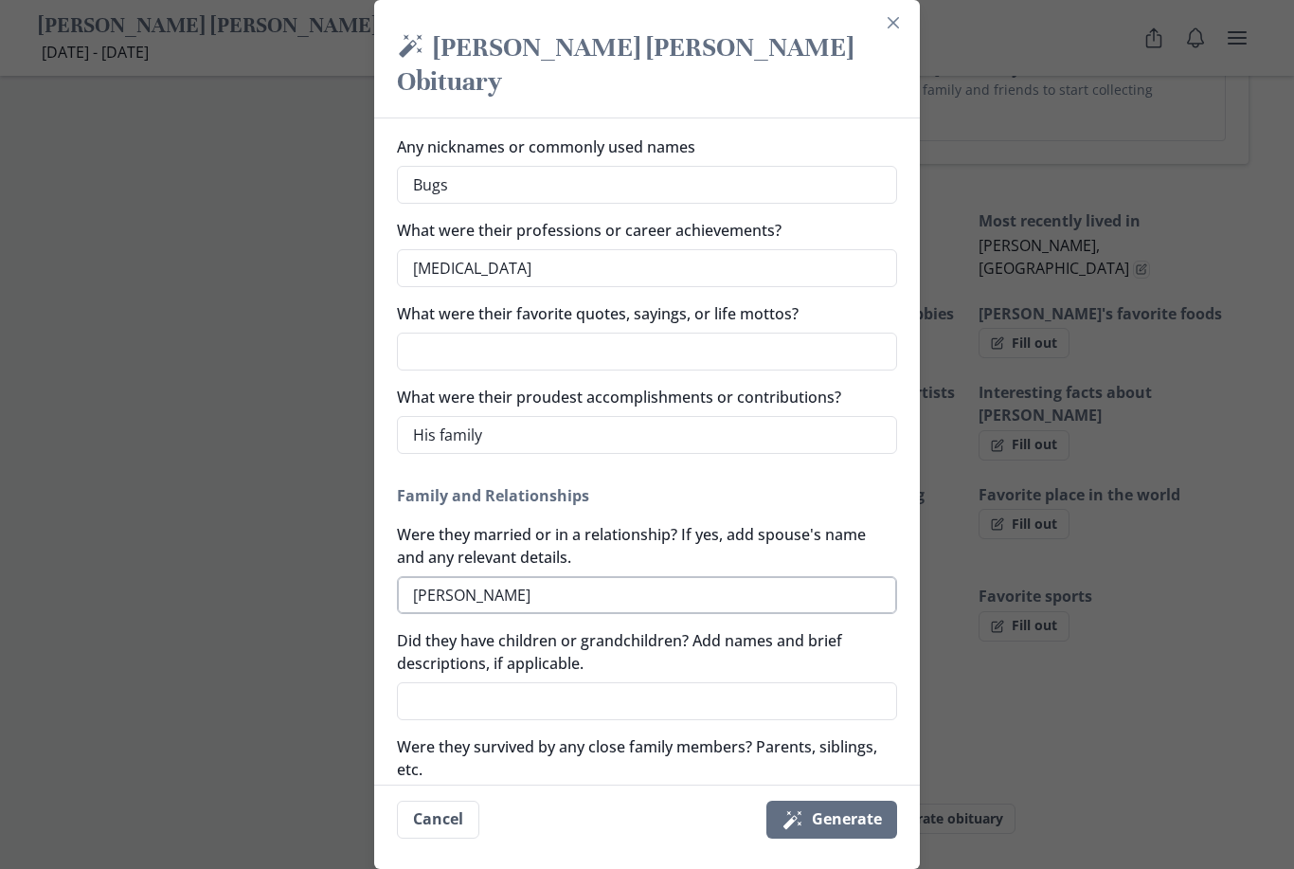
type textarea "x"
type textarea "[PERSON_NAME]"
type textarea "x"
type textarea "[PERSON_NAME] [PERSON_NAME]"
type textarea "x"
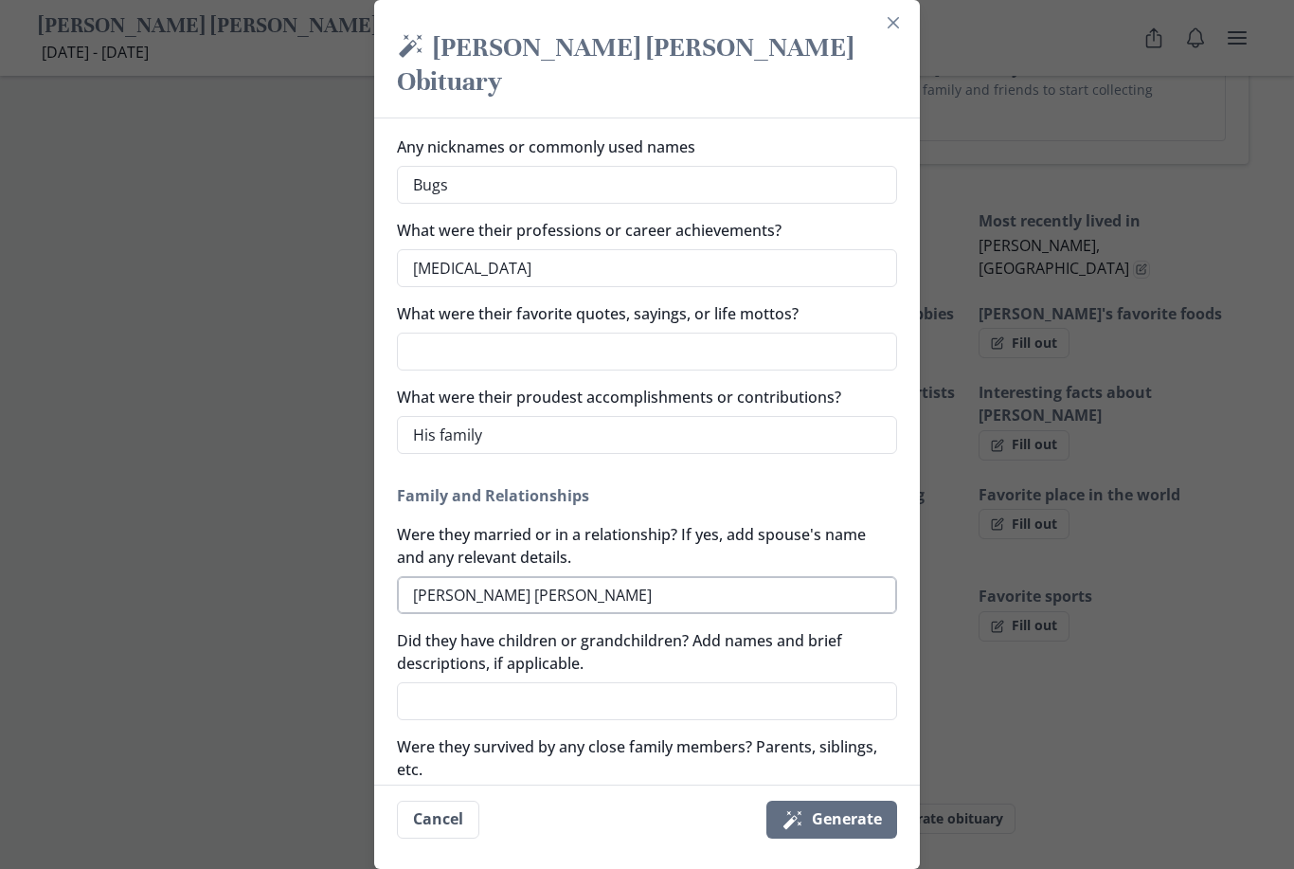
type textarea "[PERSON_NAME]"
type textarea "x"
type textarea "[PERSON_NAME]"
type textarea "x"
type textarea "[PERSON_NAME]"
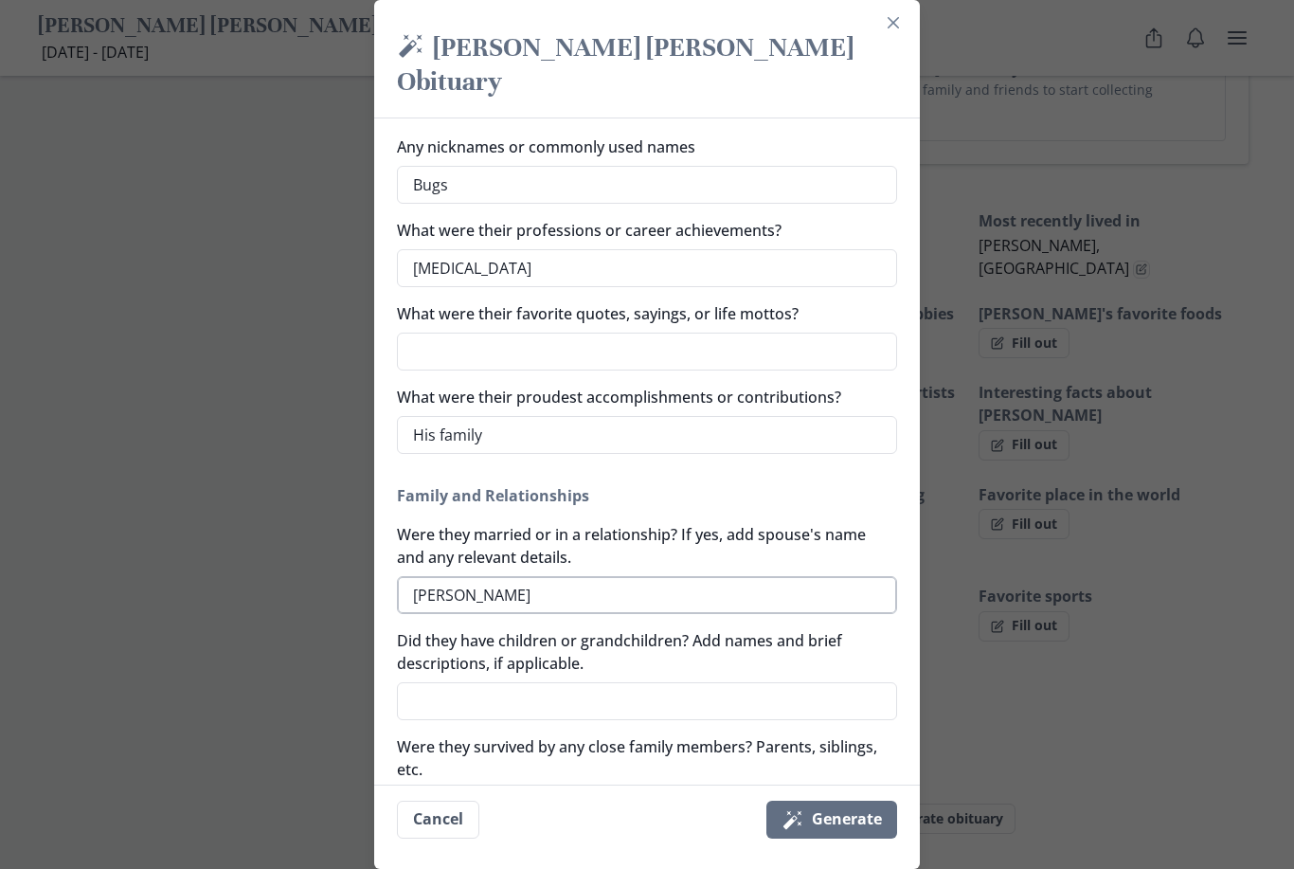
click at [429, 576] on textarea "[PERSON_NAME]" at bounding box center [647, 595] width 500 height 38
type textarea "x"
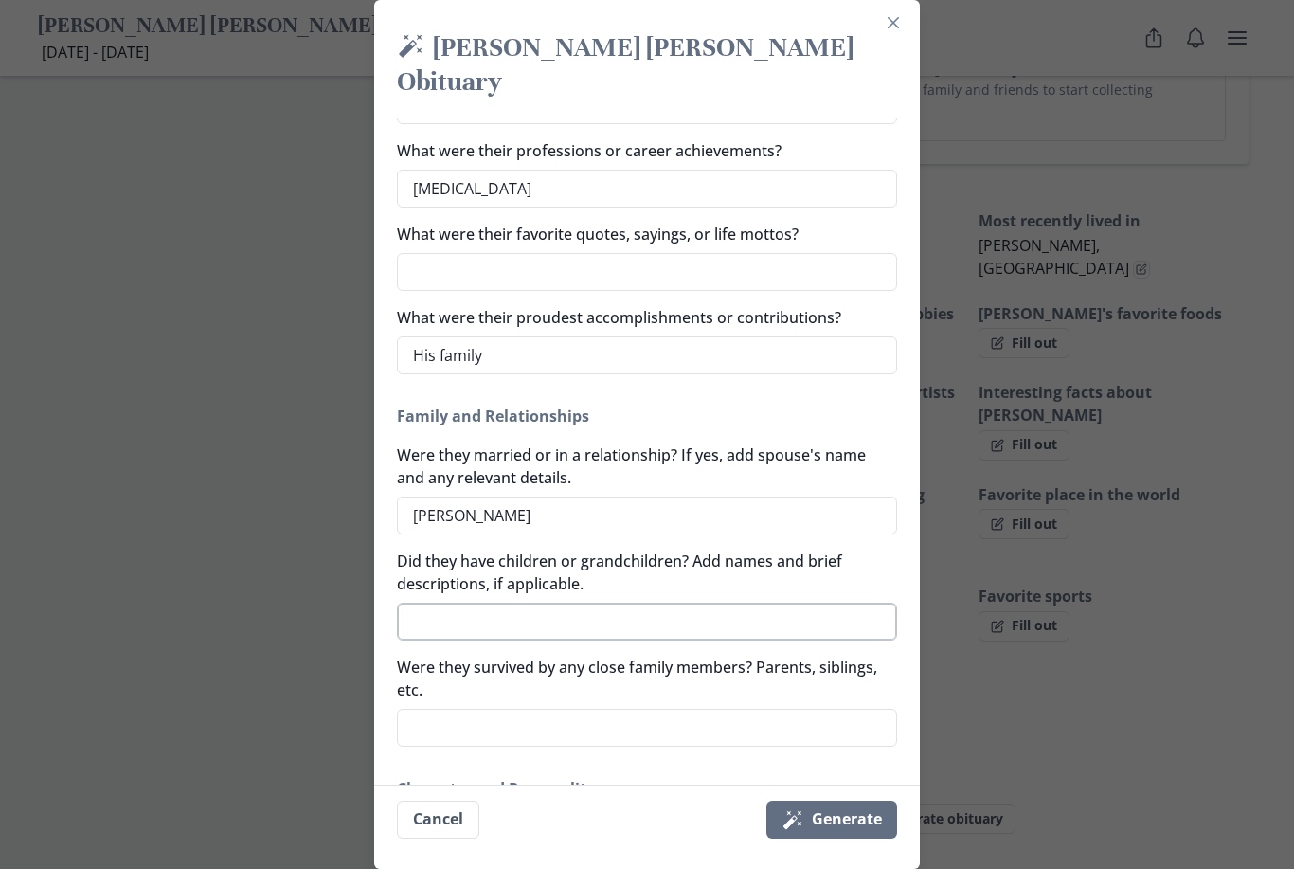
type textarea "[PERSON_NAME]"
click at [590, 603] on textarea "Did they have children or grandchildren? Add names and brief descriptions, if a…" at bounding box center [647, 622] width 500 height 38
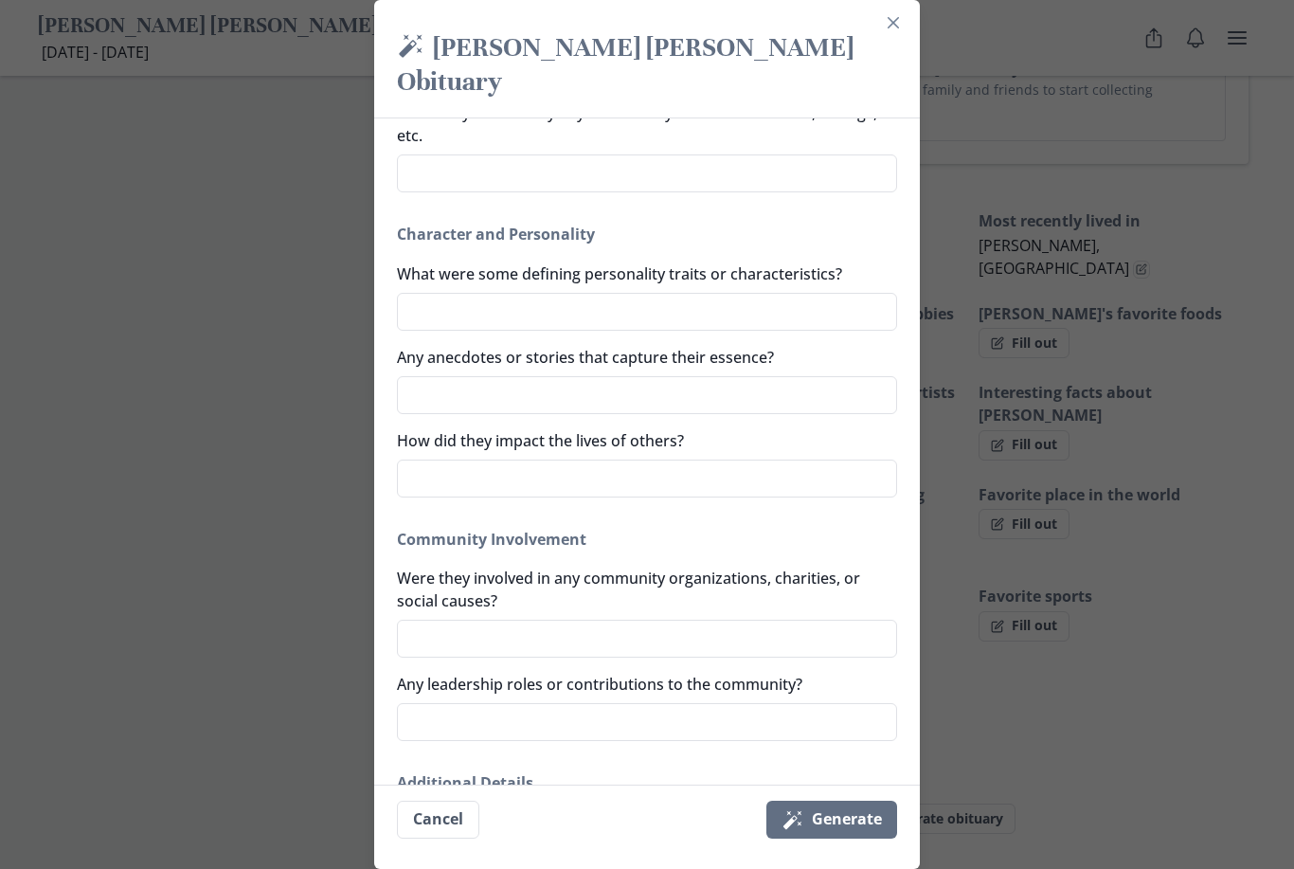
scroll to position [845, 0]
click at [593, 459] on textarea "How did they impact the lives of others?" at bounding box center [647, 478] width 500 height 38
type textarea "x"
type textarea "w"
type textarea "x"
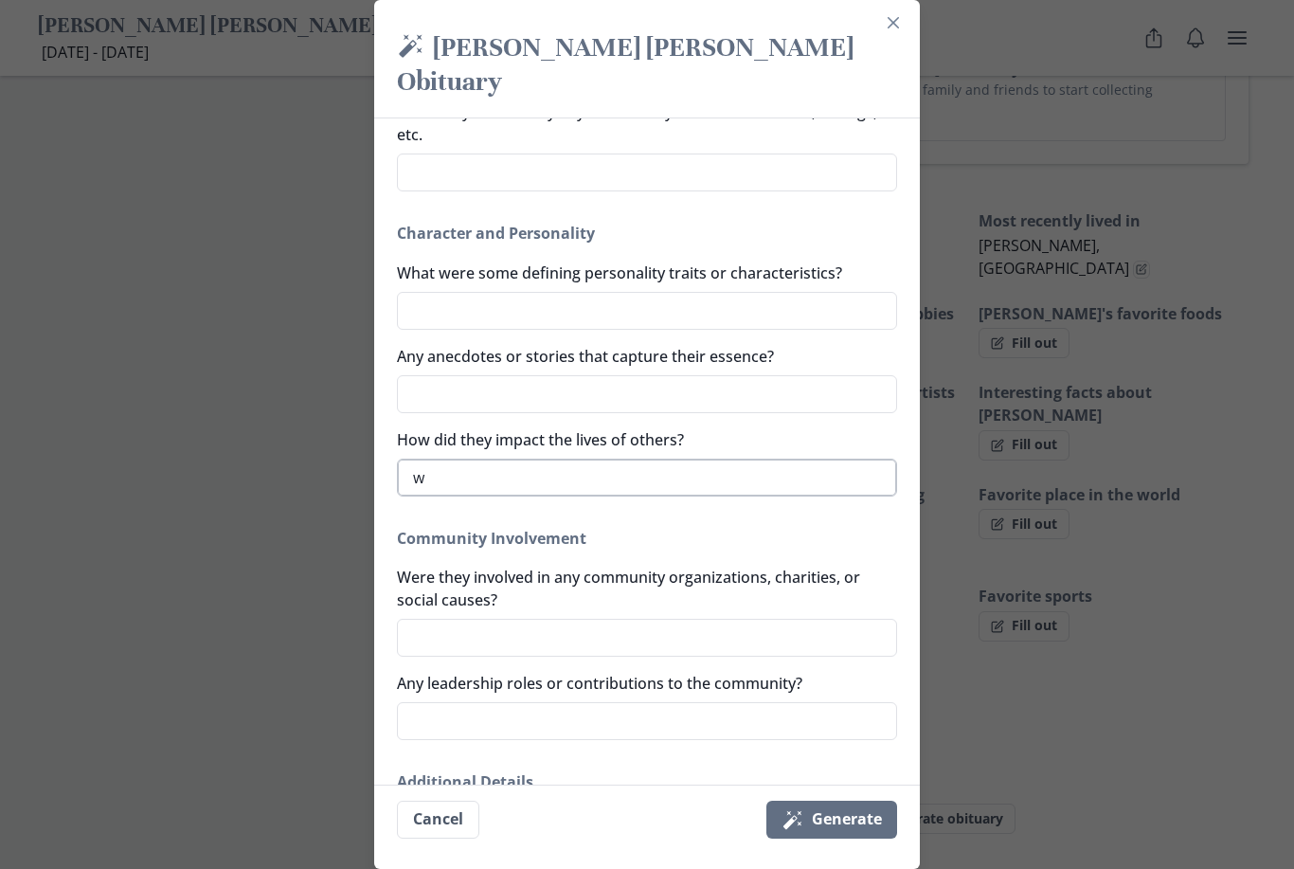
type textarea "wa"
type textarea "x"
type textarea "was"
type textarea "x"
type textarea "was"
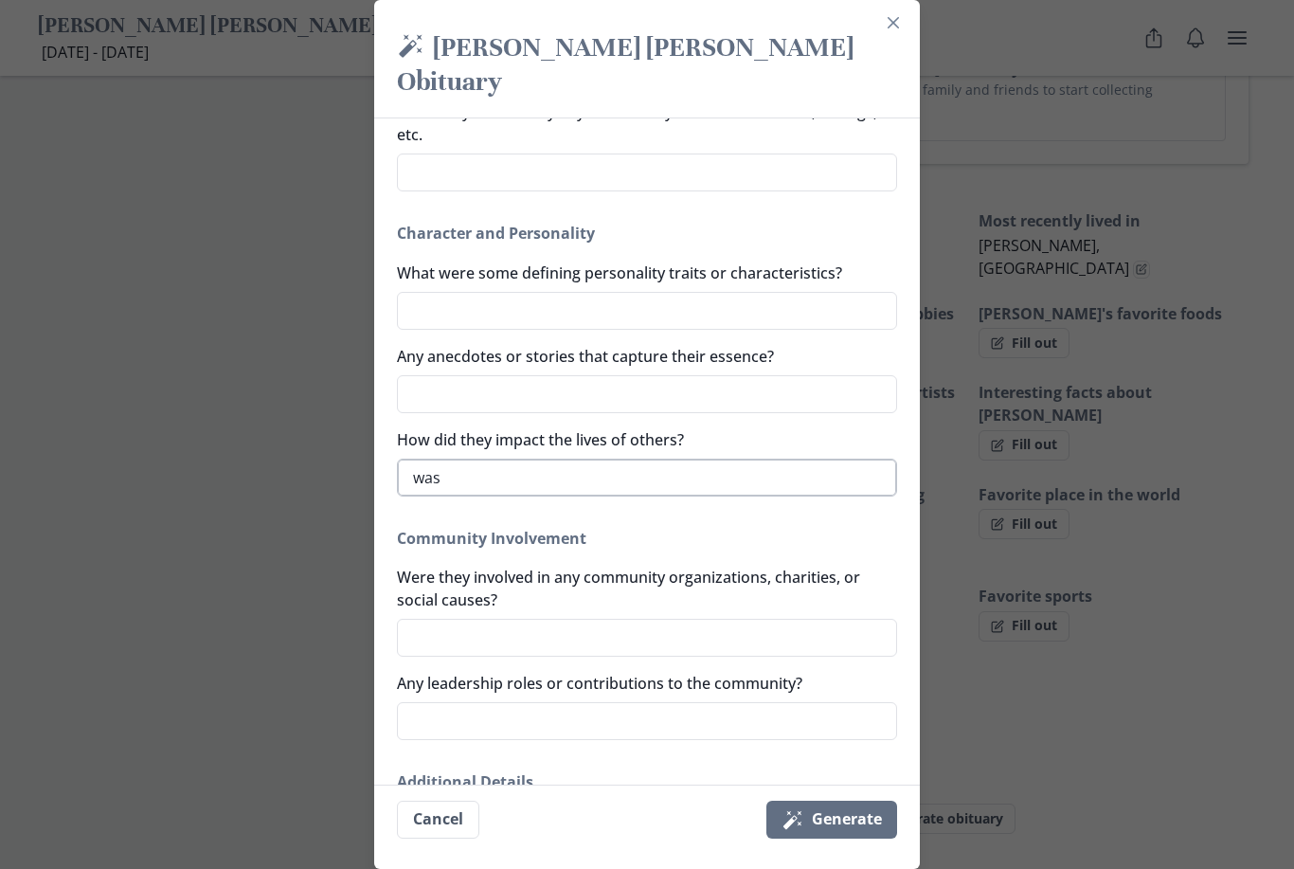
type textarea "x"
type textarea "was a"
type textarea "x"
type textarea "was al"
type textarea "x"
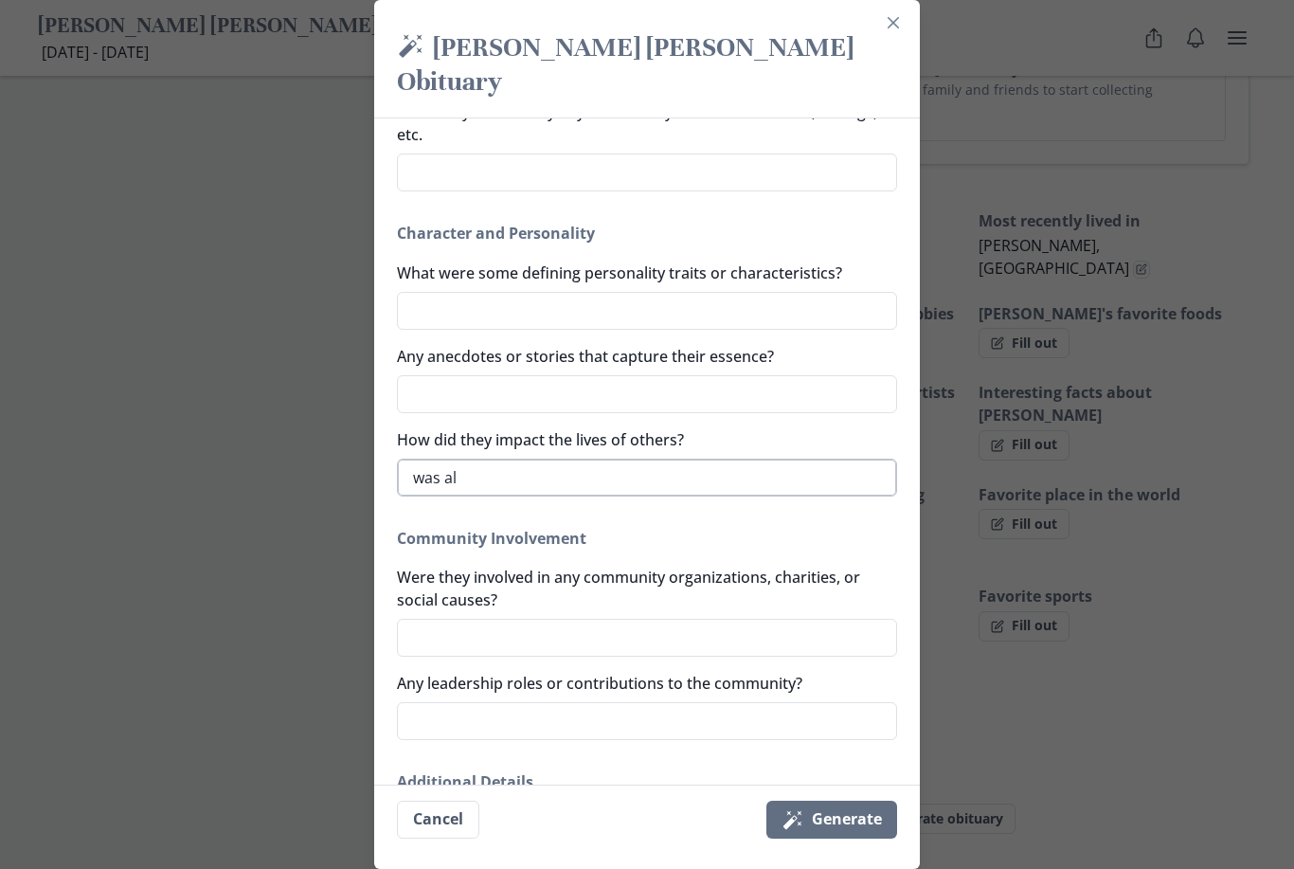
type textarea "was alw"
type textarea "x"
type textarea "was alwa"
type textarea "x"
type textarea "was alway"
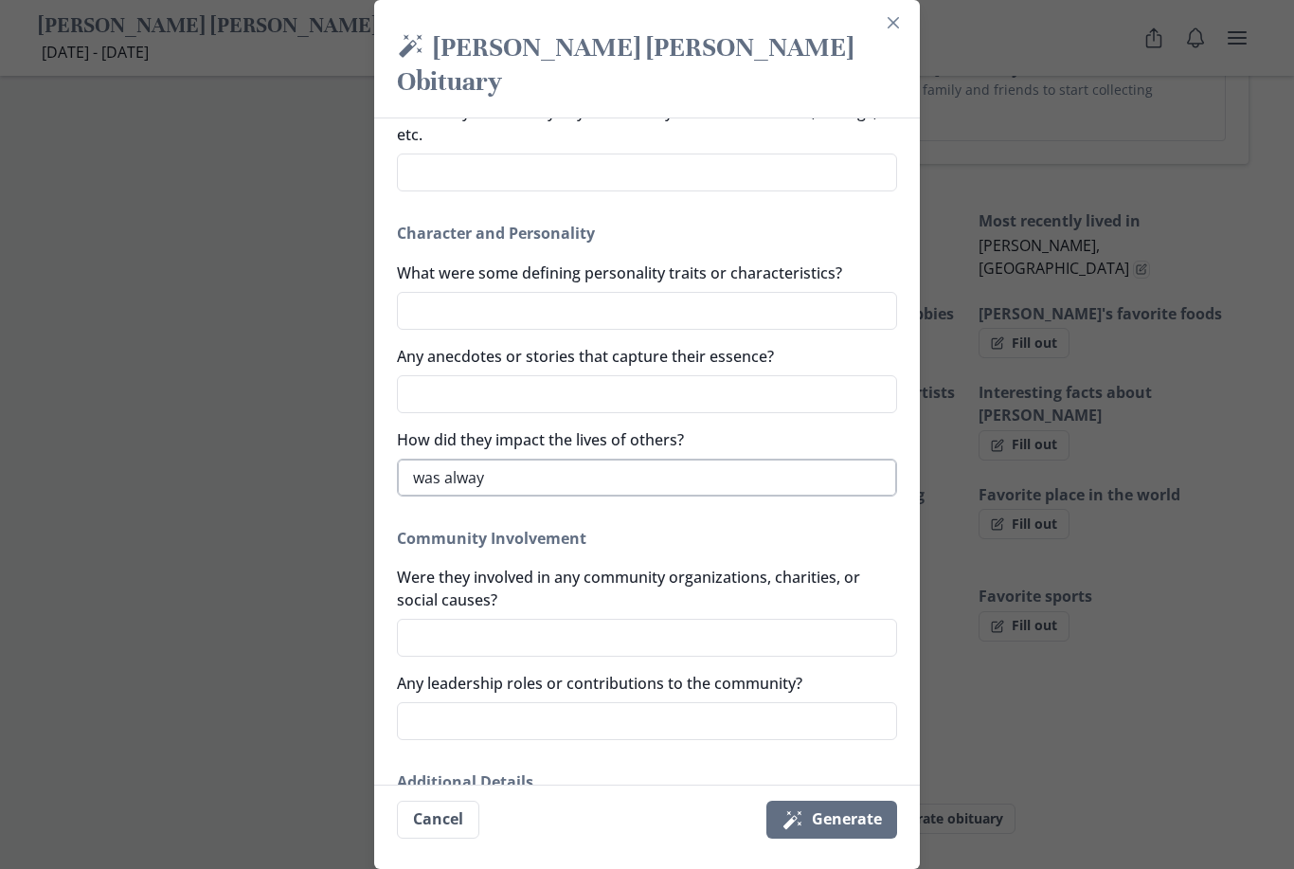
type textarea "x"
type textarea "was always"
type textarea "x"
type textarea "was always"
type textarea "x"
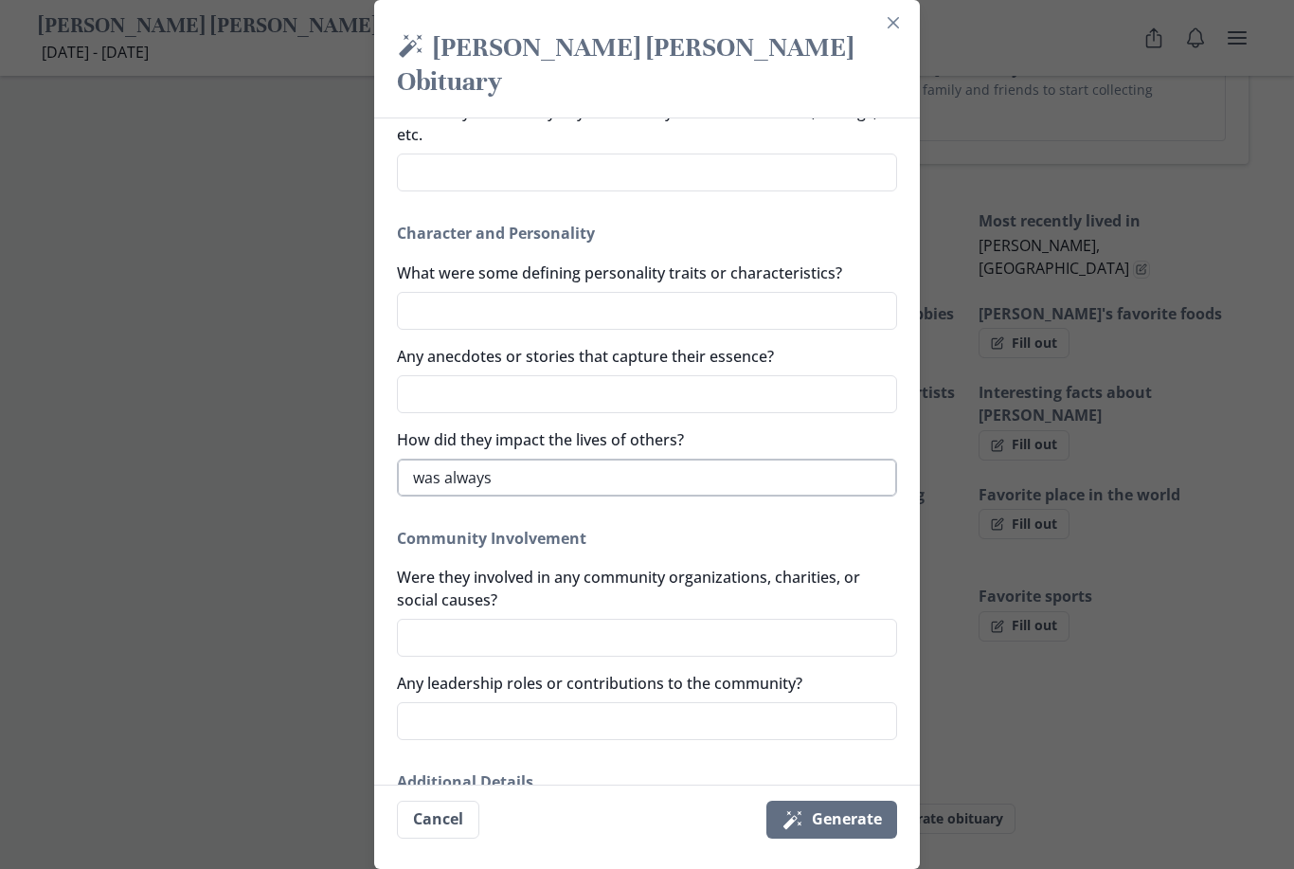
type textarea "was always a"
type textarea "x"
type textarea "was always a"
type textarea "x"
type textarea "was always a b"
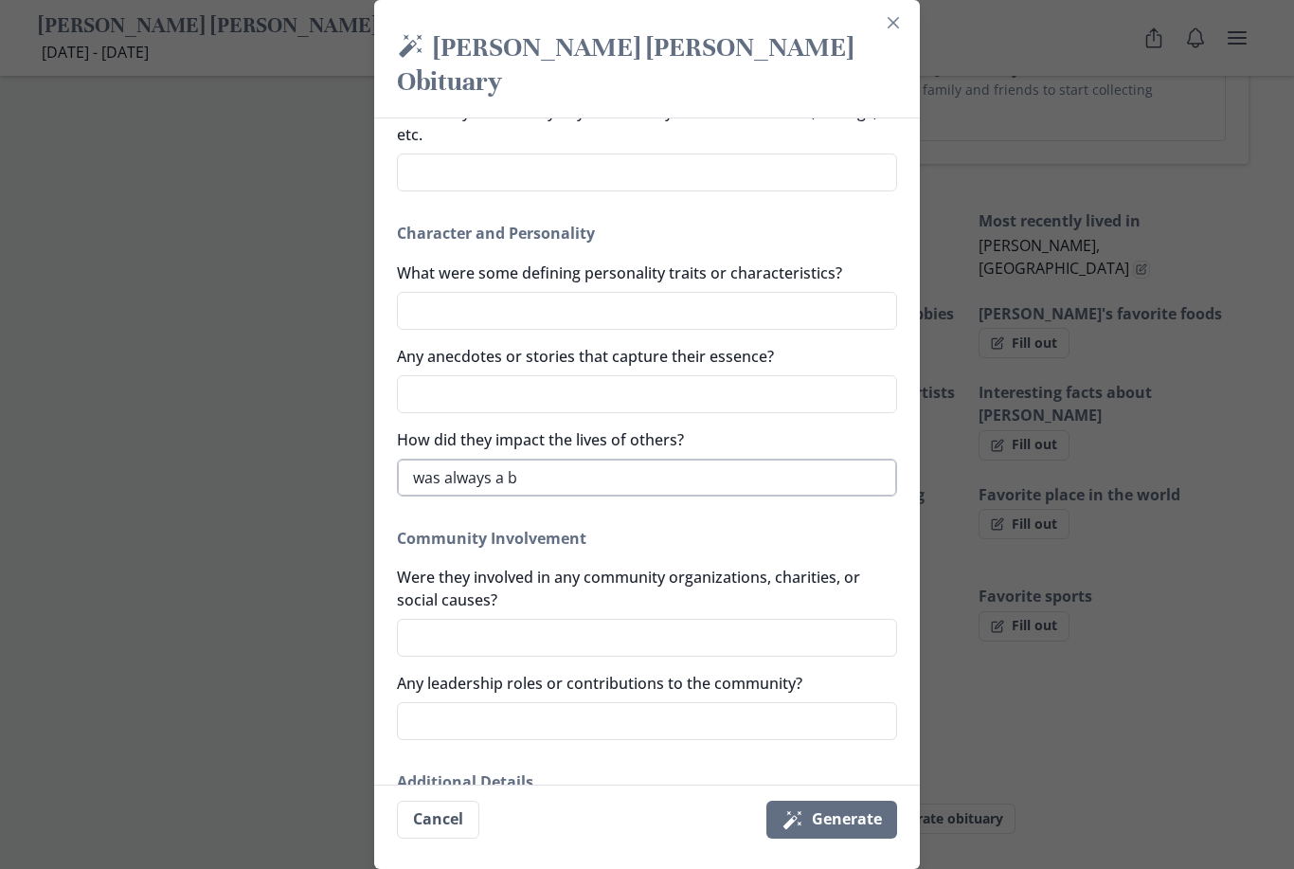
type textarea "x"
type textarea "was always a br"
type textarea "x"
type textarea "was always a bri"
type textarea "x"
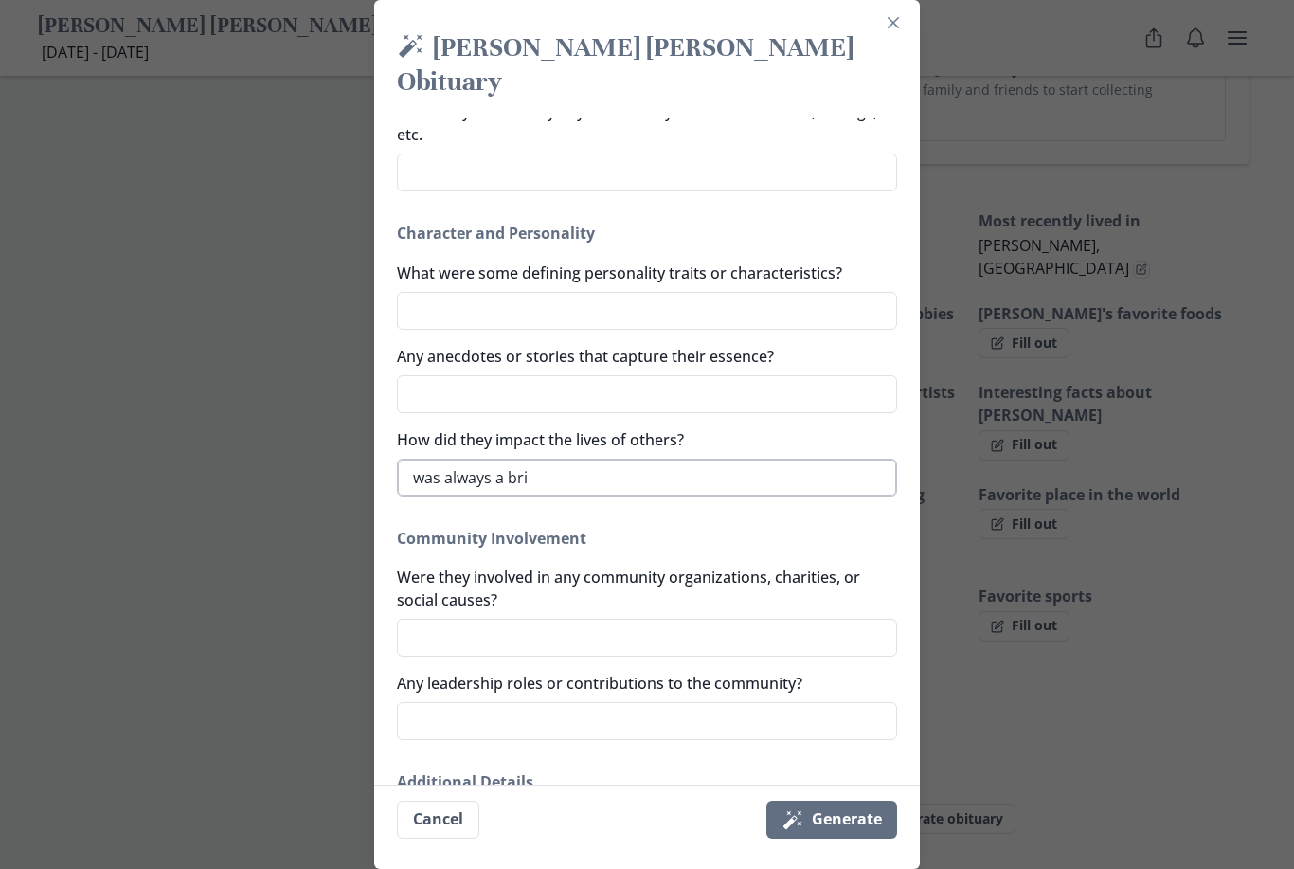
type textarea "was always a brig"
type textarea "x"
type textarea "was always a brigh"
type textarea "x"
type textarea "was always a bright"
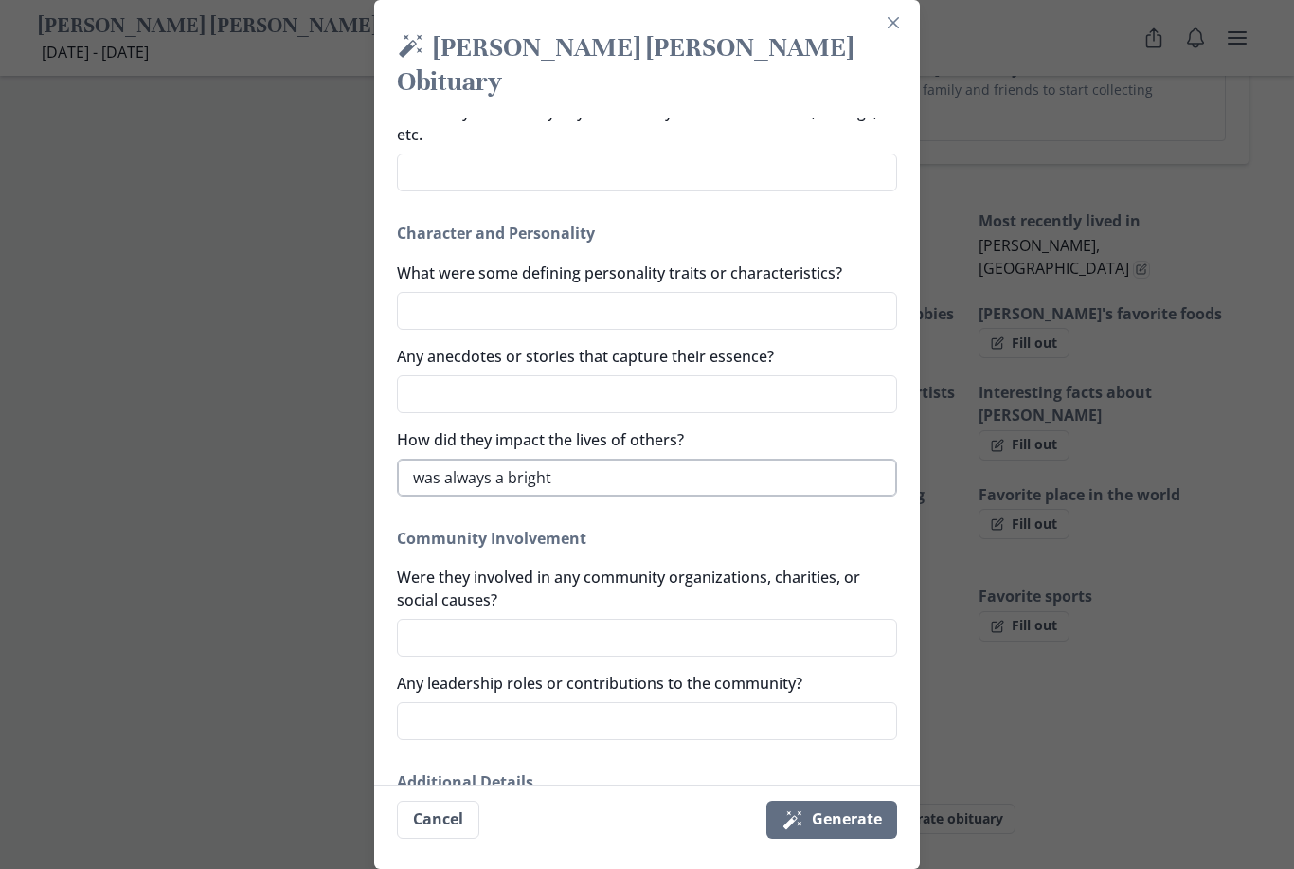
type textarea "x"
type textarea "was always a brightest"
click at [506, 459] on textarea "was always a brightest" at bounding box center [647, 478] width 500 height 38
click at [655, 460] on textarea "was always had the brightest" at bounding box center [647, 478] width 500 height 38
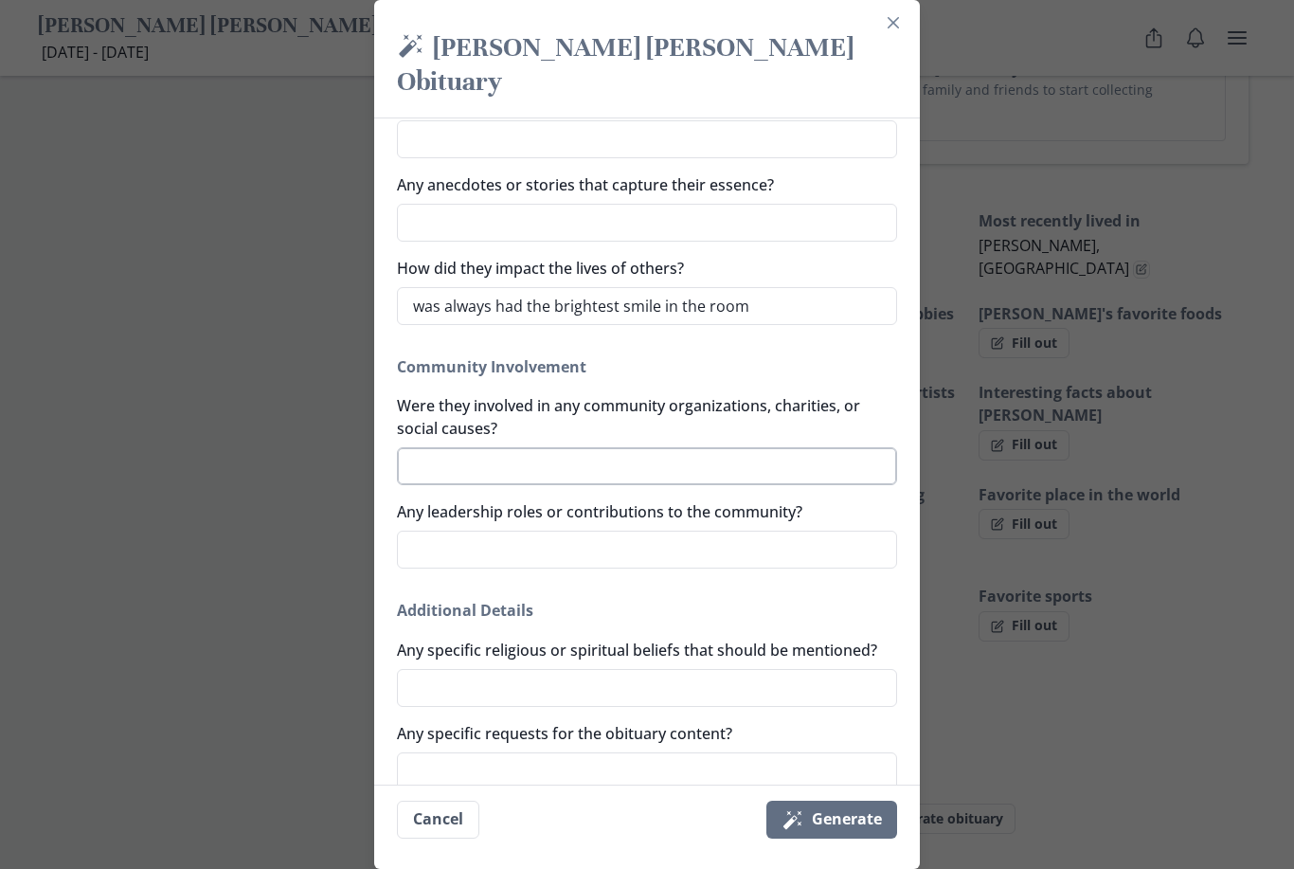
scroll to position [1016, 0]
click at [643, 670] on textarea "Any specific religious or spiritual beliefs that should be mentioned?" at bounding box center [647, 689] width 500 height 38
click at [451, 670] on textarea "[DEMOGRAPHIC_DATA]" at bounding box center [647, 689] width 500 height 38
click at [533, 670] on textarea "[DEMOGRAPHIC_DATA]" at bounding box center [647, 689] width 500 height 38
click at [466, 753] on textarea "Any specific requests for the obituary content?" at bounding box center [647, 772] width 500 height 38
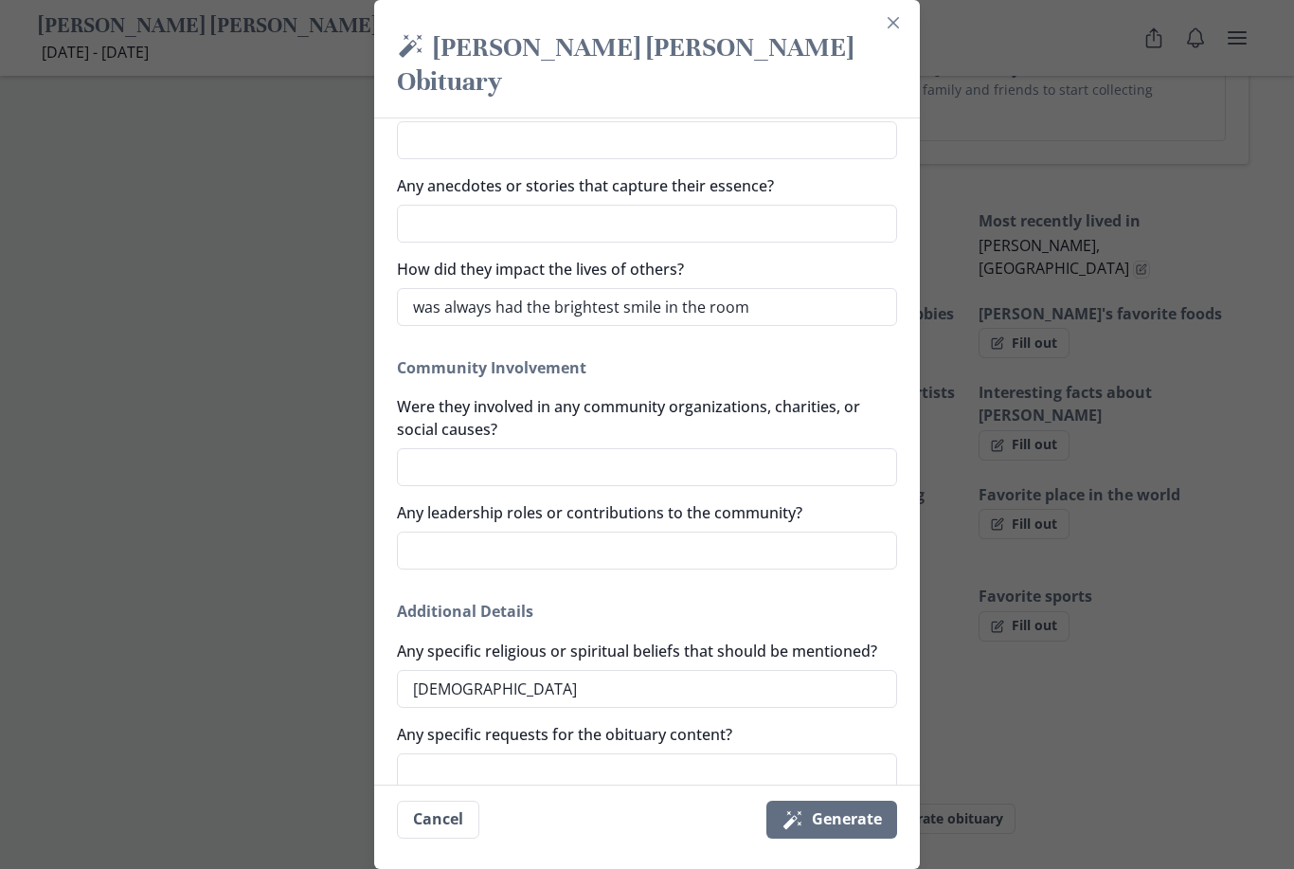
click at [1041, 818] on div "Magic [PERSON_NAME] [PERSON_NAME] Obituary Generate a simple and beautiful obit…" at bounding box center [647, 434] width 1294 height 869
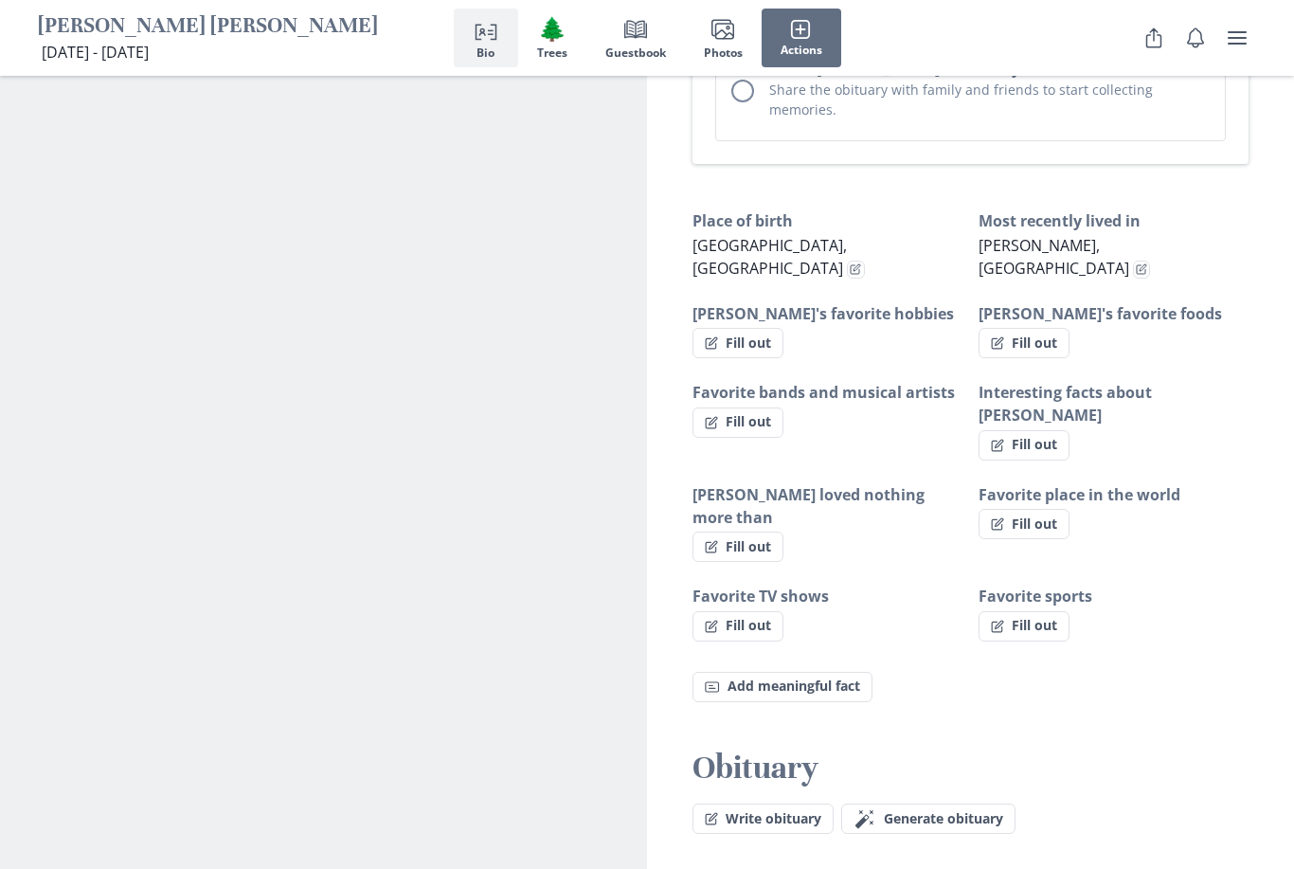
drag, startPoint x: 1041, startPoint y: 819, endPoint x: -1, endPoint y: -1147, distance: 2224.6
click at [935, 811] on span "Generate obituary" at bounding box center [943, 819] width 119 height 16
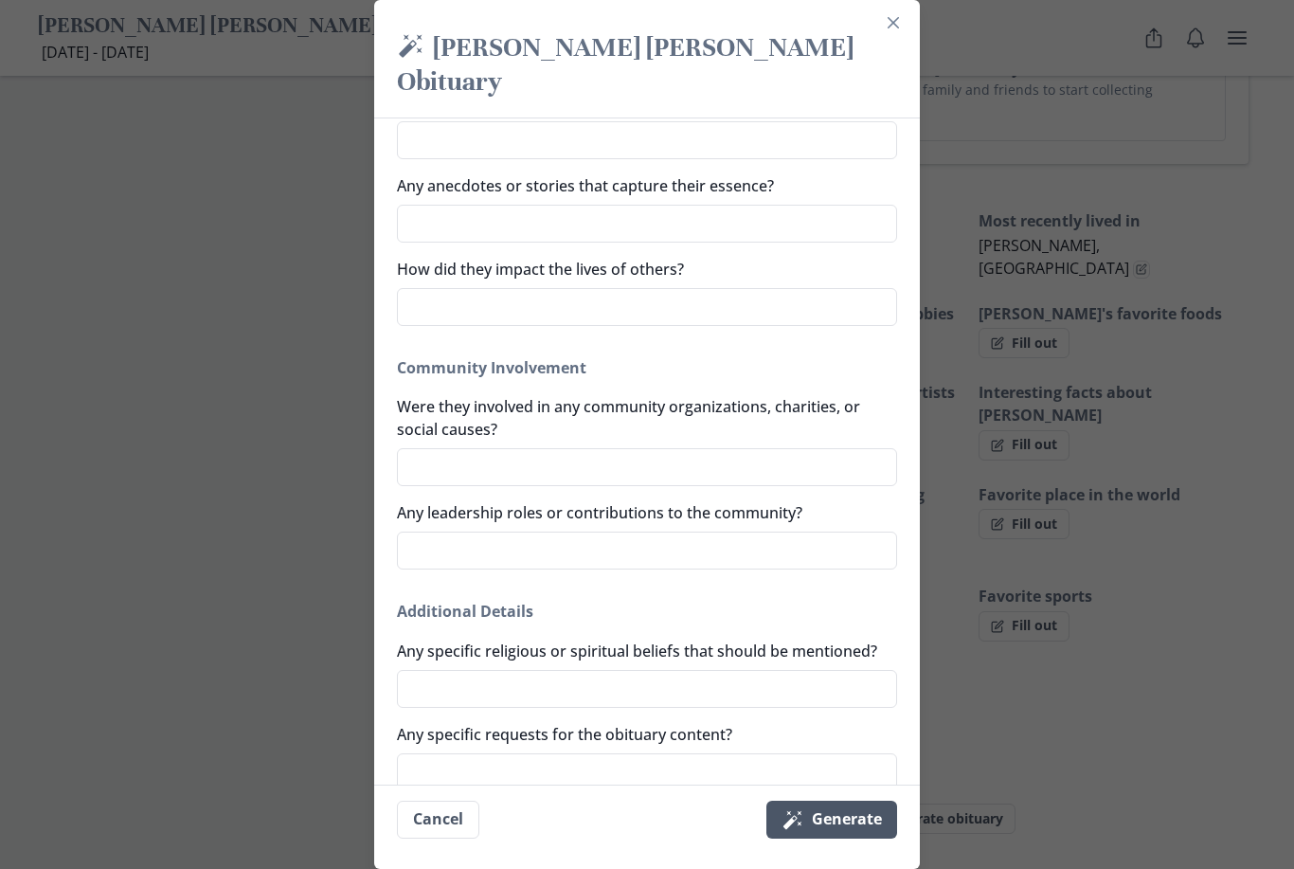
click at [816, 839] on button "Magic wand Generate" at bounding box center [832, 820] width 131 height 38
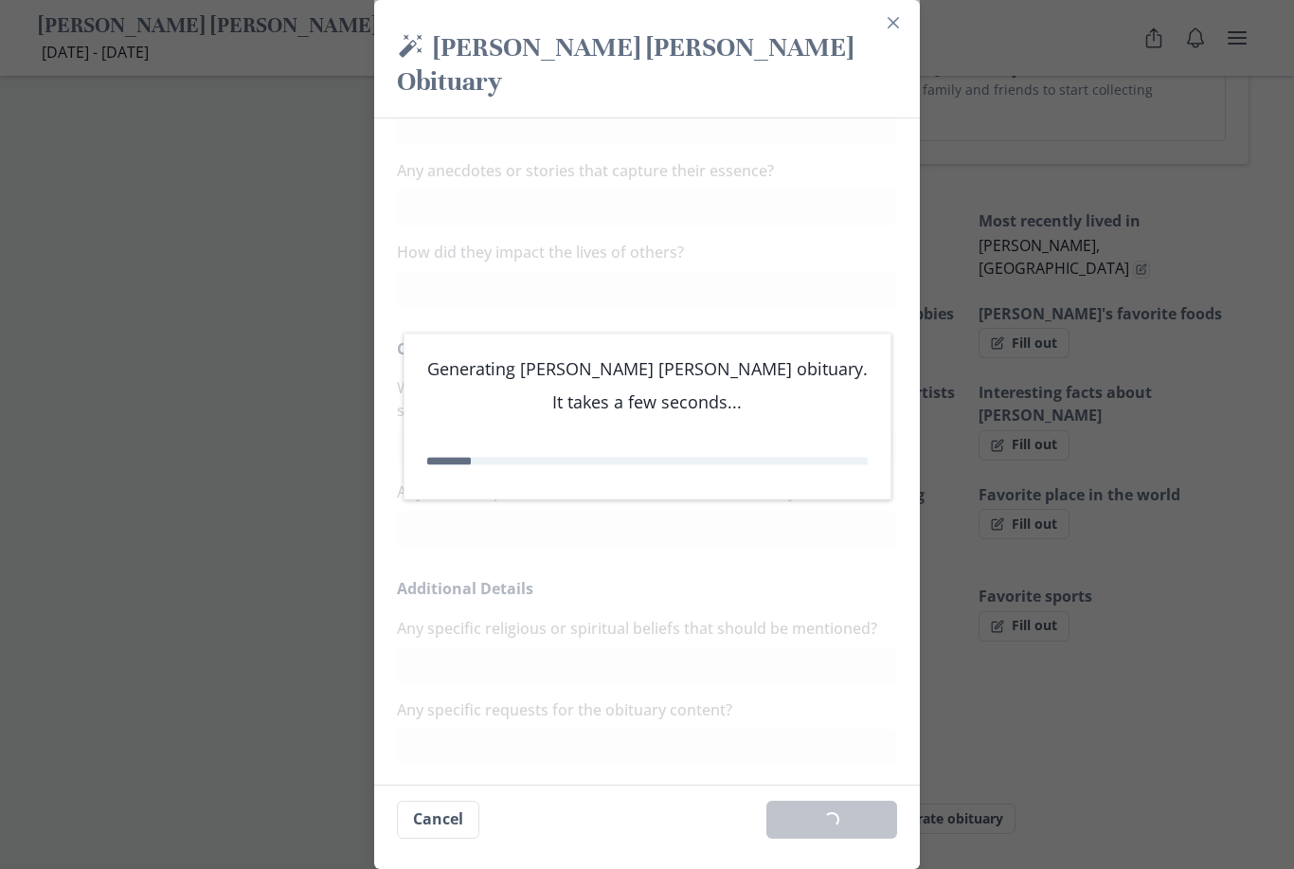
scroll to position [989, 0]
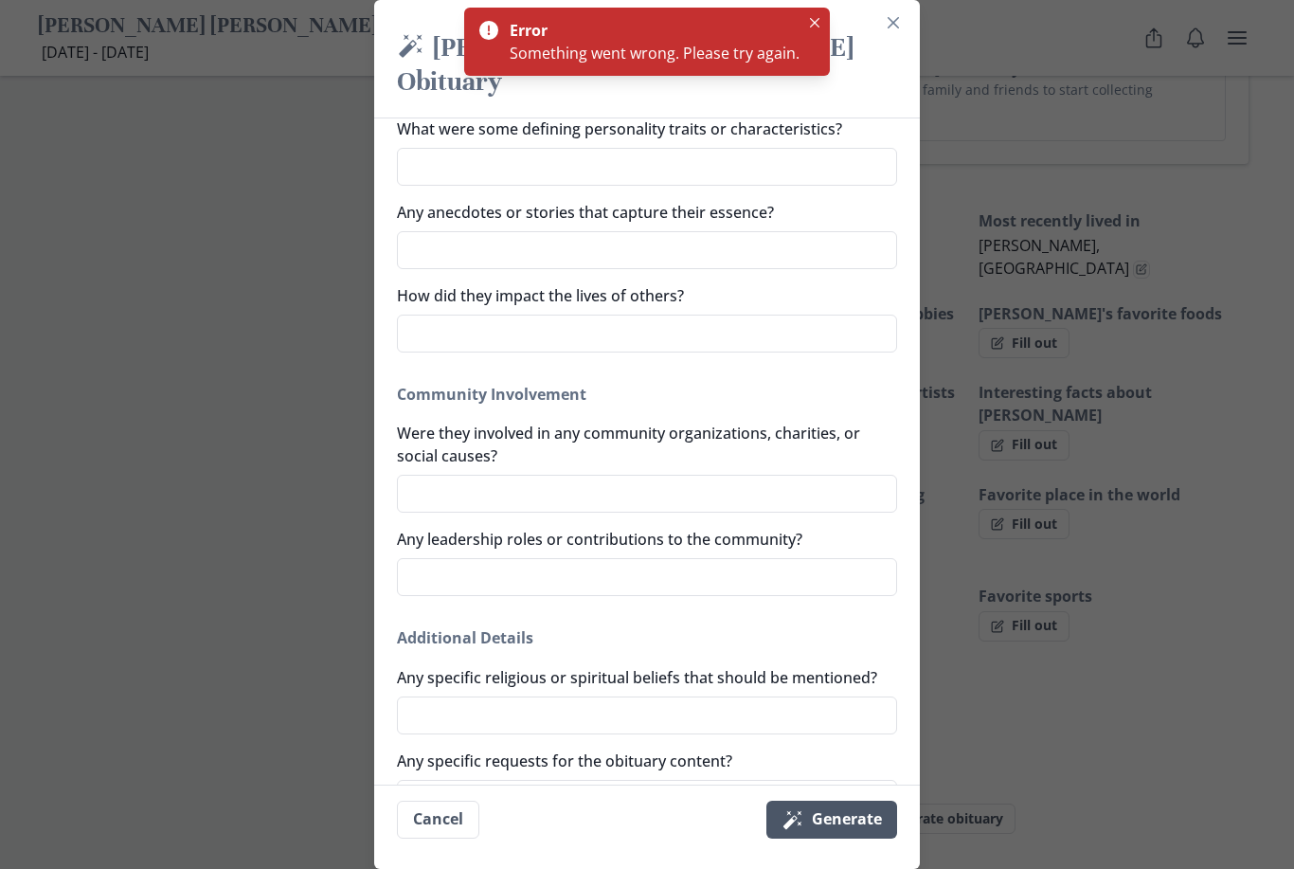
click at [868, 839] on button "Magic wand Generate" at bounding box center [832, 820] width 131 height 38
click at [898, 30] on button "Close" at bounding box center [893, 23] width 30 height 30
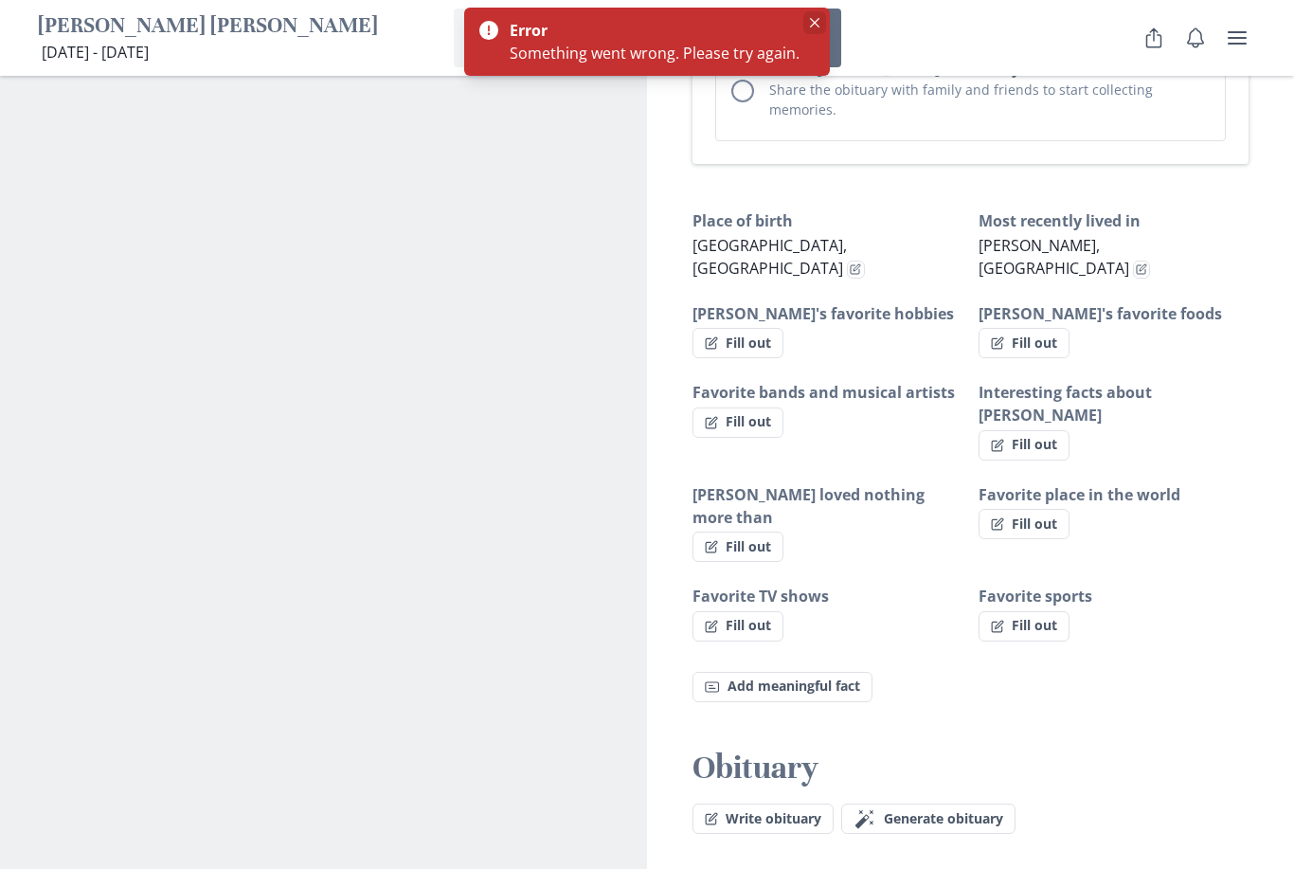
click at [817, 27] on icon "Close" at bounding box center [814, 22] width 9 height 9
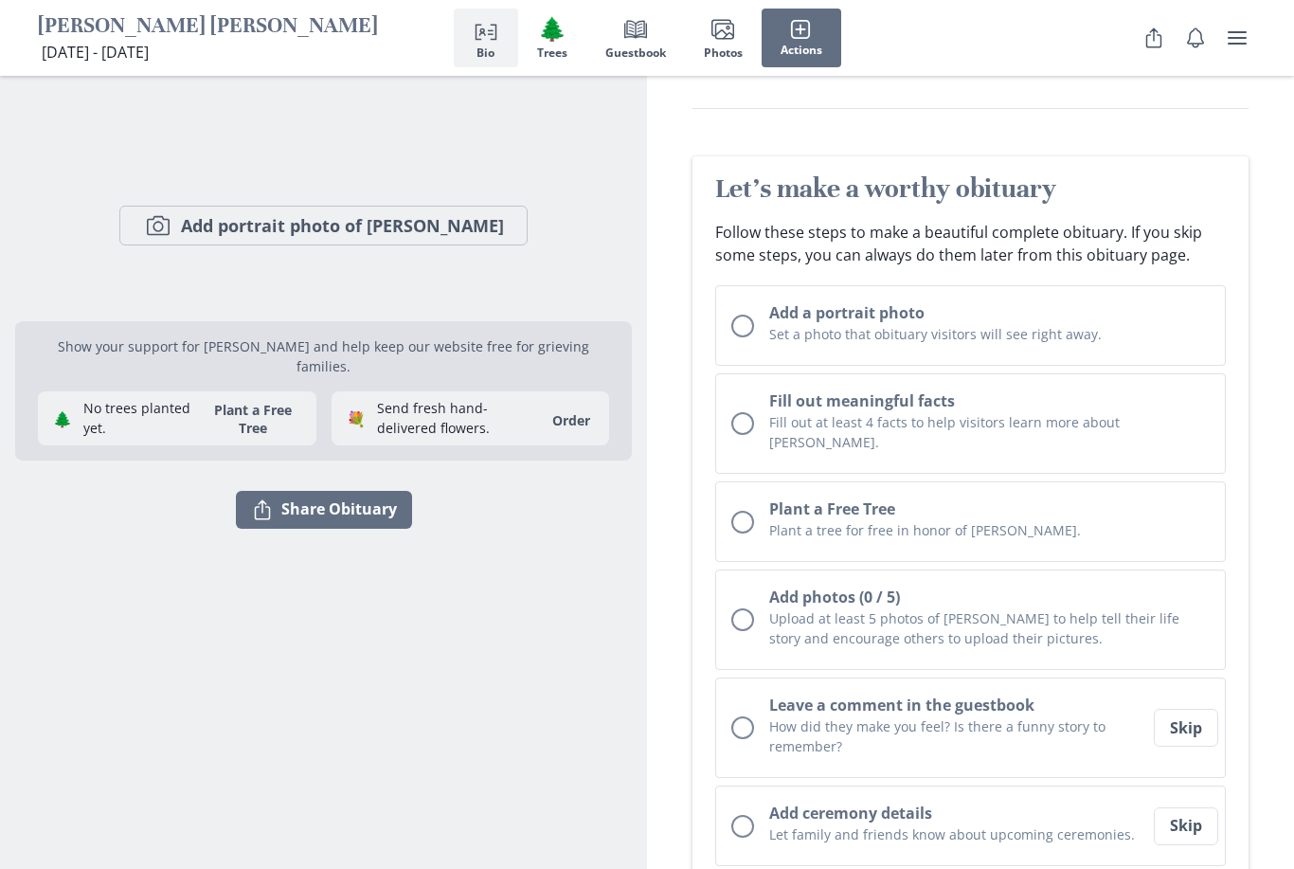
scroll to position [0, 0]
